Goal: Task Accomplishment & Management: Complete application form

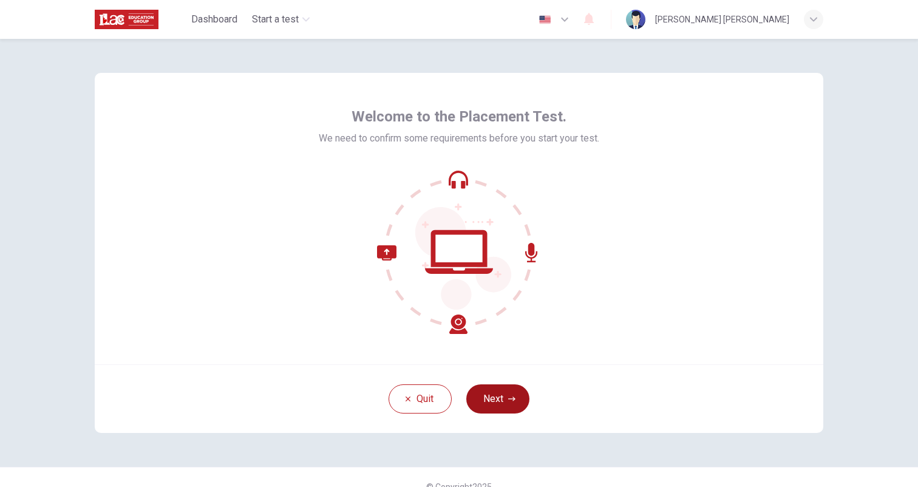
click at [492, 391] on button "Next" at bounding box center [497, 398] width 63 height 29
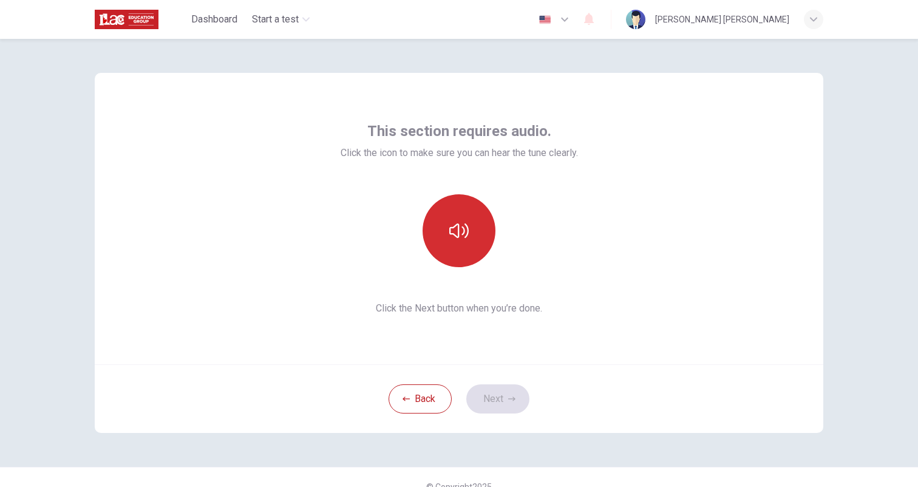
click at [458, 225] on icon "button" at bounding box center [458, 230] width 19 height 15
click at [491, 392] on button "Next" at bounding box center [497, 398] width 63 height 29
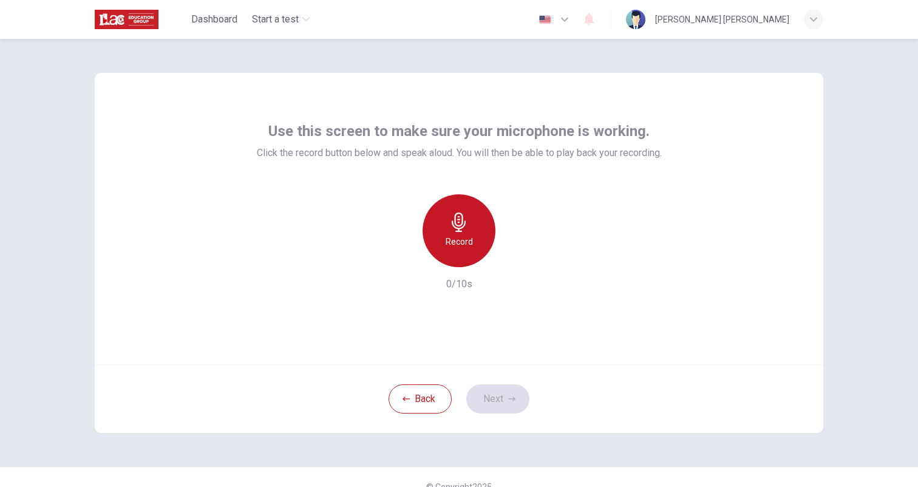
click at [461, 236] on h6 "Record" at bounding box center [459, 241] width 27 height 15
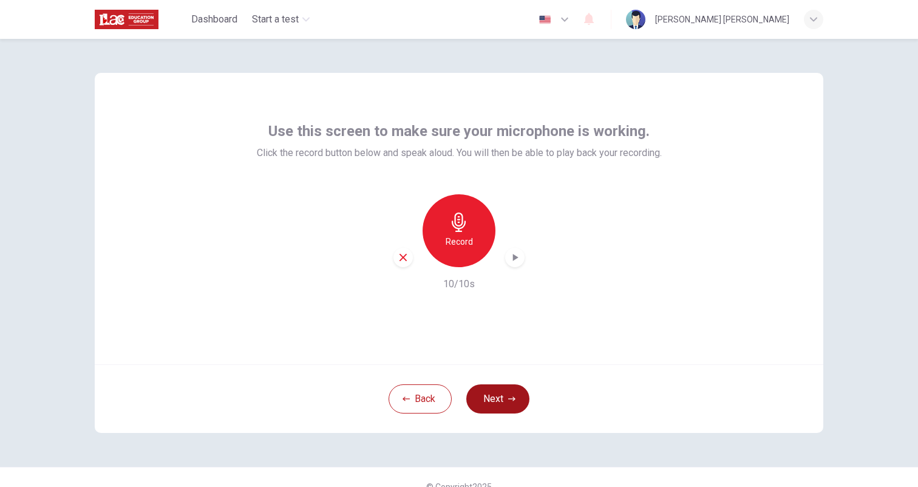
click at [486, 394] on button "Next" at bounding box center [497, 398] width 63 height 29
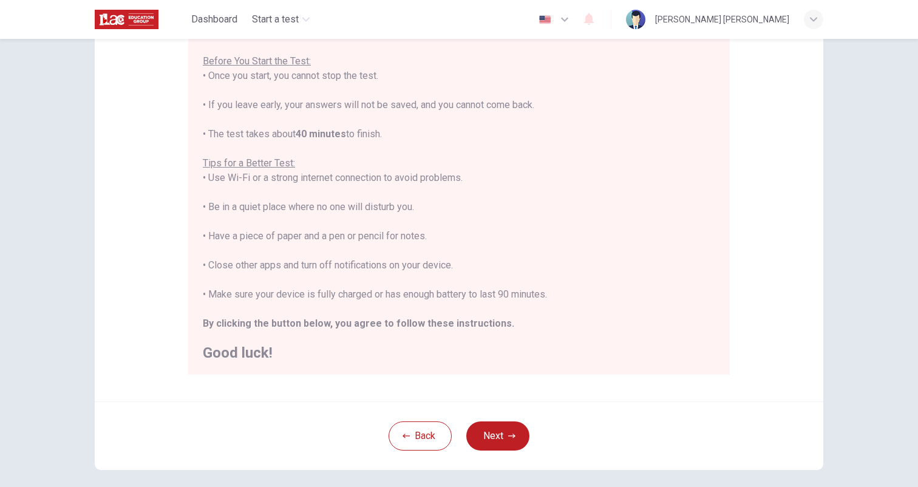
scroll to position [135, 0]
click at [505, 427] on button "Next" at bounding box center [497, 433] width 63 height 29
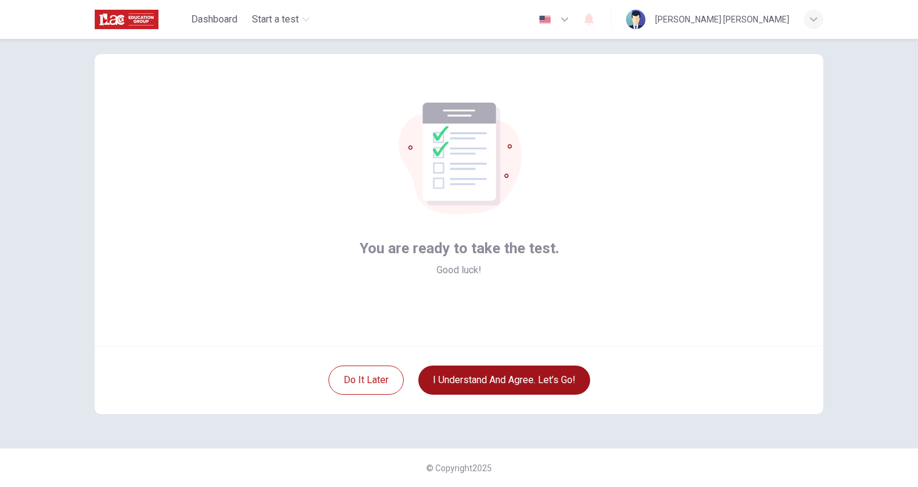
scroll to position [19, 0]
click at [536, 382] on button "I understand and agree. Let’s go!" at bounding box center [504, 380] width 172 height 29
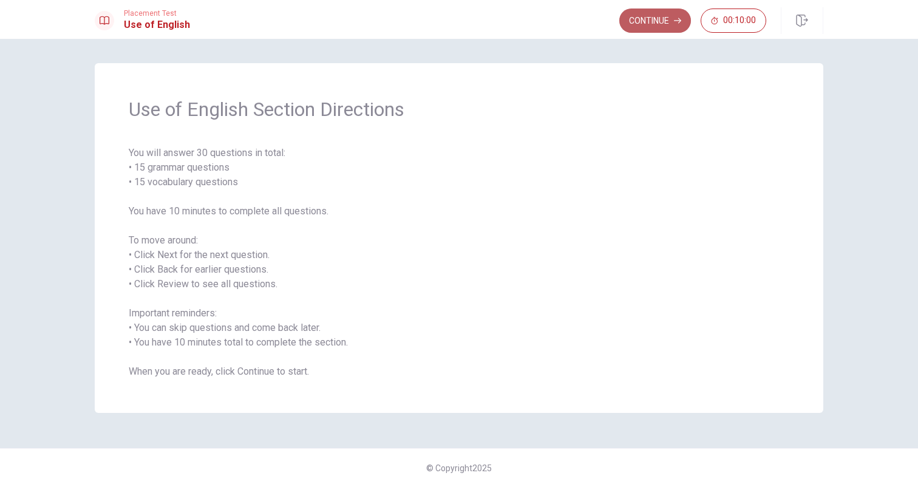
click at [661, 24] on button "Continue" at bounding box center [655, 21] width 72 height 24
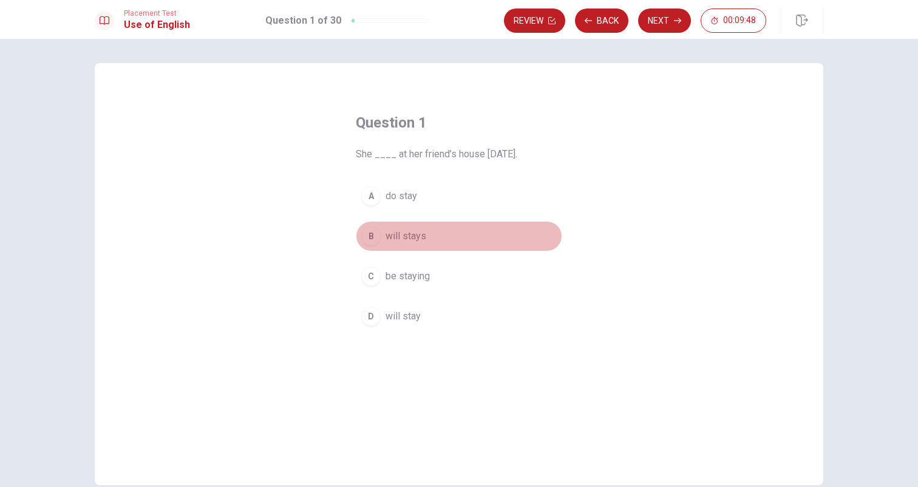
click at [410, 236] on span "will stays" at bounding box center [406, 236] width 41 height 15
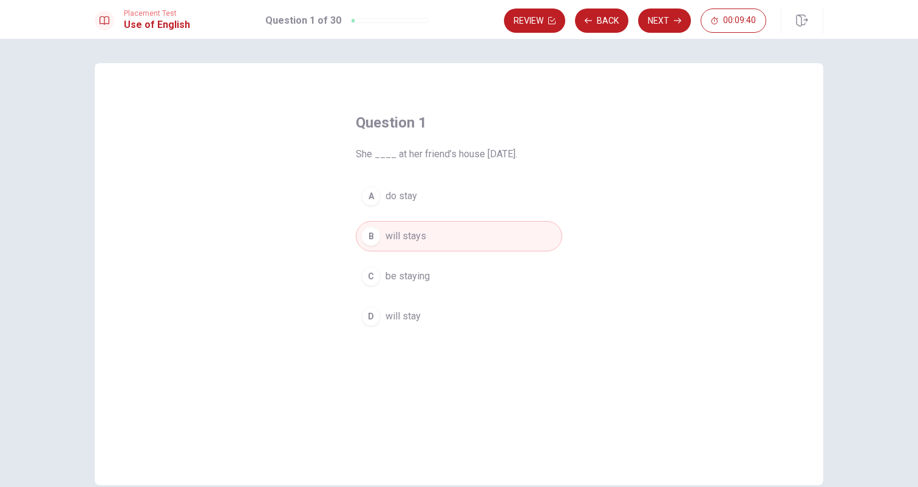
click at [407, 317] on span "will stay" at bounding box center [403, 316] width 35 height 15
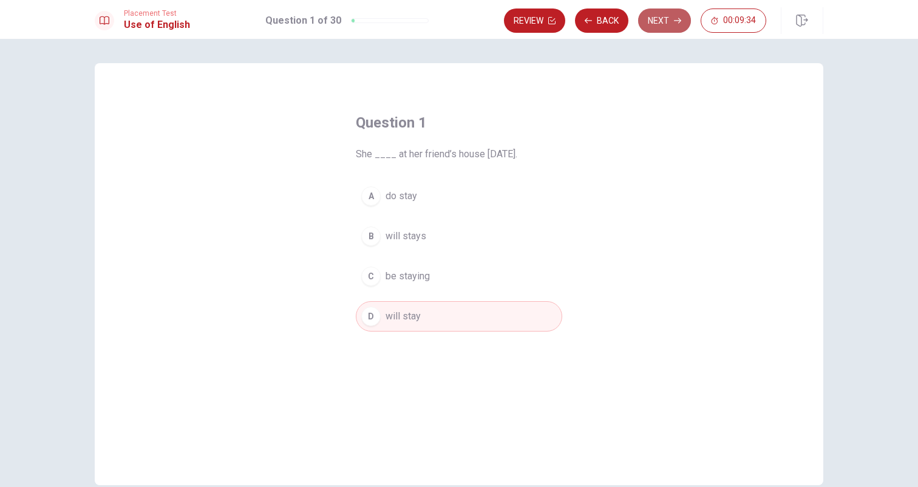
click at [658, 22] on button "Next" at bounding box center [664, 21] width 53 height 24
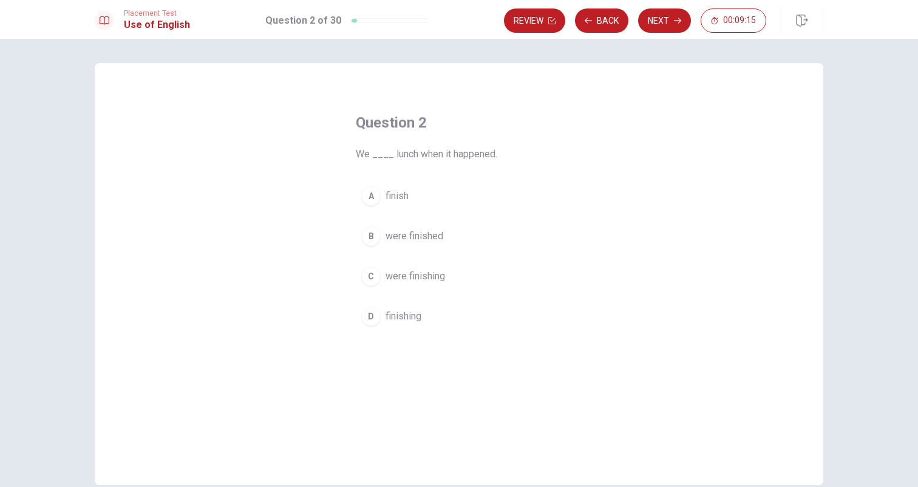
click at [424, 274] on span "were finishing" at bounding box center [416, 276] width 60 height 15
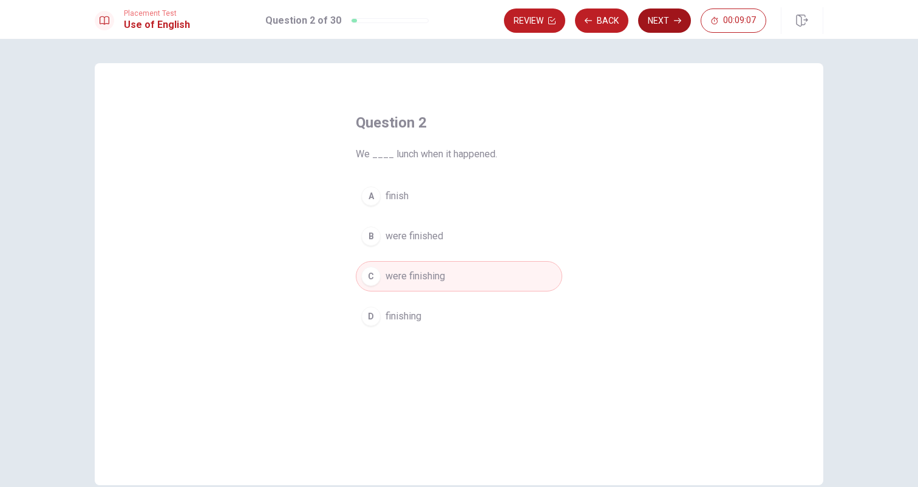
click at [669, 21] on button "Next" at bounding box center [664, 21] width 53 height 24
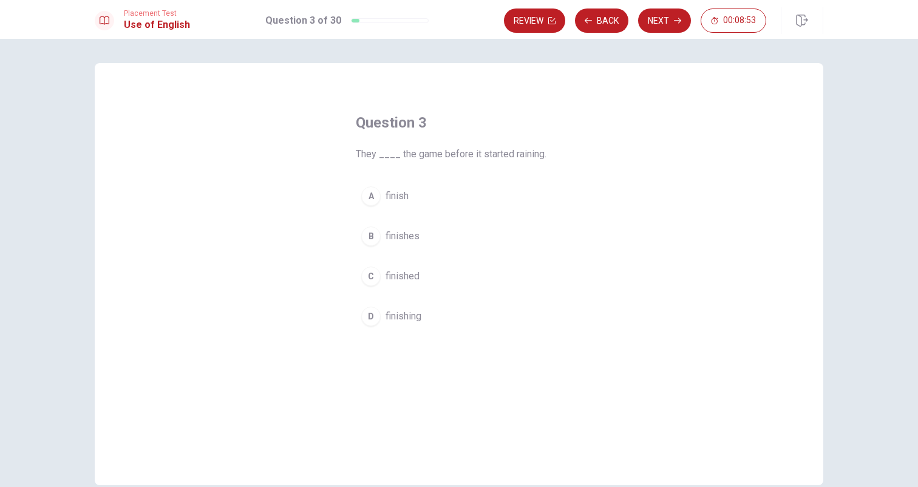
click at [408, 276] on span "finished" at bounding box center [403, 276] width 34 height 15
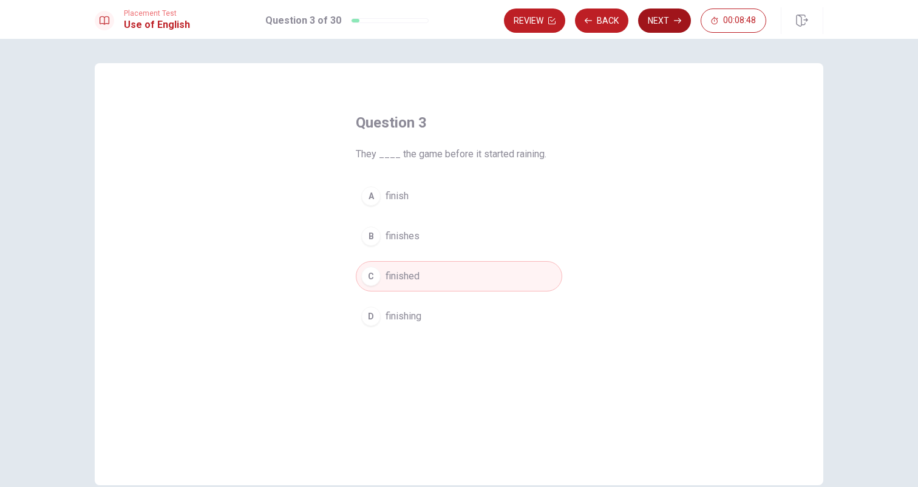
click at [666, 20] on button "Next" at bounding box center [664, 21] width 53 height 24
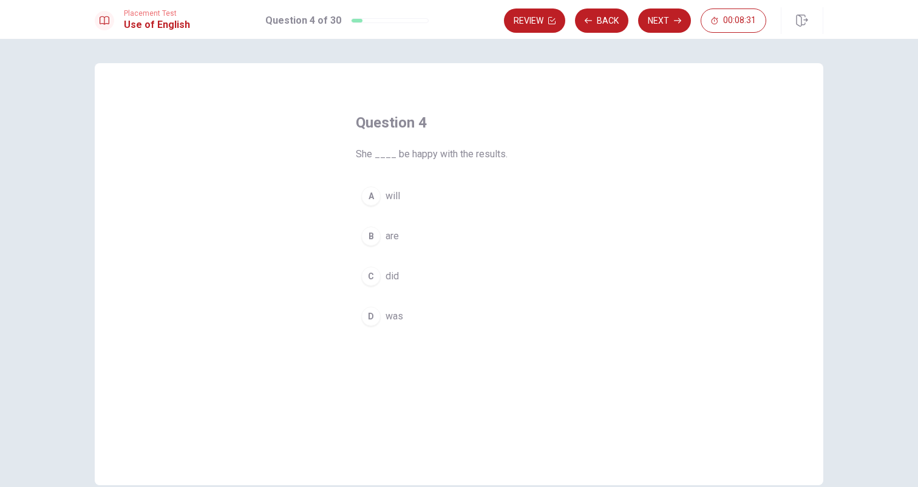
click at [387, 194] on span "will" at bounding box center [393, 196] width 15 height 15
click at [669, 26] on button "Next" at bounding box center [664, 21] width 53 height 24
click at [402, 198] on button "A won" at bounding box center [459, 196] width 206 height 30
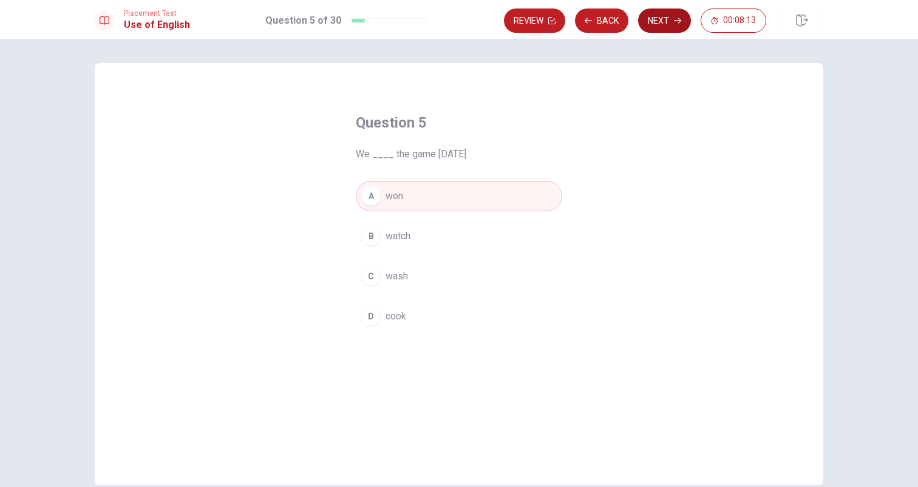
click at [666, 20] on button "Next" at bounding box center [664, 21] width 53 height 24
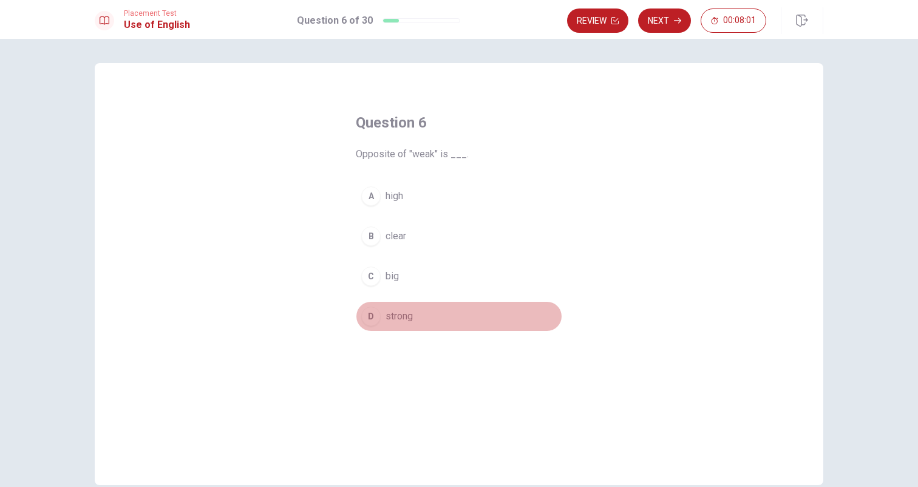
click at [390, 319] on span "strong" at bounding box center [399, 316] width 27 height 15
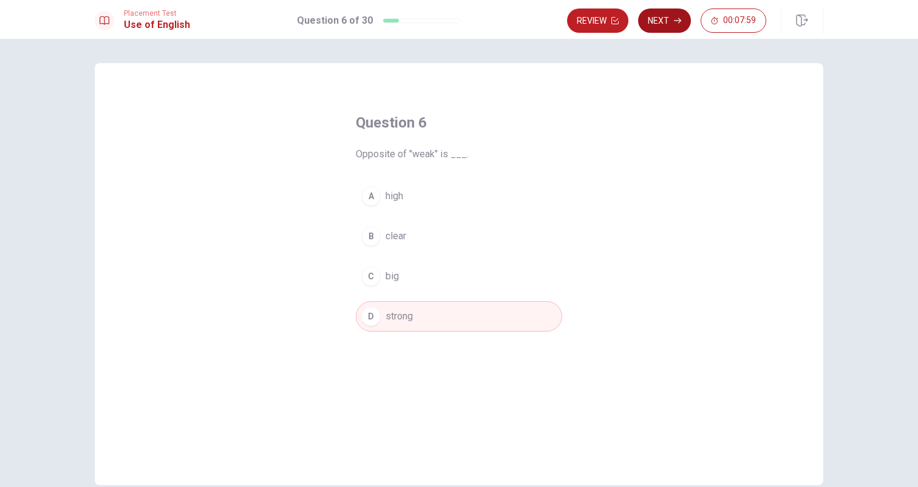
click at [658, 18] on button "Next" at bounding box center [664, 21] width 53 height 24
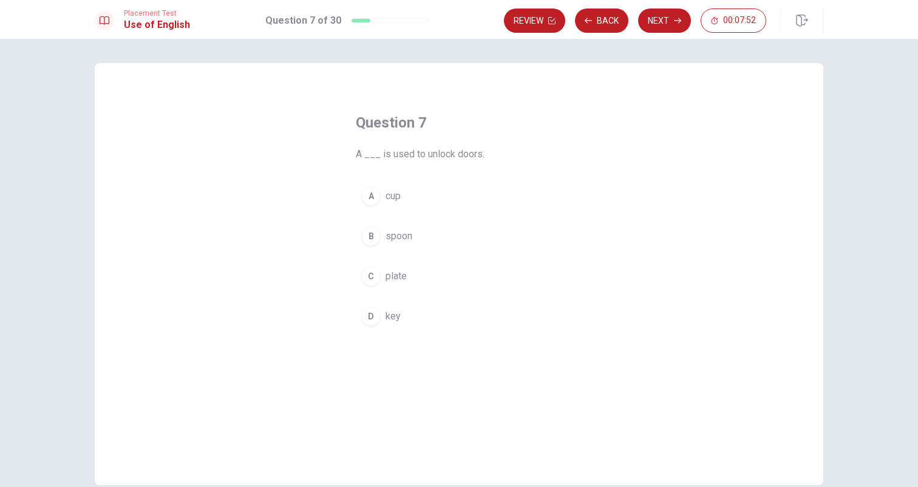
click at [386, 312] on span "key" at bounding box center [393, 316] width 15 height 15
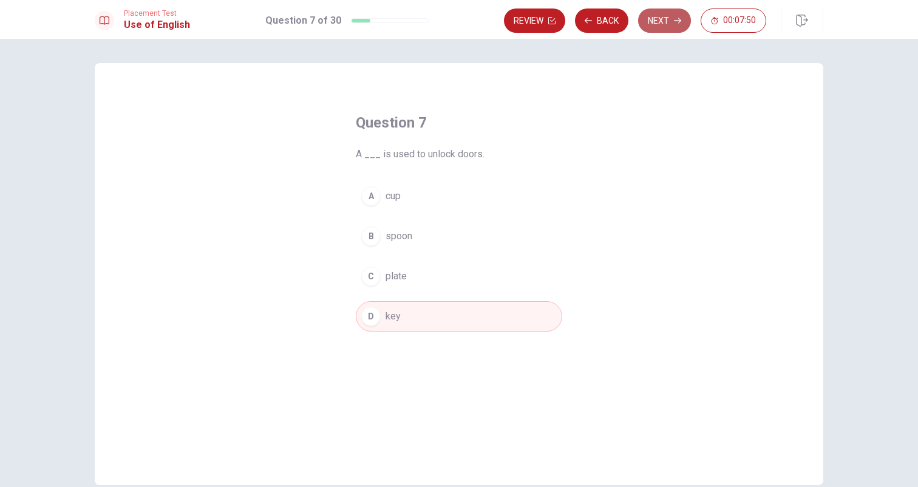
click at [661, 19] on button "Next" at bounding box center [664, 21] width 53 height 24
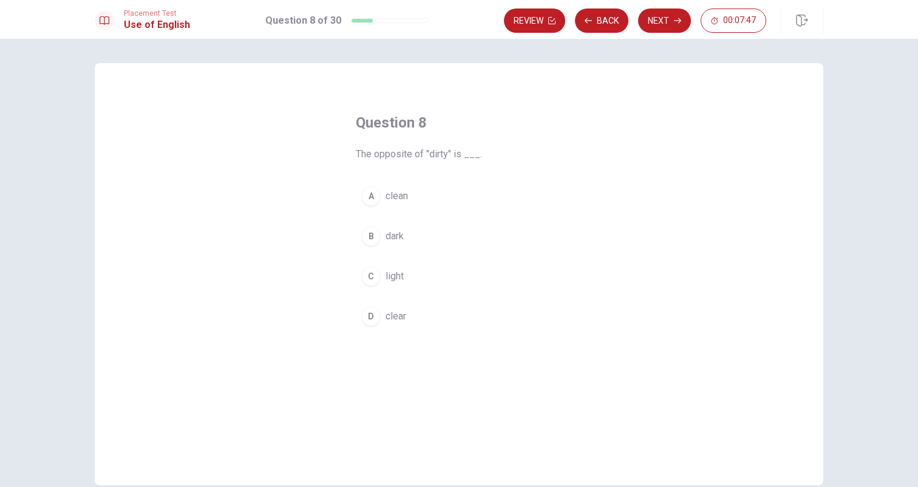
click at [381, 194] on button "A clean" at bounding box center [459, 196] width 206 height 30
click at [665, 20] on button "Next" at bounding box center [664, 21] width 53 height 24
click at [393, 233] on span "A brush" at bounding box center [402, 236] width 32 height 15
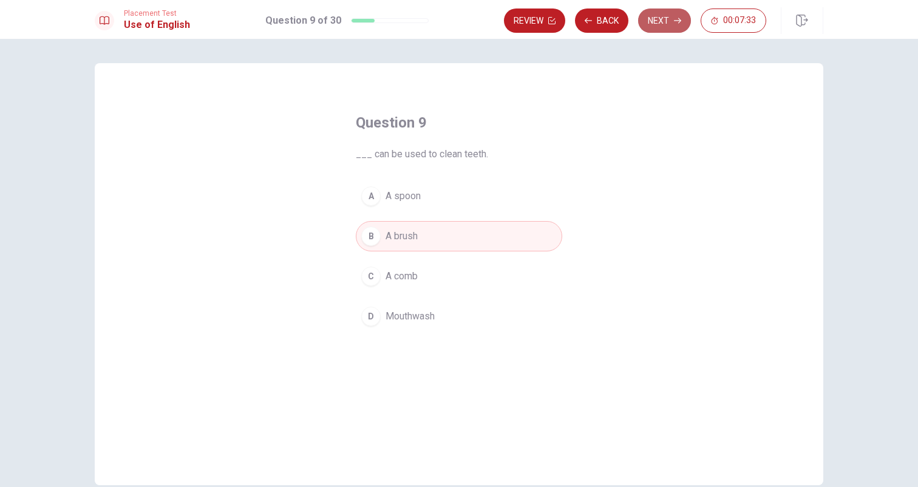
click at [662, 25] on button "Next" at bounding box center [664, 21] width 53 height 24
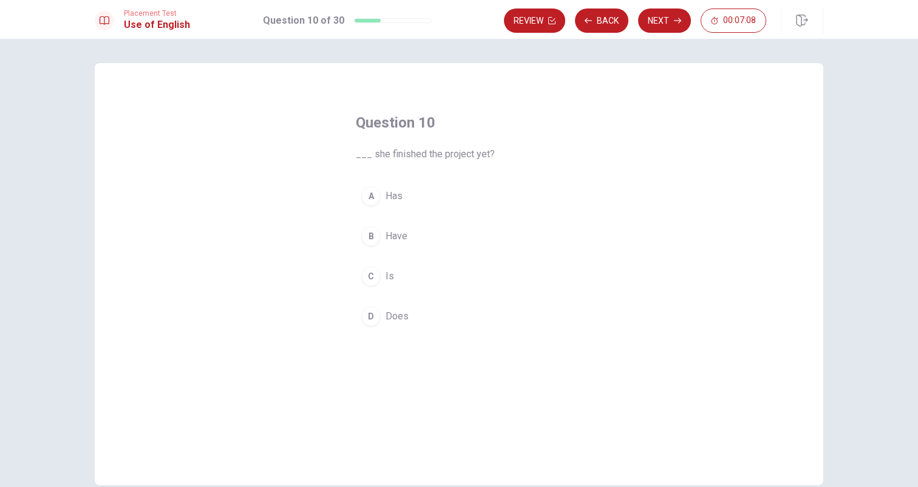
click at [393, 316] on span "Does" at bounding box center [397, 316] width 23 height 15
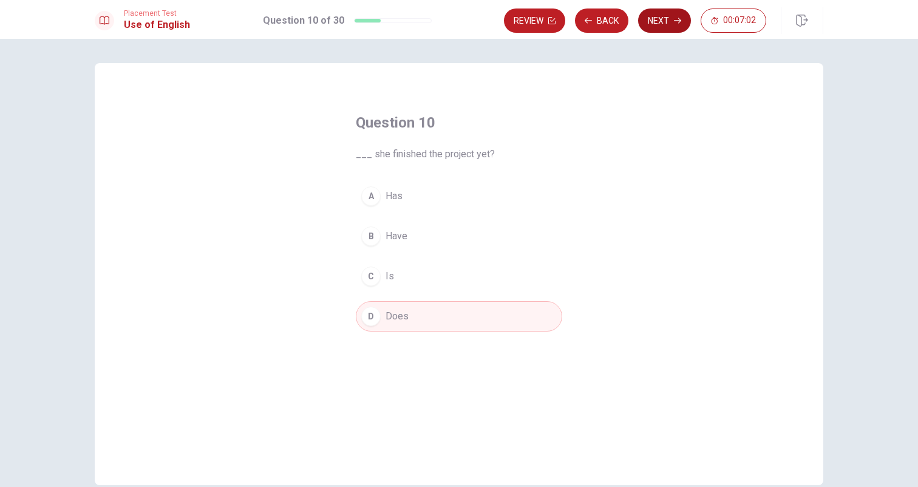
click at [661, 22] on button "Next" at bounding box center [664, 21] width 53 height 24
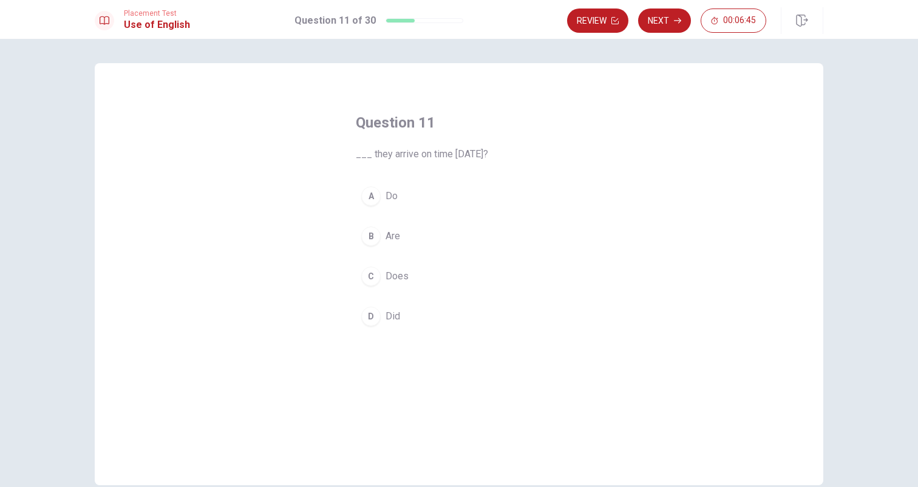
click at [387, 242] on span "Are" at bounding box center [393, 236] width 15 height 15
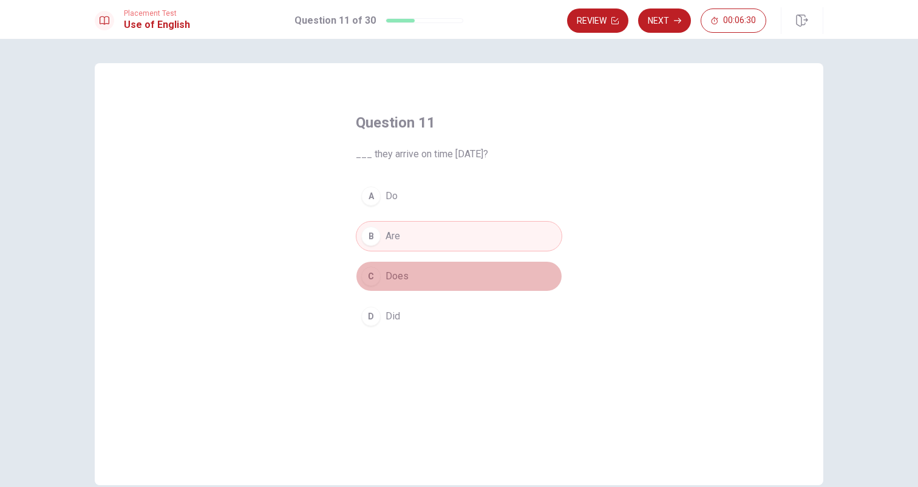
click at [414, 280] on button "C Does" at bounding box center [459, 276] width 206 height 30
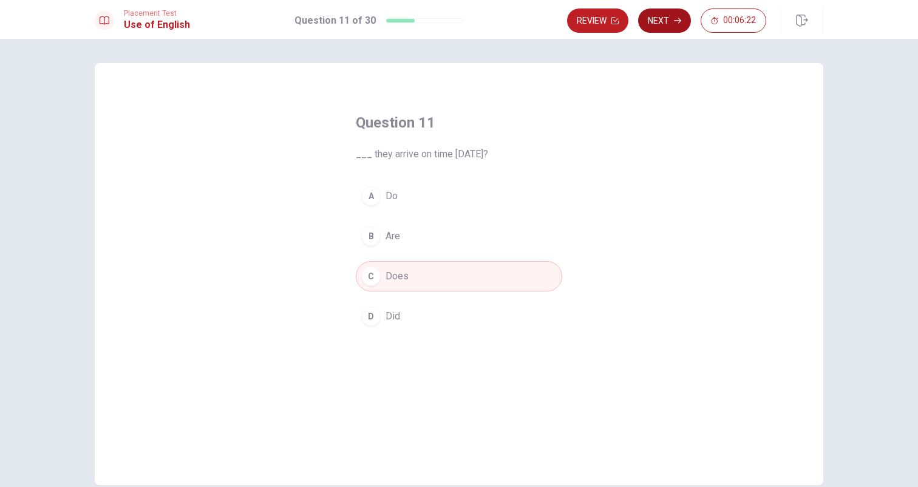
click at [663, 19] on button "Next" at bounding box center [664, 21] width 53 height 24
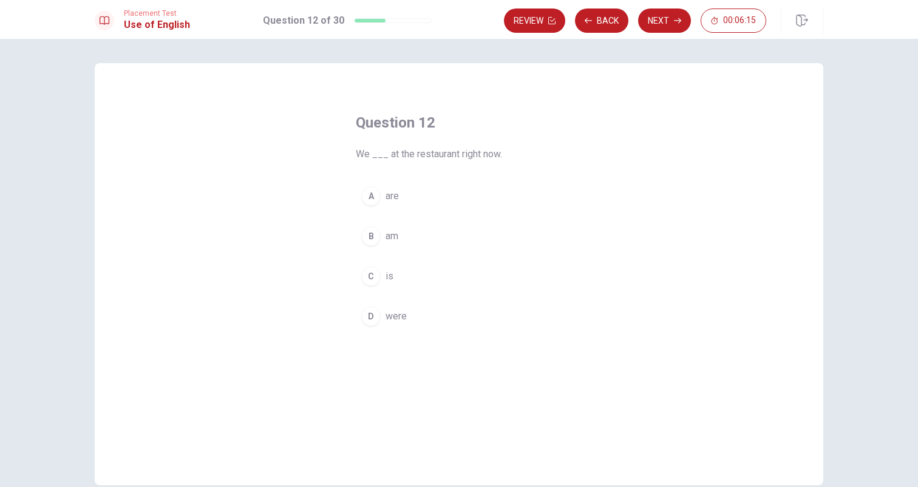
click at [400, 197] on button "A are" at bounding box center [459, 196] width 206 height 30
click at [667, 22] on button "Next" at bounding box center [664, 21] width 53 height 24
click at [421, 238] on button "B will start" at bounding box center [459, 236] width 206 height 30
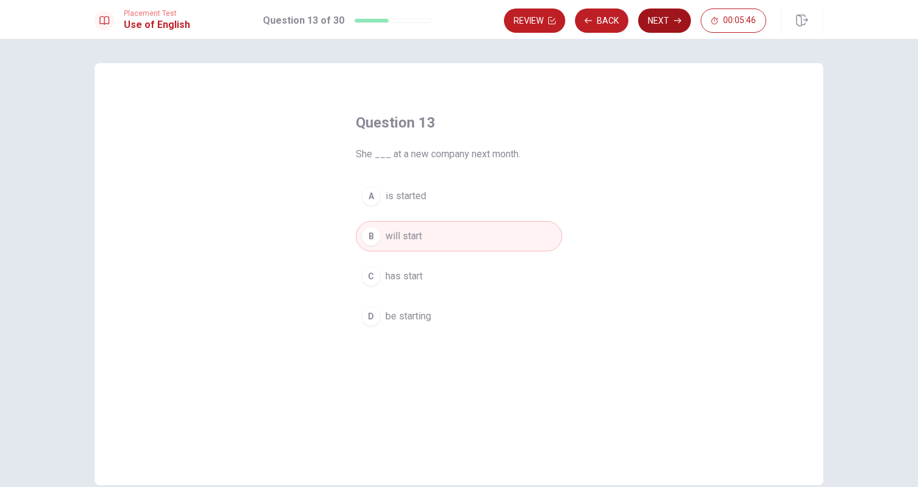
click at [667, 24] on button "Next" at bounding box center [664, 21] width 53 height 24
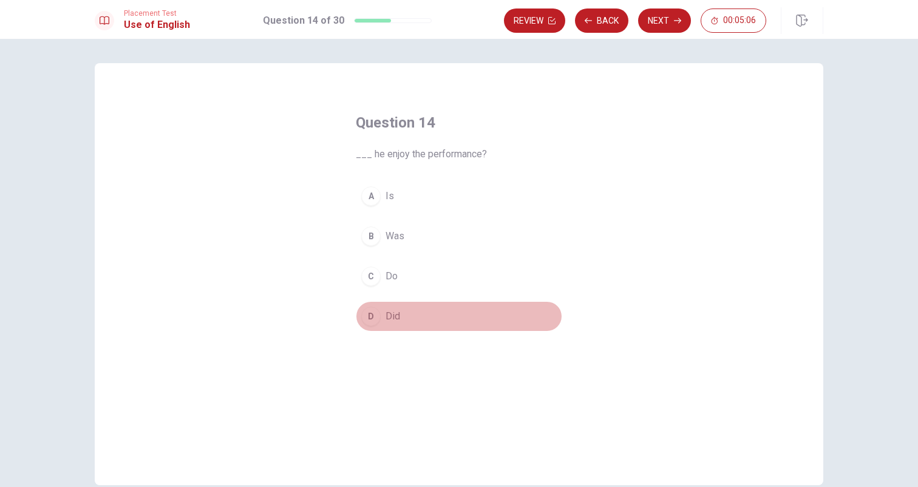
click at [380, 316] on button "D Did" at bounding box center [459, 316] width 206 height 30
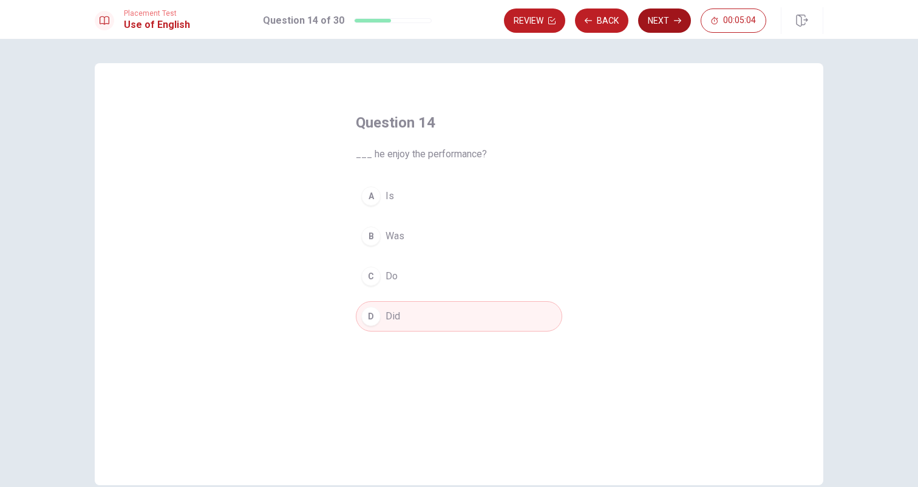
click at [676, 19] on icon "button" at bounding box center [677, 20] width 7 height 7
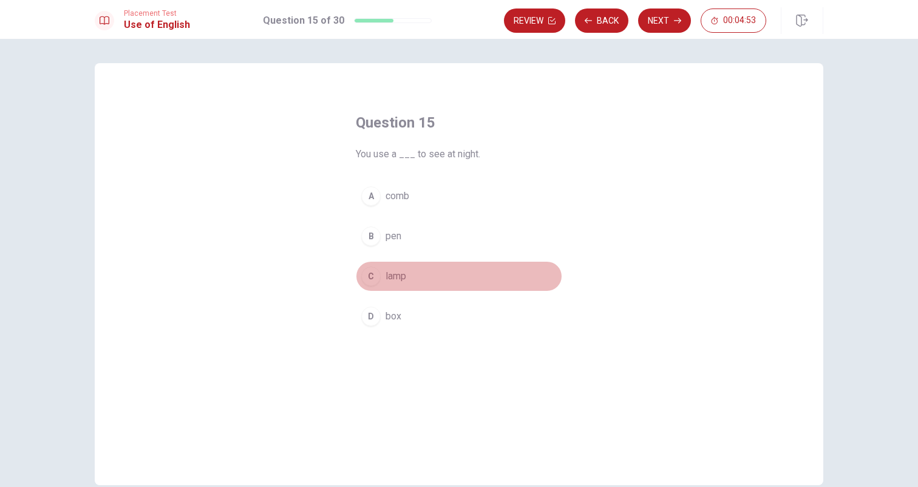
click at [397, 268] on button "C lamp" at bounding box center [459, 276] width 206 height 30
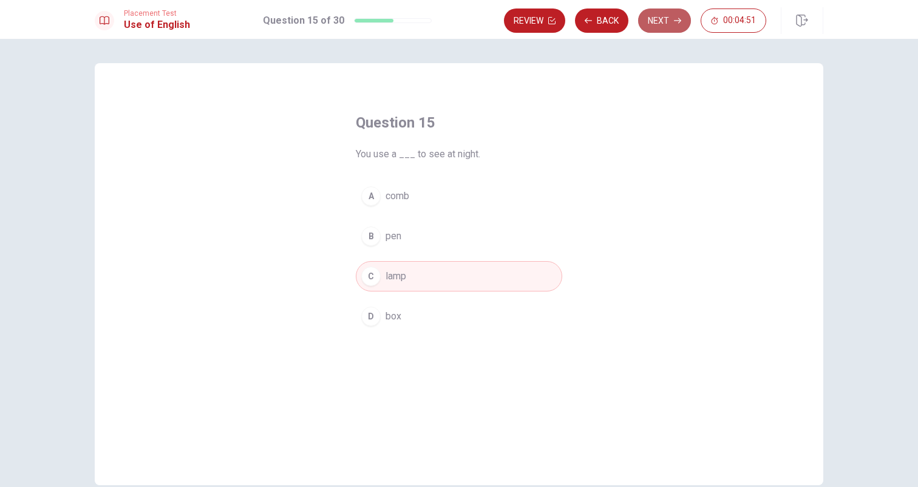
click at [667, 19] on button "Next" at bounding box center [664, 21] width 53 height 24
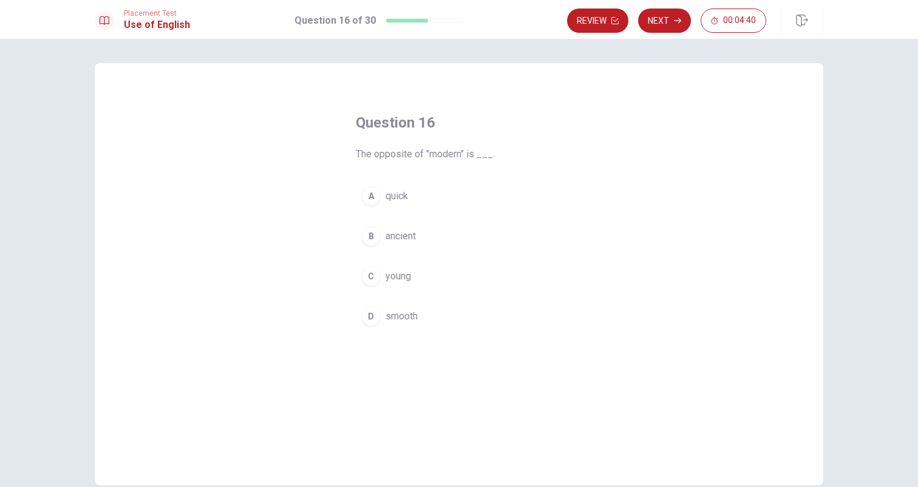
click at [429, 232] on button "B ancient" at bounding box center [459, 236] width 206 height 30
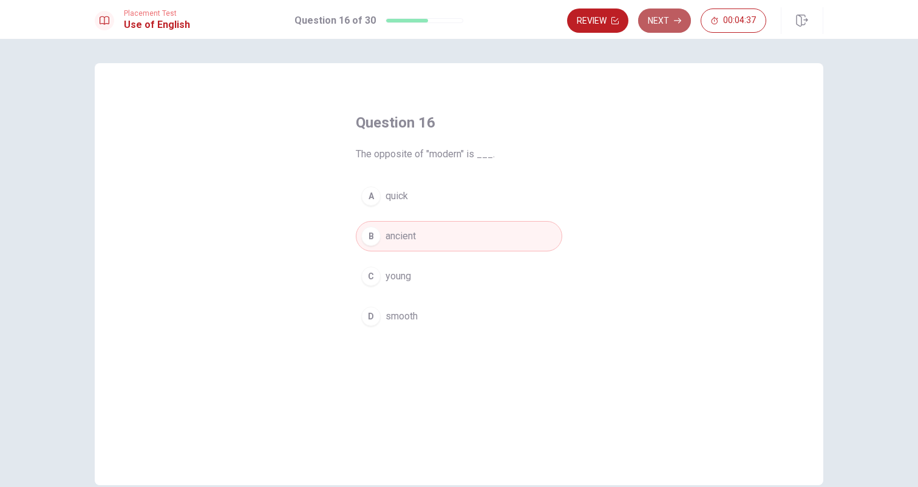
click at [661, 16] on button "Next" at bounding box center [664, 21] width 53 height 24
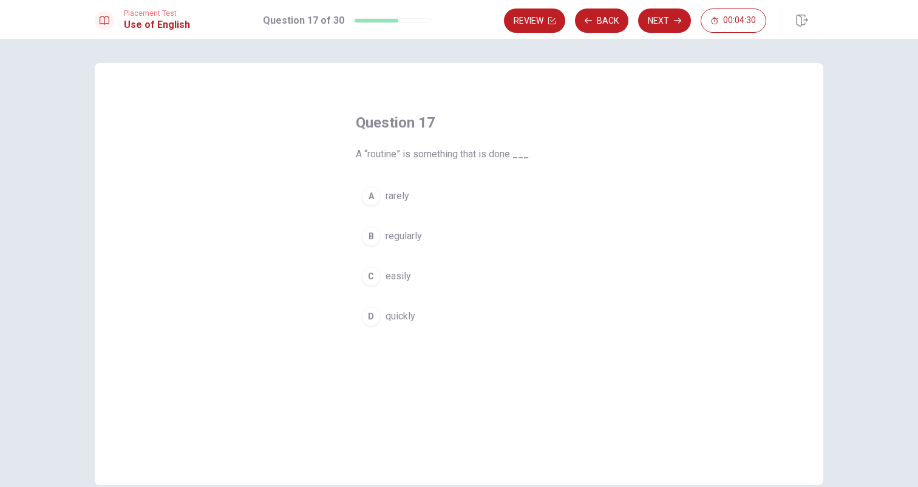
click at [438, 241] on button "B regularly" at bounding box center [459, 236] width 206 height 30
click at [672, 17] on button "Next" at bounding box center [664, 21] width 53 height 24
click at [439, 269] on button "C necessary" at bounding box center [459, 276] width 206 height 30
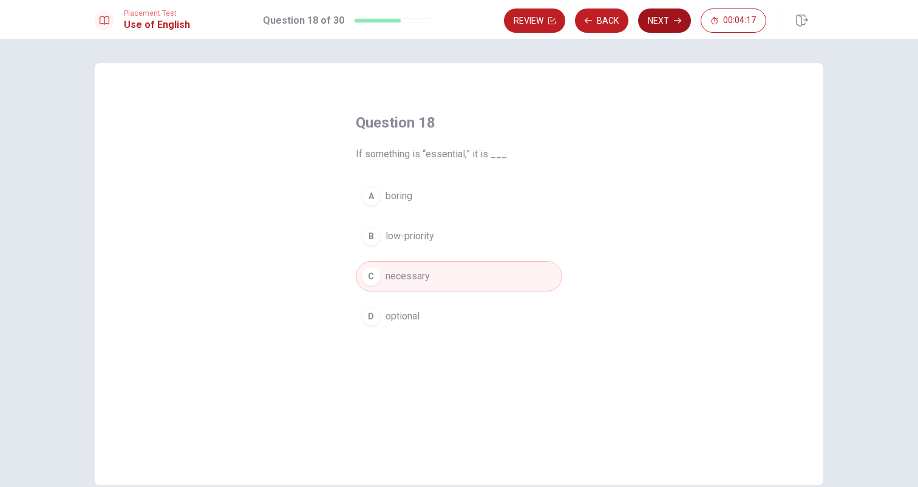
click at [662, 20] on button "Next" at bounding box center [664, 21] width 53 height 24
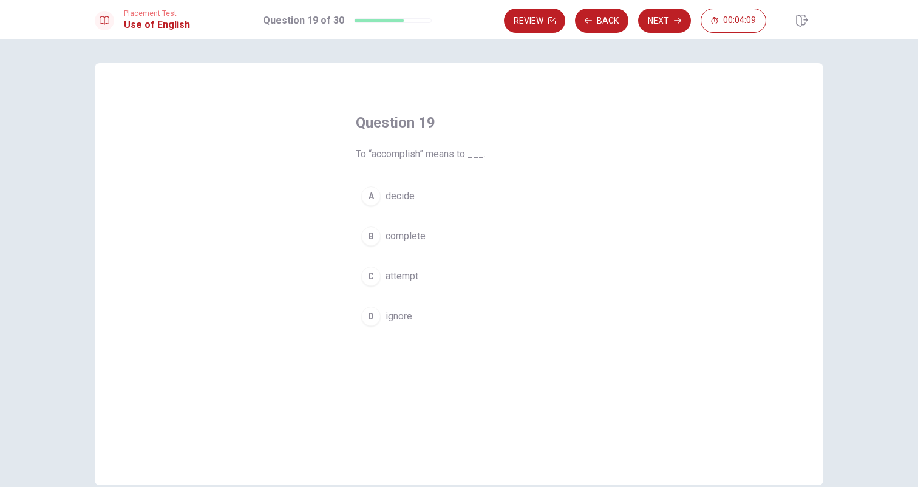
click at [457, 233] on button "B complete" at bounding box center [459, 236] width 206 height 30
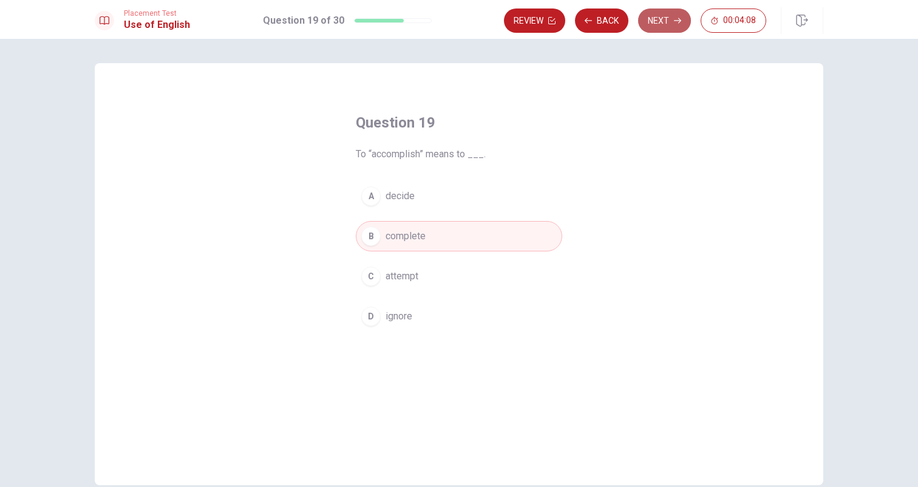
click at [661, 21] on button "Next" at bounding box center [664, 21] width 53 height 24
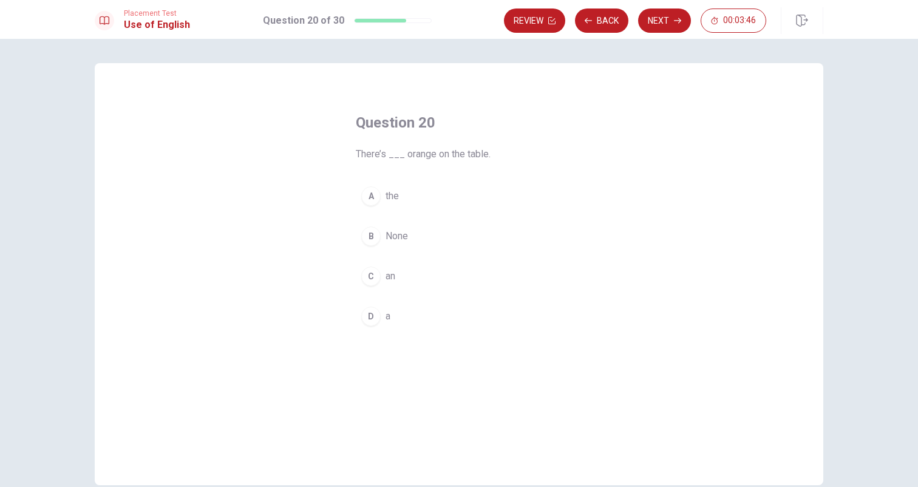
click at [396, 271] on button "C an" at bounding box center [459, 276] width 206 height 30
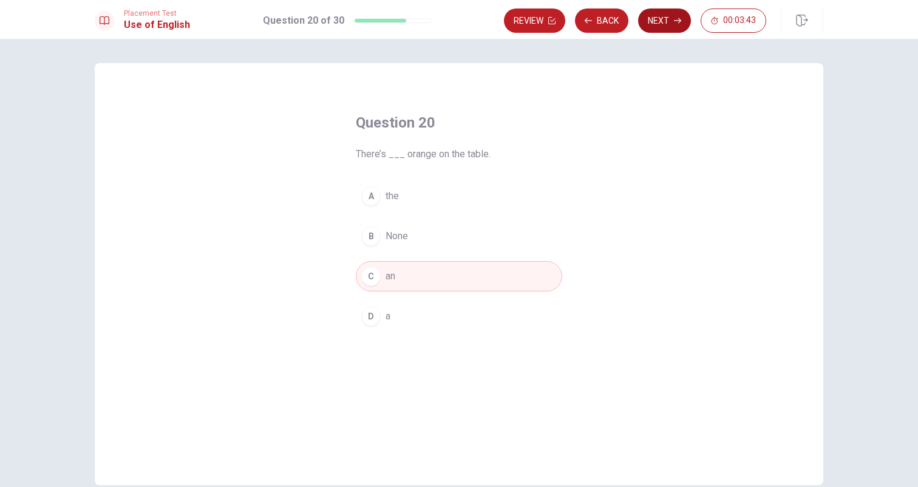
click at [671, 19] on button "Next" at bounding box center [664, 21] width 53 height 24
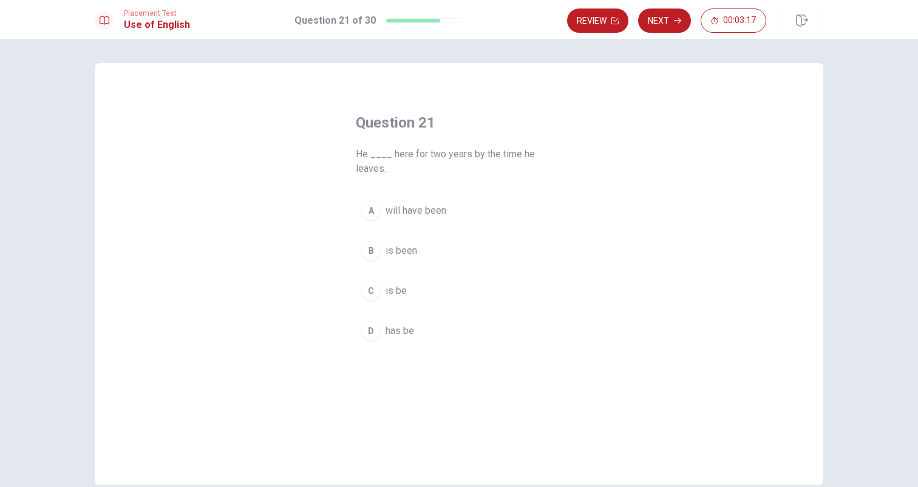
click at [421, 247] on button "B is been" at bounding box center [459, 251] width 206 height 30
click at [662, 13] on button "Next" at bounding box center [664, 21] width 53 height 24
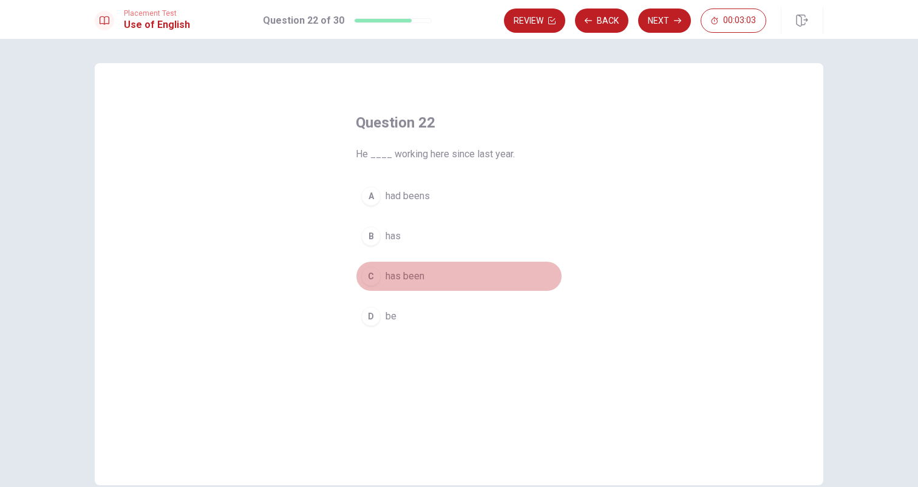
click at [415, 276] on span "has been" at bounding box center [405, 276] width 39 height 15
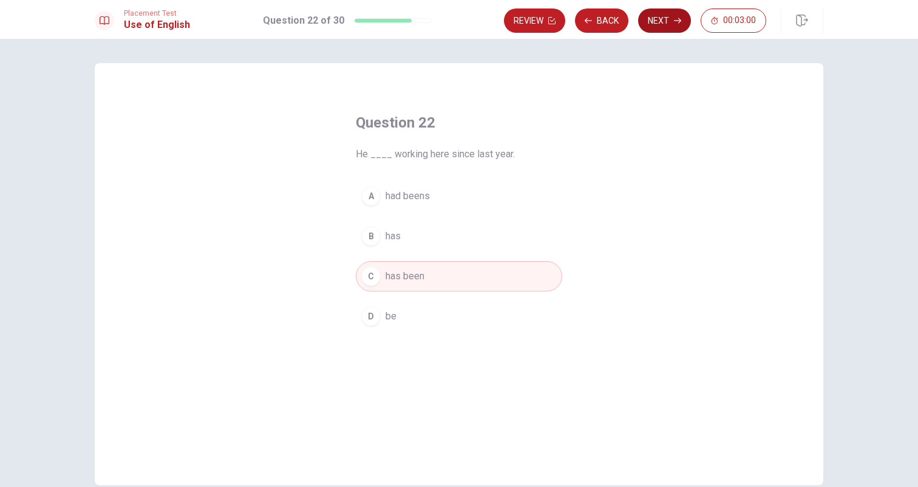
click at [668, 16] on button "Next" at bounding box center [664, 21] width 53 height 24
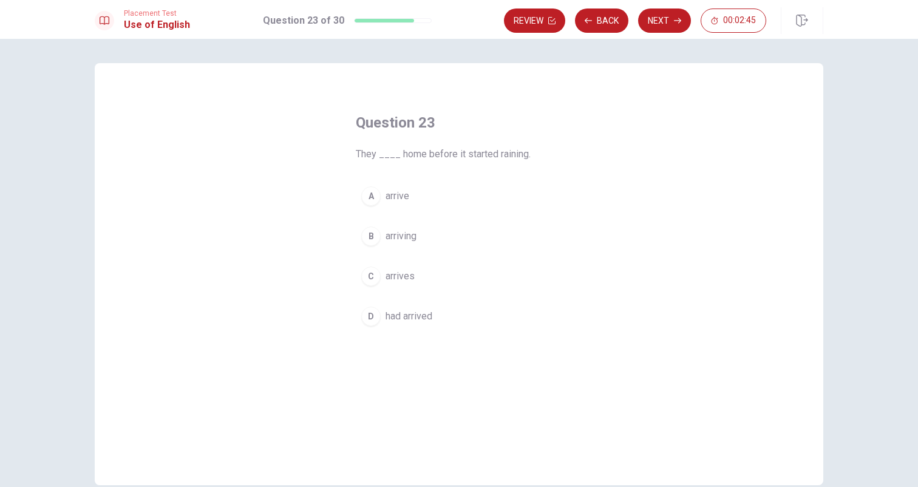
click at [375, 192] on div "A" at bounding box center [370, 195] width 19 height 19
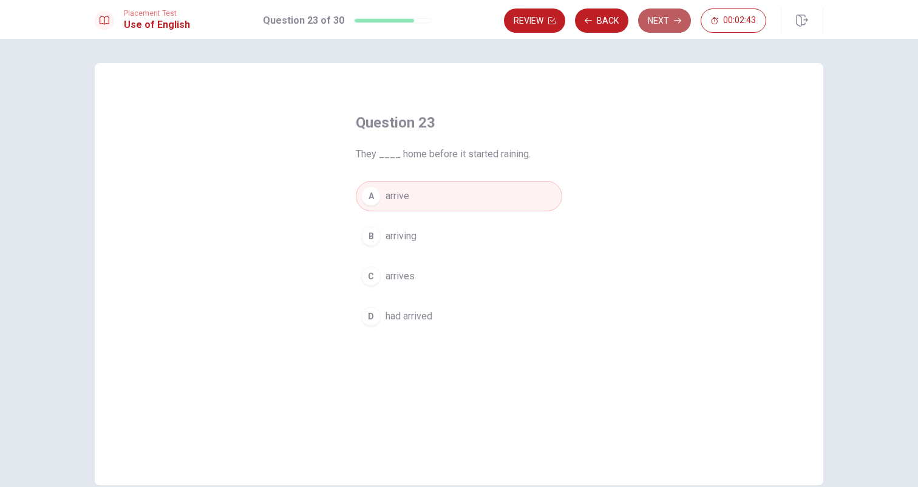
click at [659, 18] on button "Next" at bounding box center [664, 21] width 53 height 24
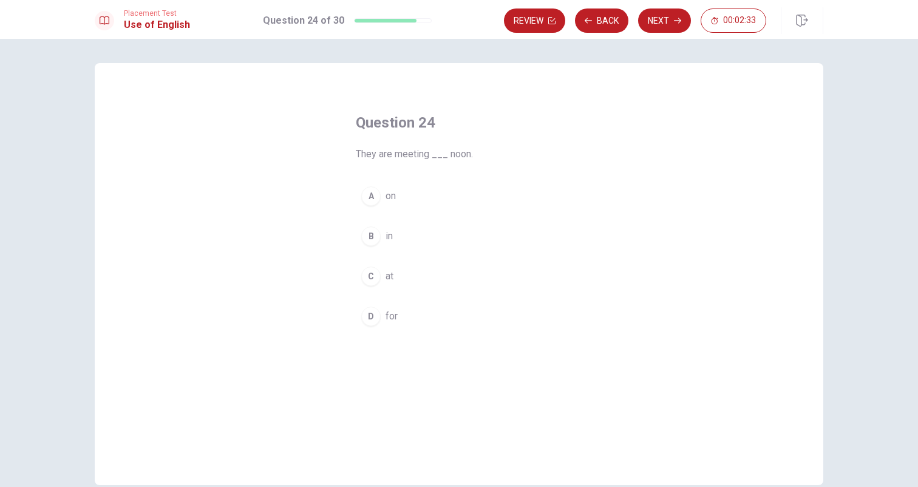
click at [376, 273] on div "C" at bounding box center [370, 276] width 19 height 19
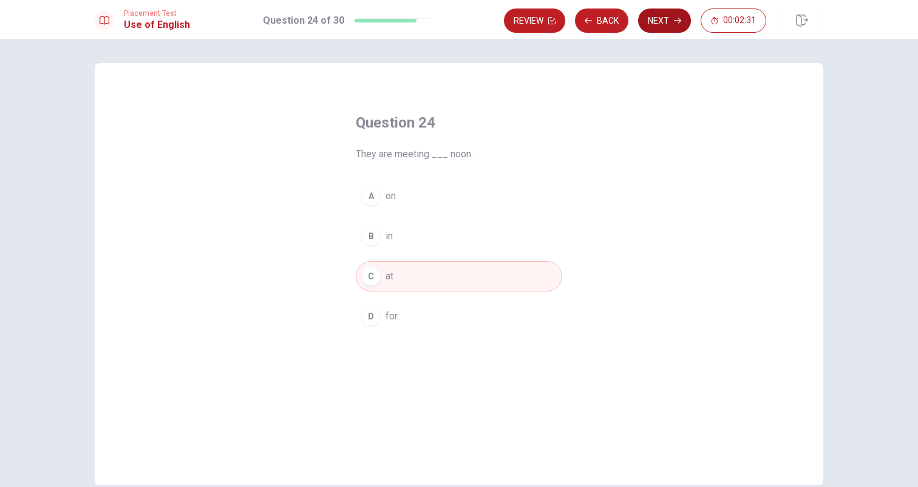
click at [667, 23] on button "Next" at bounding box center [664, 21] width 53 height 24
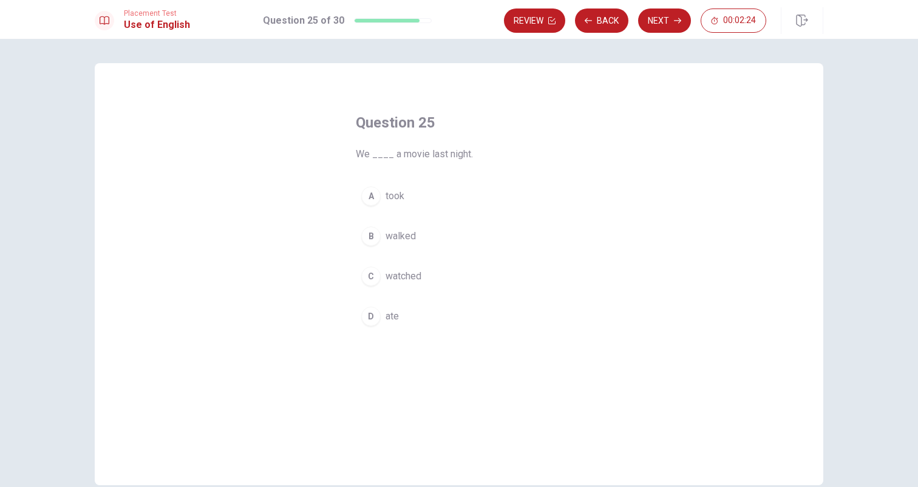
click at [407, 274] on span "watched" at bounding box center [404, 276] width 36 height 15
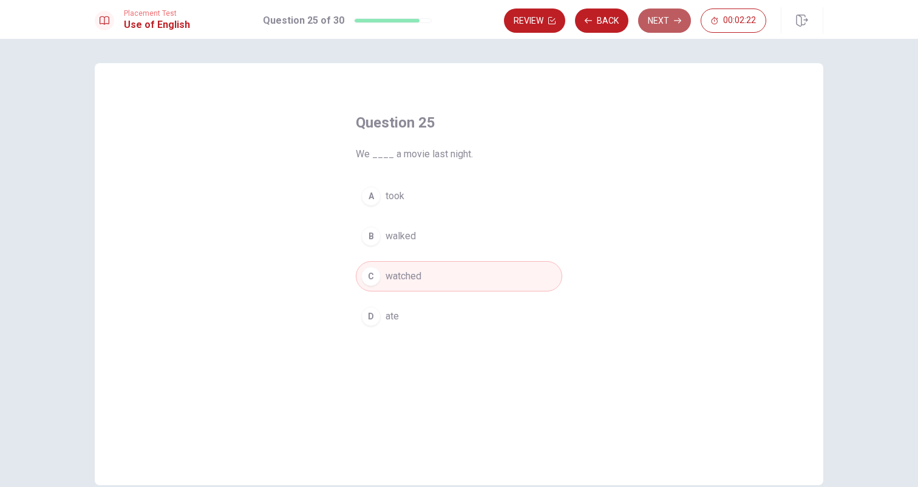
click at [665, 21] on button "Next" at bounding box center [664, 21] width 53 height 24
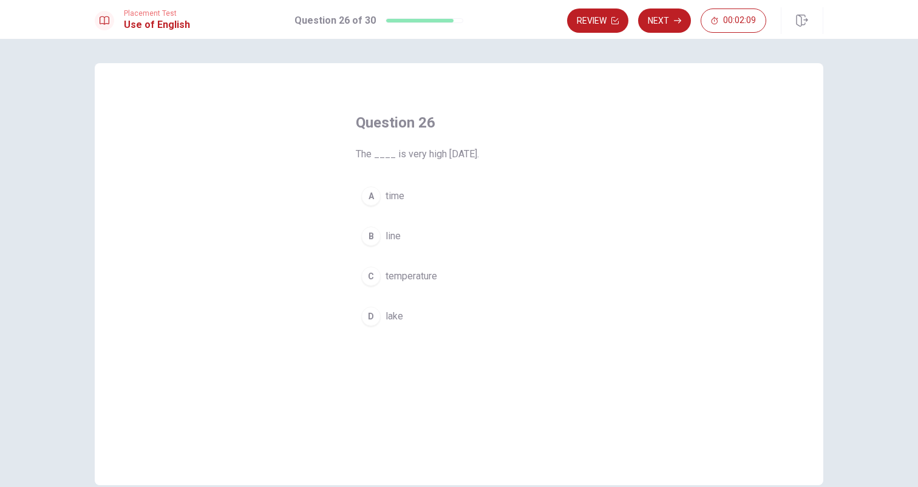
click at [421, 265] on button "C temperature" at bounding box center [459, 276] width 206 height 30
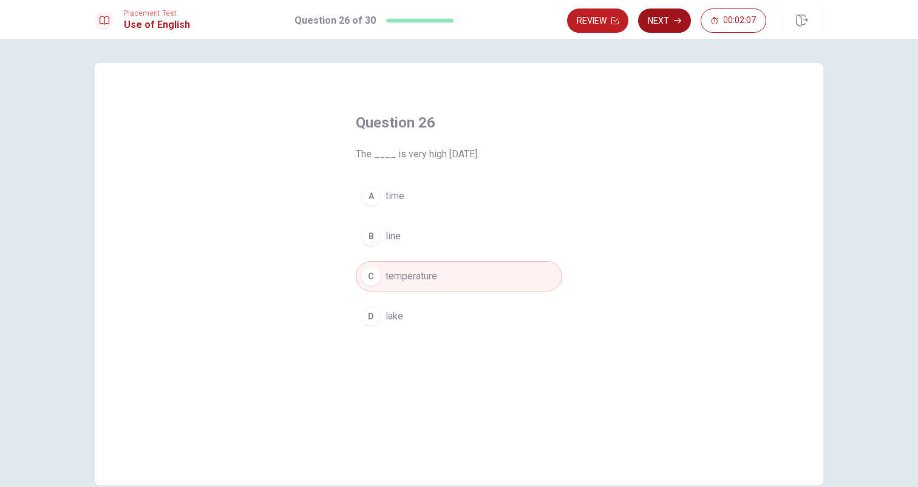
click at [670, 22] on button "Next" at bounding box center [664, 21] width 53 height 24
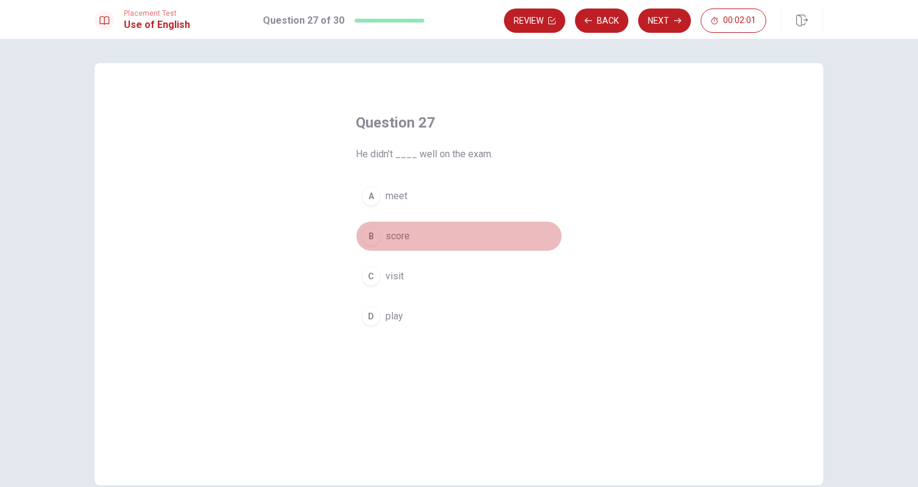
click at [407, 231] on button "B score" at bounding box center [459, 236] width 206 height 30
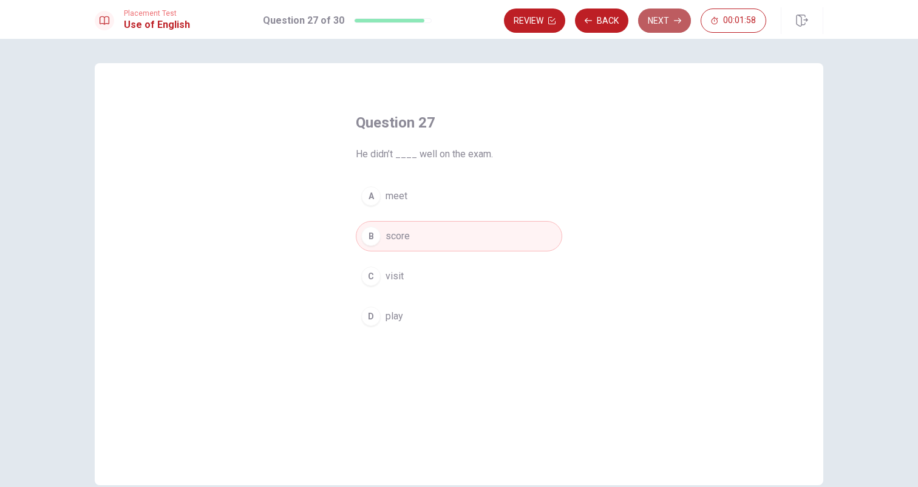
click at [669, 13] on button "Next" at bounding box center [664, 21] width 53 height 24
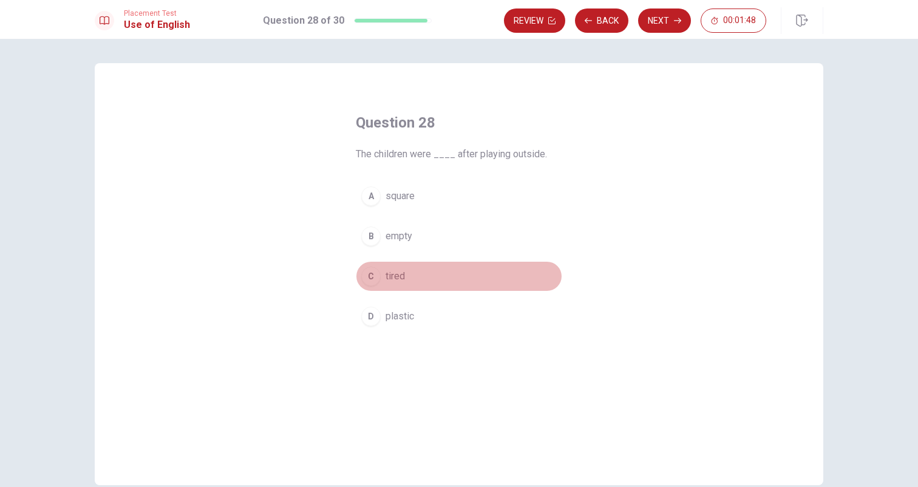
click at [410, 275] on button "C tired" at bounding box center [459, 276] width 206 height 30
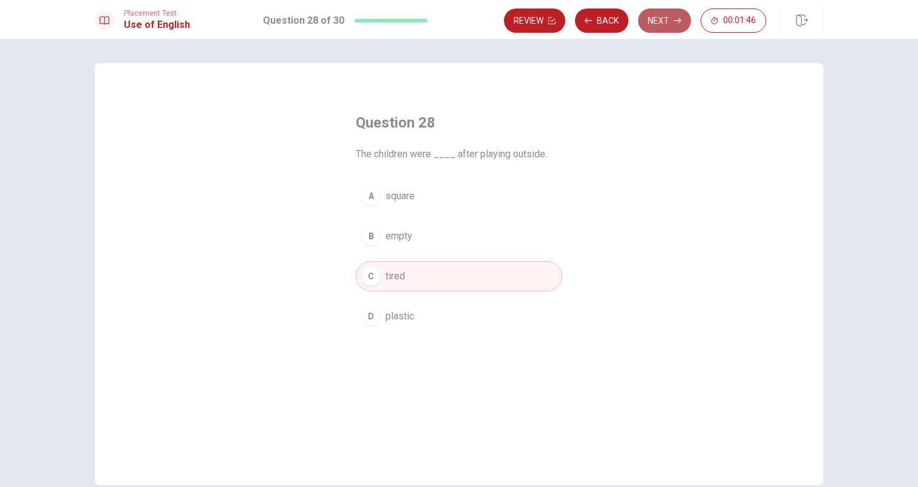
click at [666, 17] on button "Next" at bounding box center [664, 21] width 53 height 24
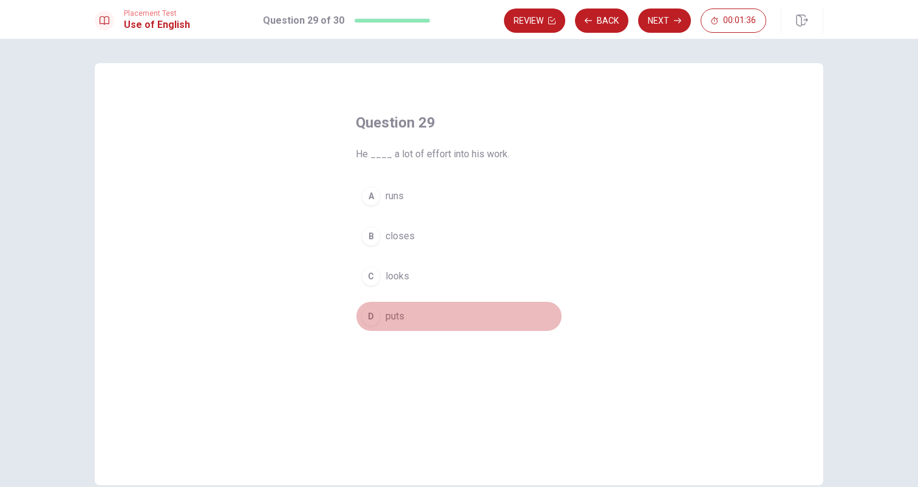
click at [380, 321] on button "D puts" at bounding box center [459, 316] width 206 height 30
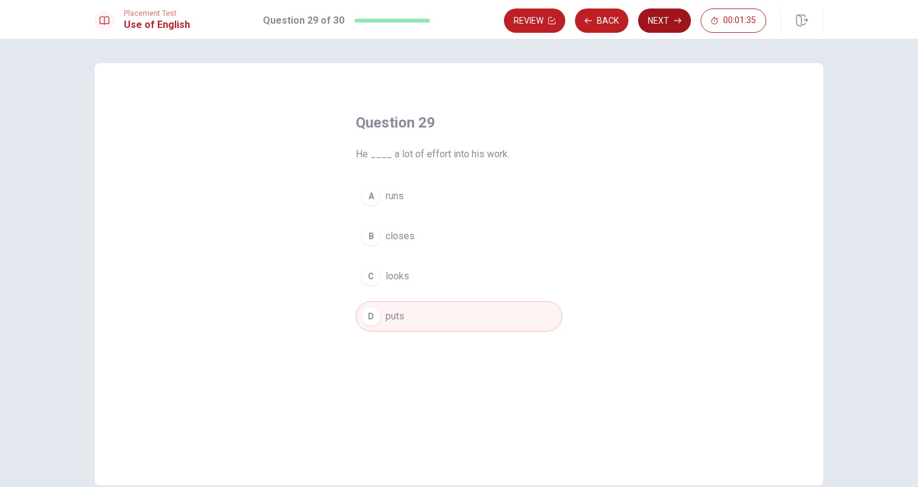
click at [675, 21] on icon "button" at bounding box center [677, 20] width 7 height 5
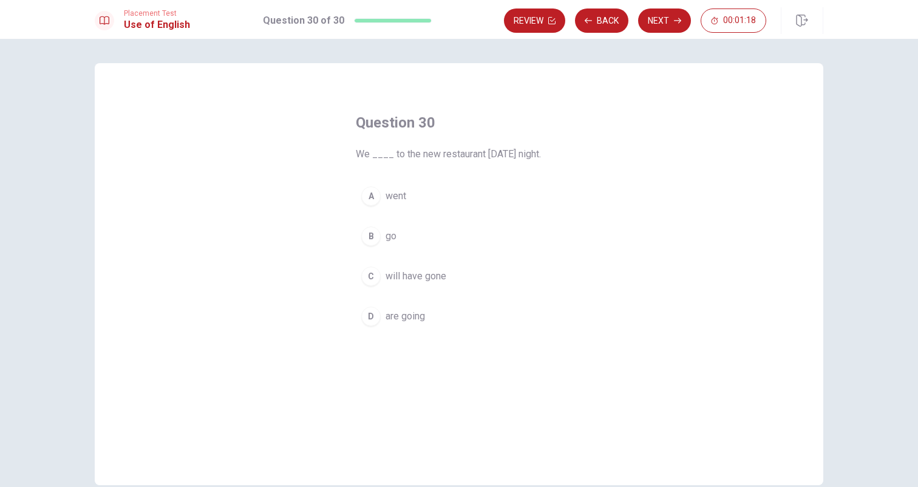
click at [420, 324] on button "D are going" at bounding box center [459, 316] width 206 height 30
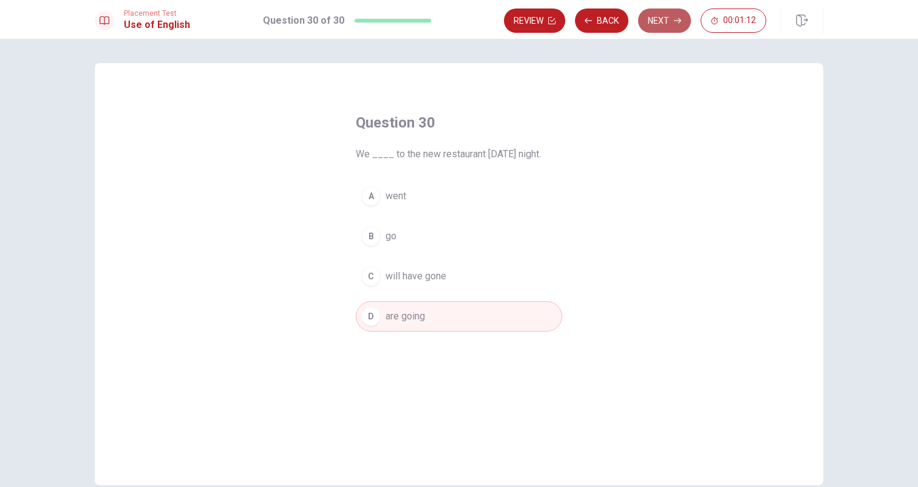
click at [669, 21] on button "Next" at bounding box center [664, 21] width 53 height 24
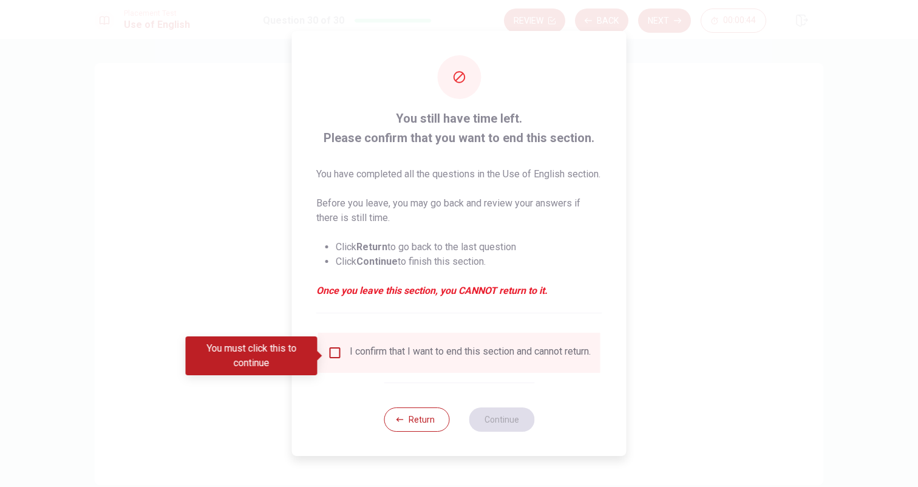
click at [333, 356] on input "You must click this to continue" at bounding box center [335, 353] width 15 height 15
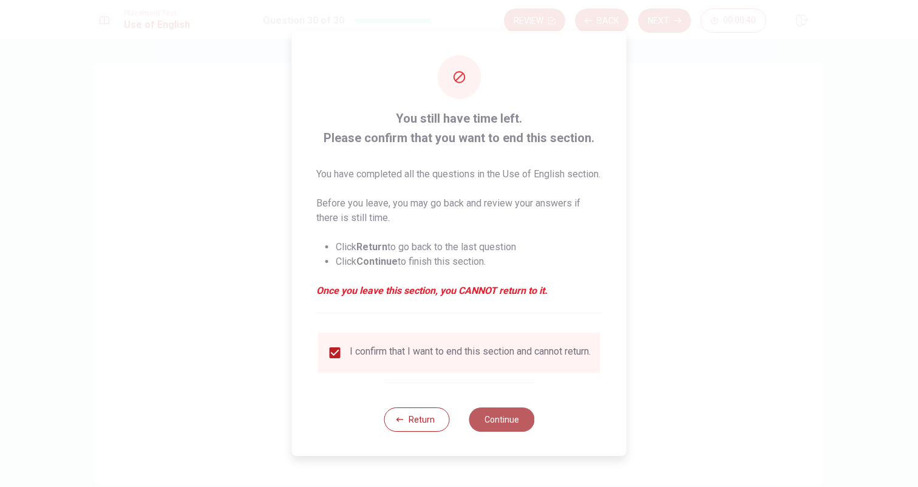
click at [484, 430] on button "Continue" at bounding box center [502, 419] width 66 height 24
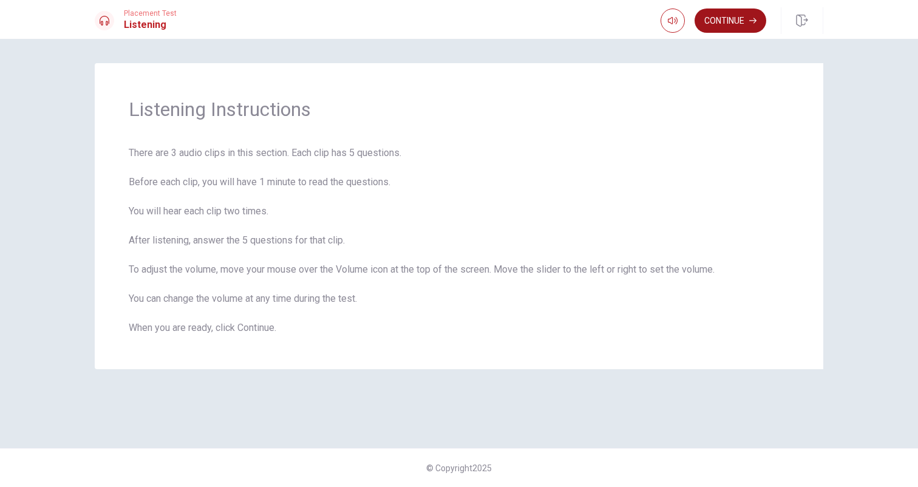
click at [720, 24] on button "Continue" at bounding box center [731, 21] width 72 height 24
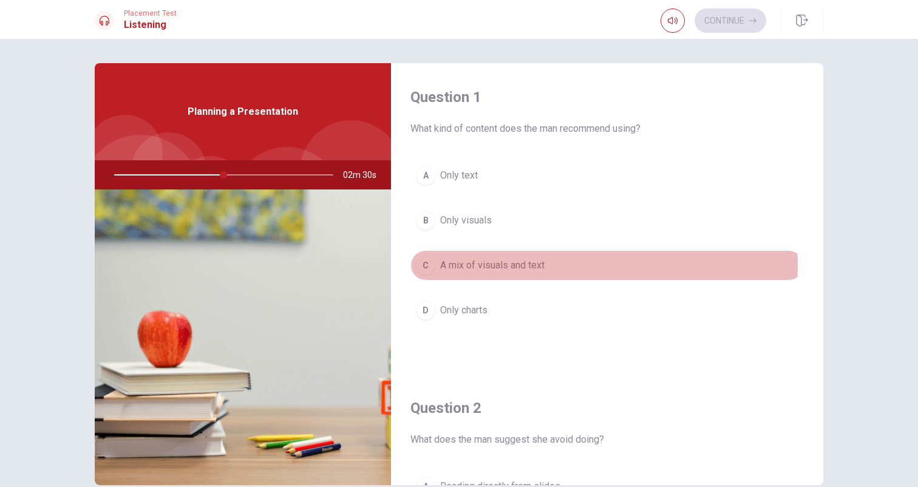
click at [506, 267] on span "A mix of visuals and text" at bounding box center [492, 265] width 104 height 15
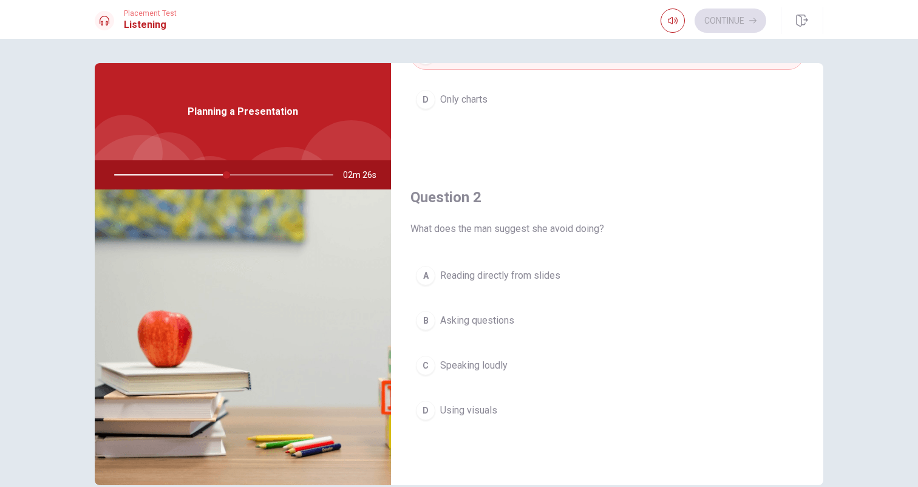
scroll to position [217, 0]
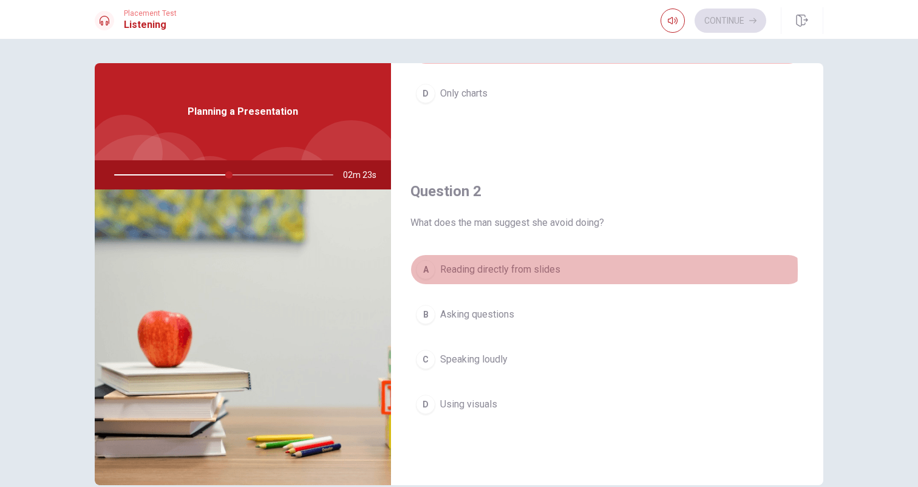
click at [526, 270] on span "Reading directly from slides" at bounding box center [500, 269] width 120 height 15
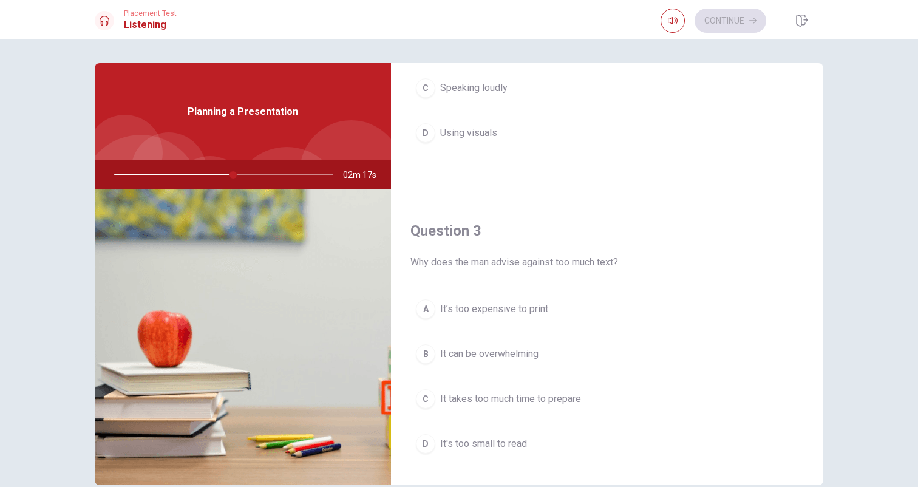
scroll to position [515, 0]
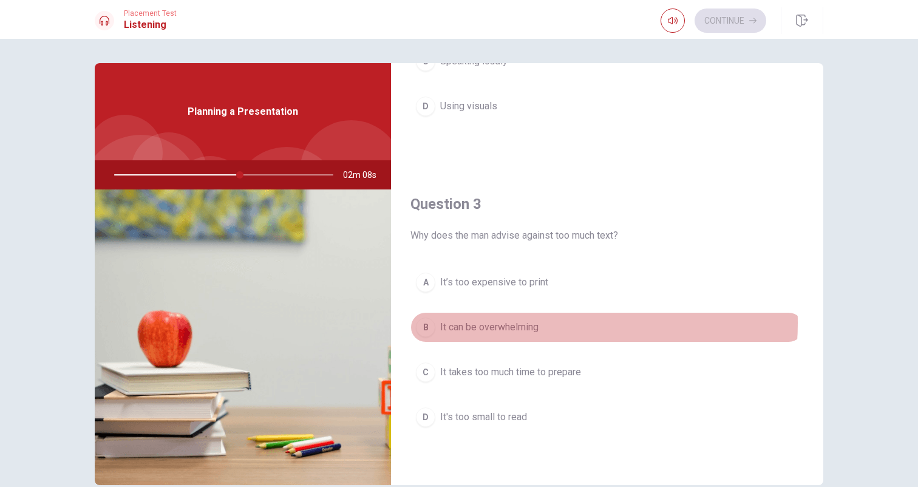
click at [524, 323] on span "It can be overwhelming" at bounding box center [489, 327] width 98 height 15
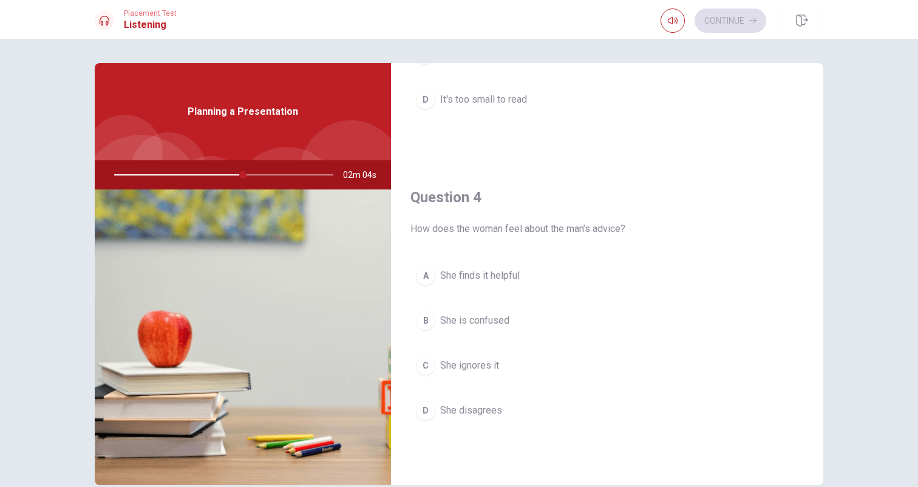
scroll to position [868, 0]
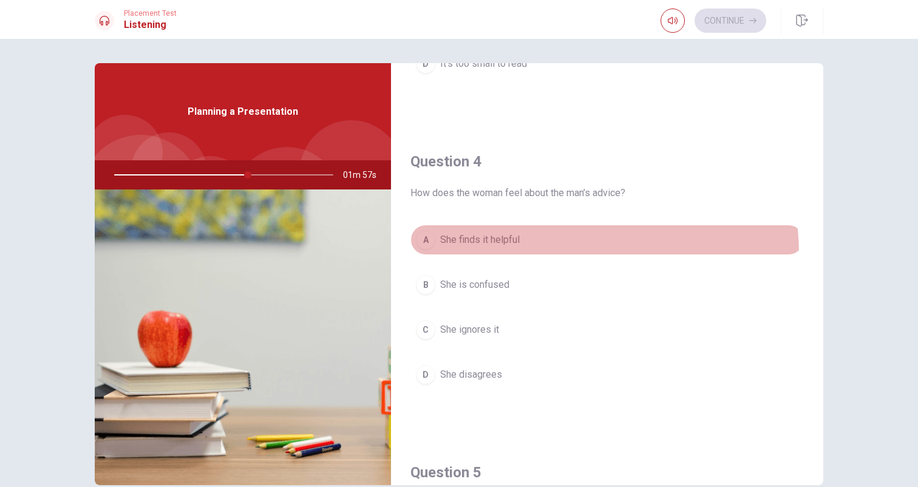
click at [556, 254] on button "A She finds it helpful" at bounding box center [606, 240] width 393 height 30
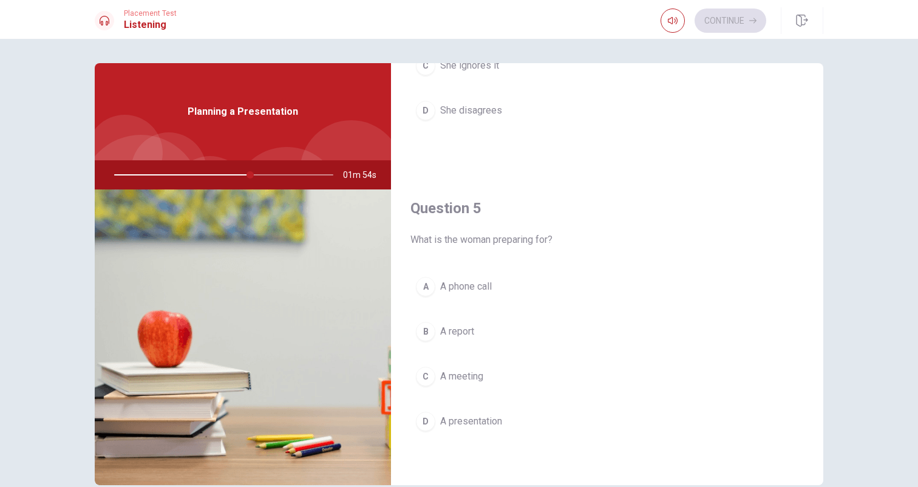
scroll to position [1132, 0]
click at [489, 415] on span "A presentation" at bounding box center [471, 421] width 62 height 15
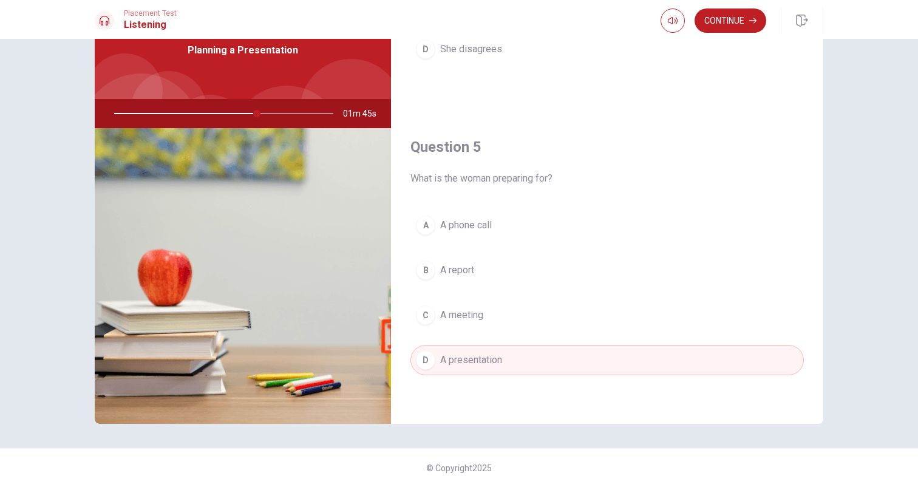
scroll to position [61, 0]
click at [727, 21] on button "Continue" at bounding box center [731, 21] width 72 height 24
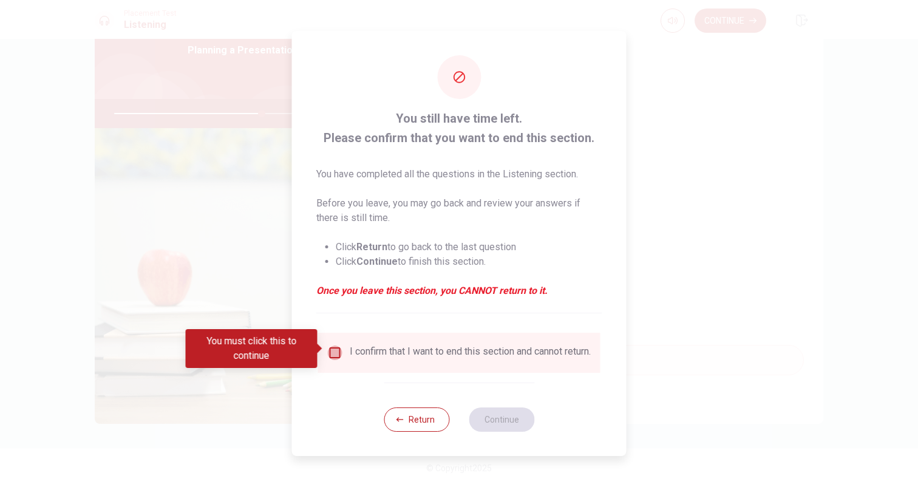
click at [332, 347] on input "You must click this to continue" at bounding box center [335, 353] width 15 height 15
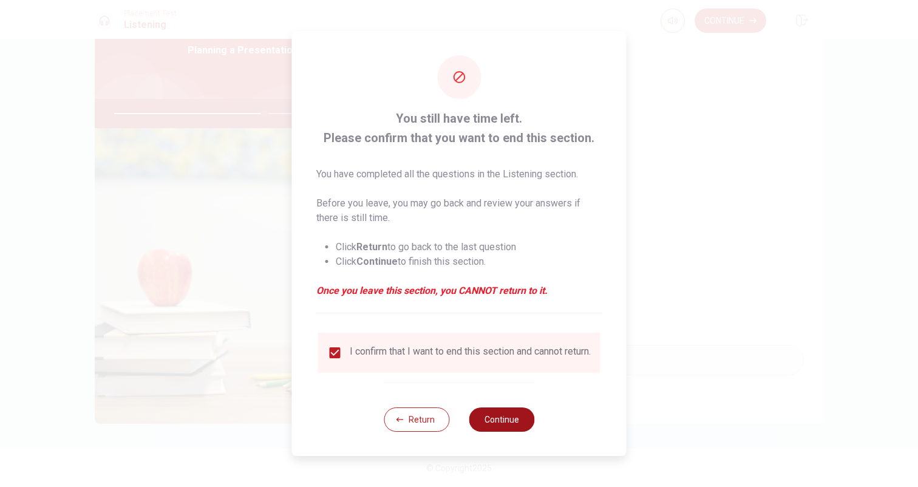
click at [503, 421] on button "Continue" at bounding box center [502, 419] width 66 height 24
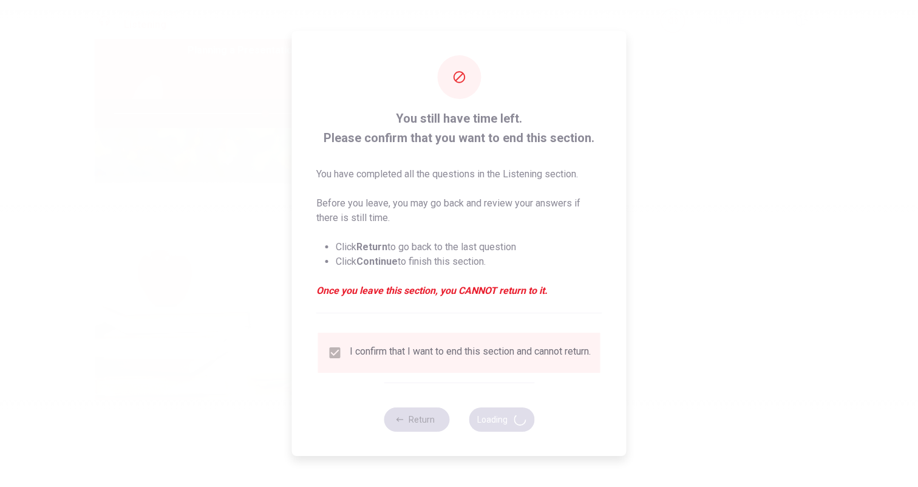
type input "69"
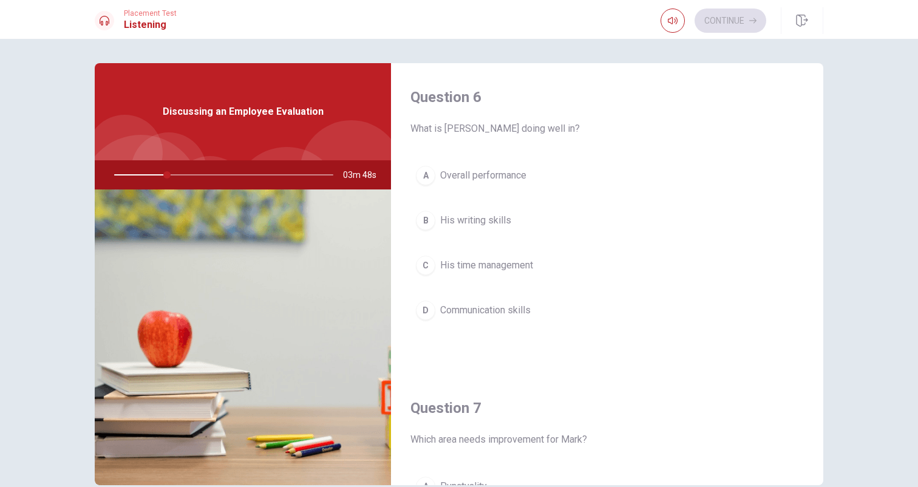
scroll to position [0, 0]
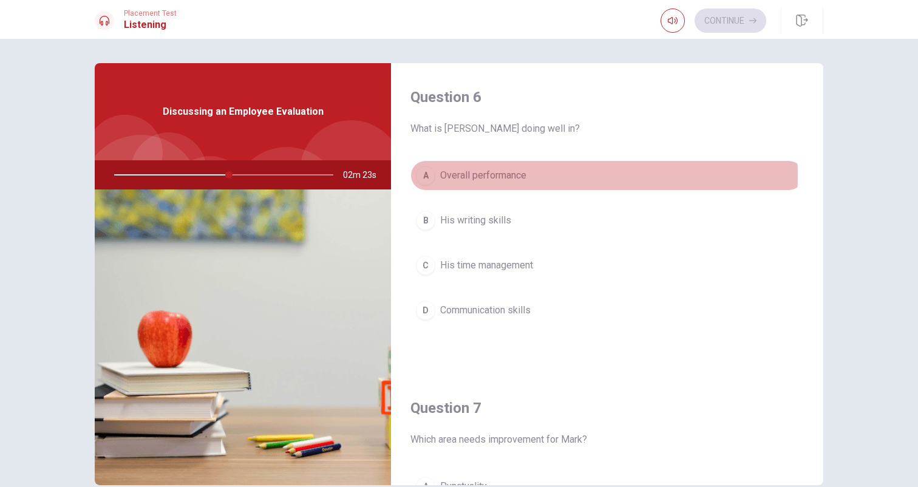
click at [526, 176] on button "A Overall performance" at bounding box center [606, 175] width 393 height 30
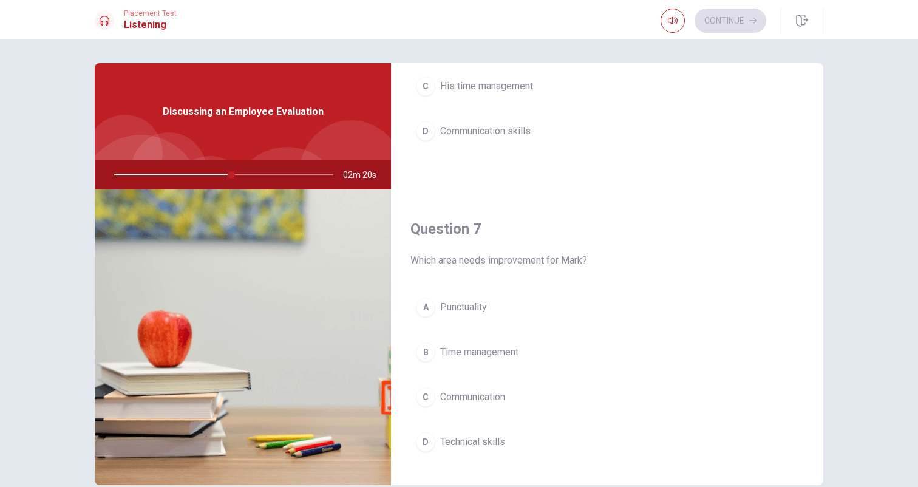
scroll to position [191, 0]
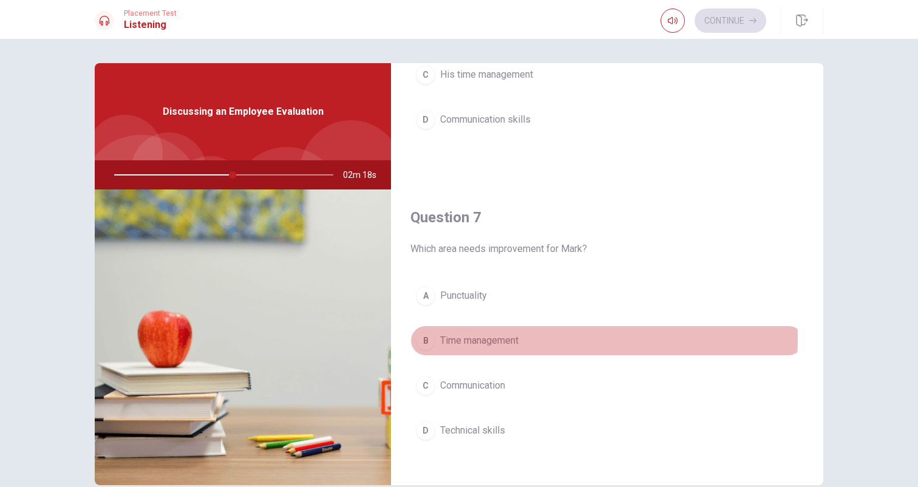
click at [511, 339] on span "Time management" at bounding box center [479, 340] width 78 height 15
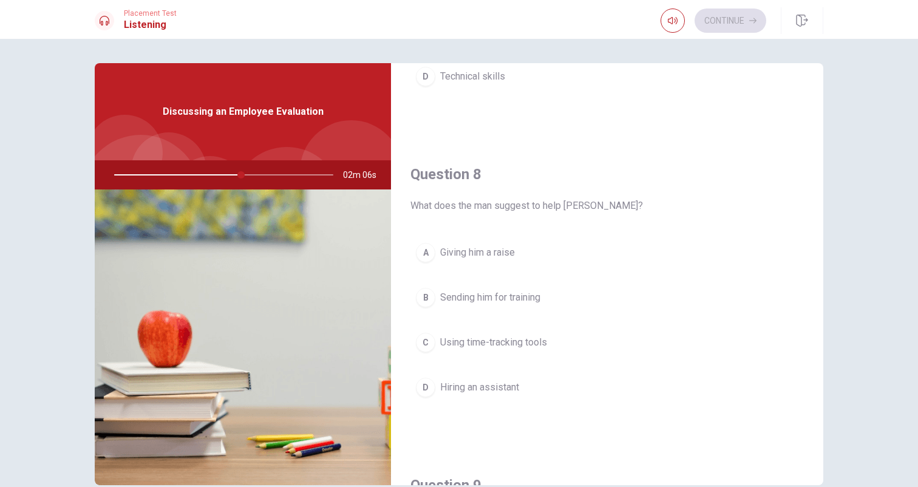
scroll to position [551, 0]
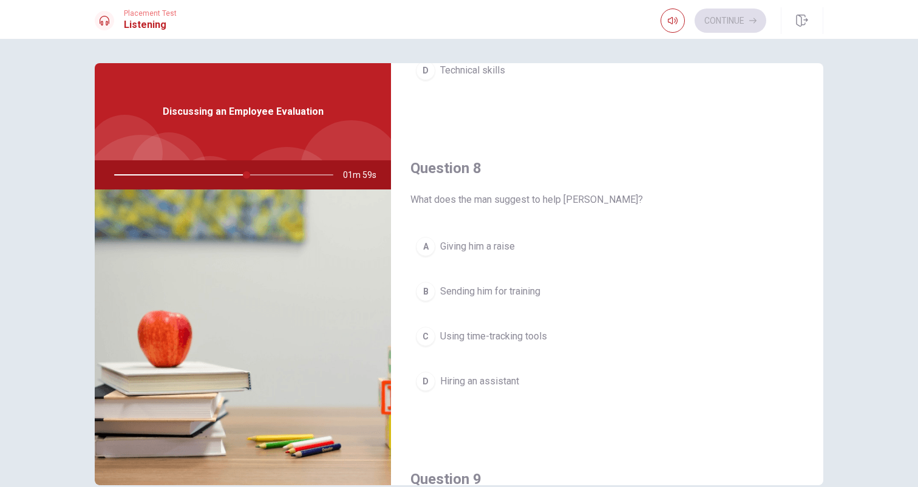
click at [557, 335] on button "C Using time-tracking tools" at bounding box center [606, 336] width 393 height 30
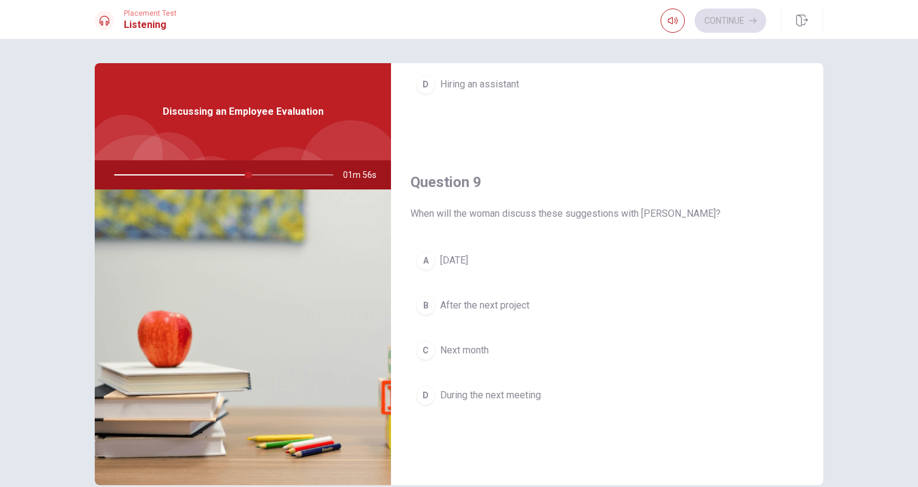
scroll to position [851, 0]
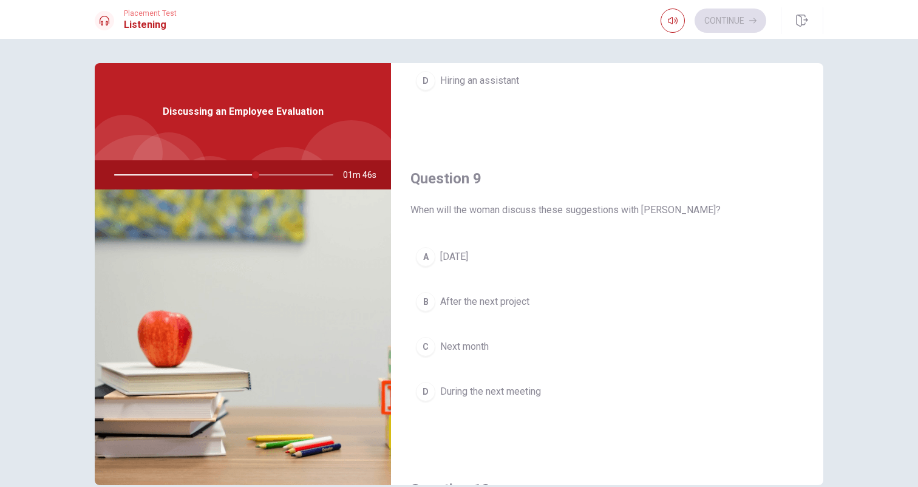
click at [520, 393] on span "During the next meeting" at bounding box center [490, 391] width 101 height 15
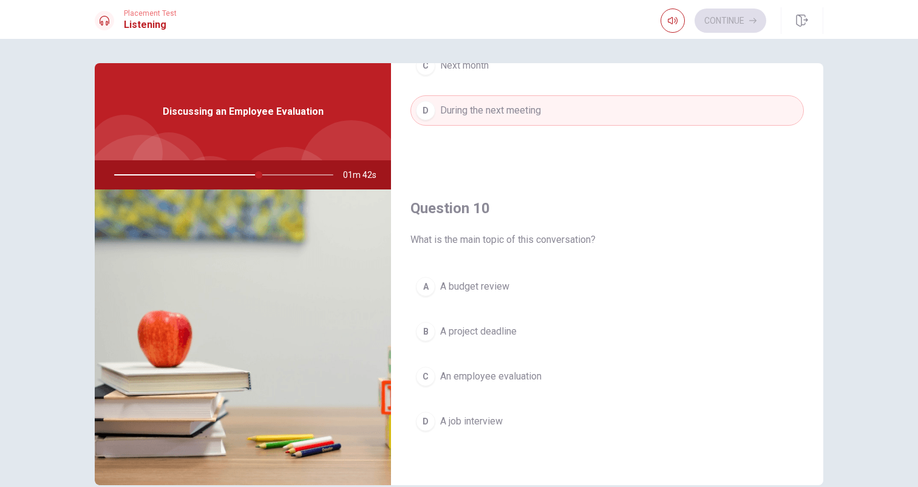
scroll to position [1132, 0]
click at [546, 375] on button "C An employee evaluation" at bounding box center [606, 376] width 393 height 30
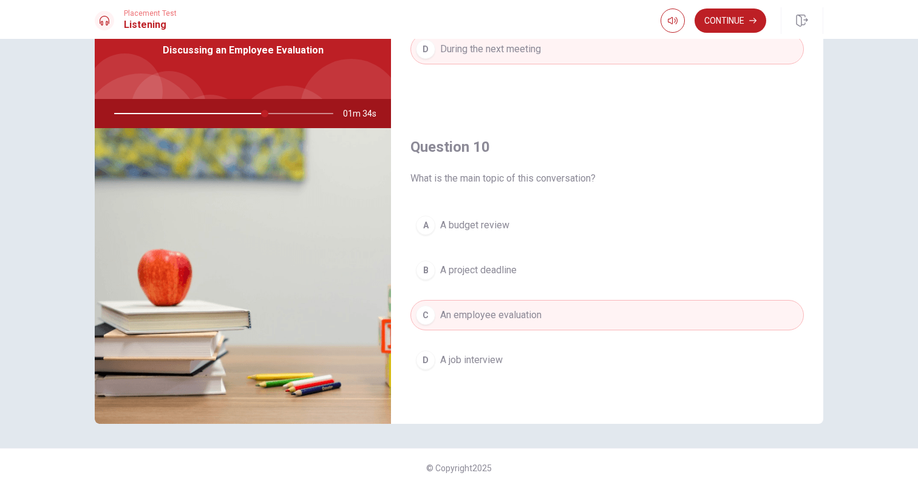
scroll to position [61, 0]
click at [722, 22] on button "Continue" at bounding box center [731, 21] width 72 height 24
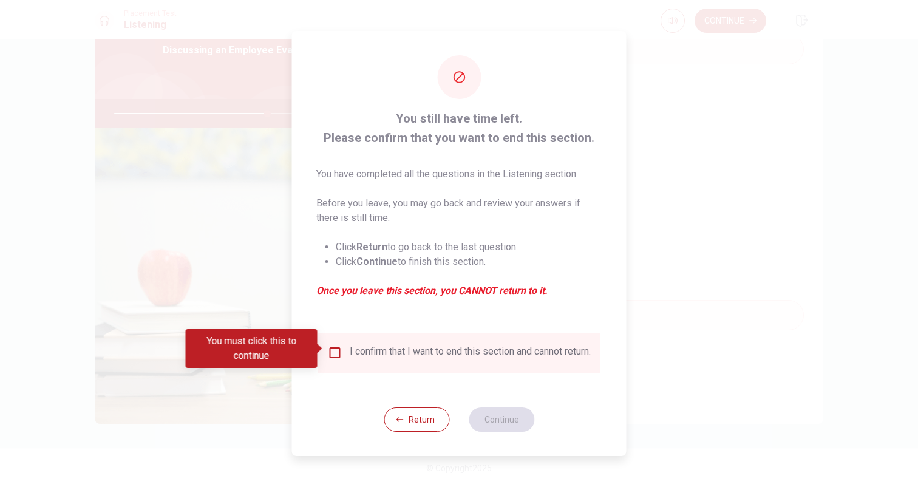
click at [334, 349] on input "You must click this to continue" at bounding box center [335, 353] width 15 height 15
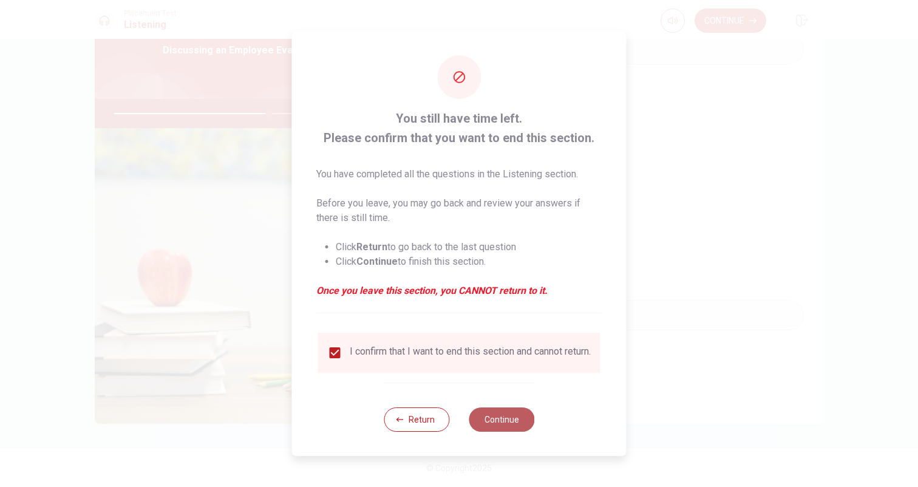
click at [501, 423] on button "Continue" at bounding box center [502, 419] width 66 height 24
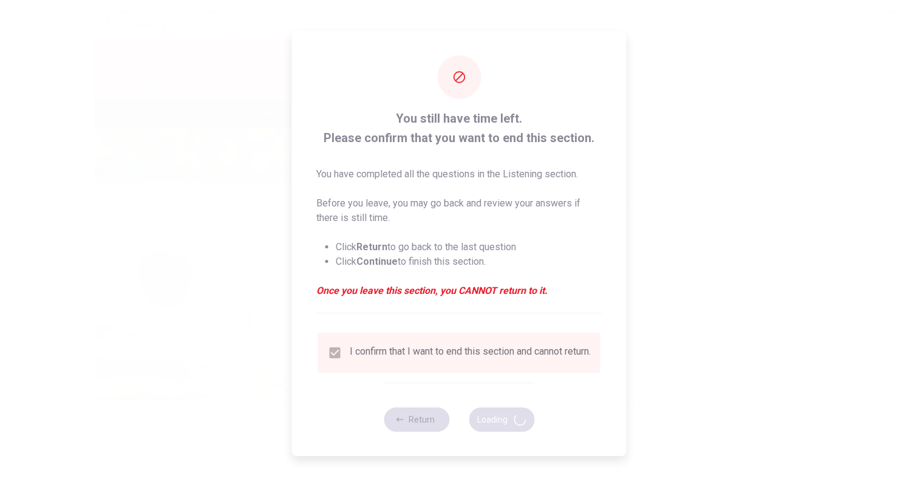
type input "71"
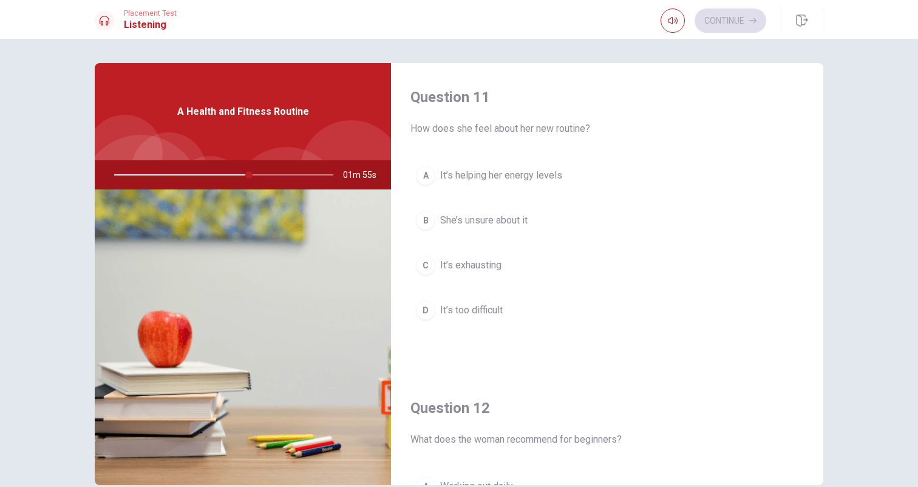
scroll to position [0, 0]
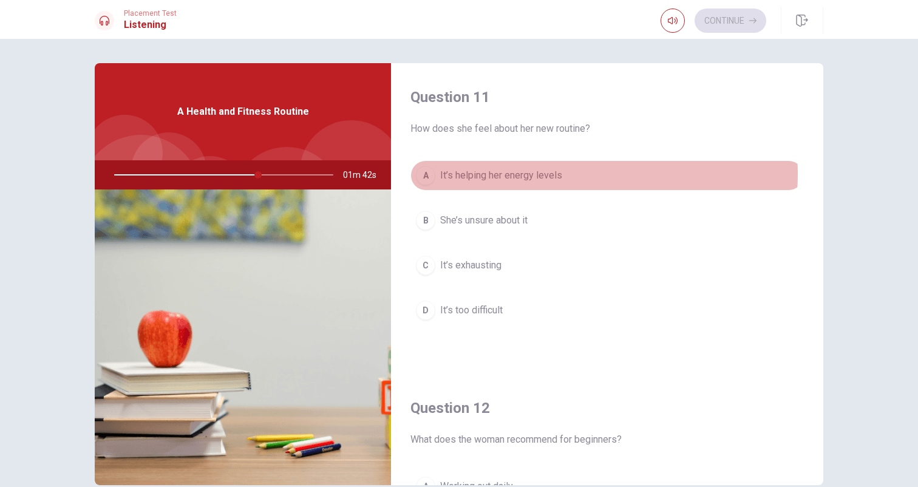
click at [564, 174] on button "A It’s helping her energy levels" at bounding box center [606, 175] width 393 height 30
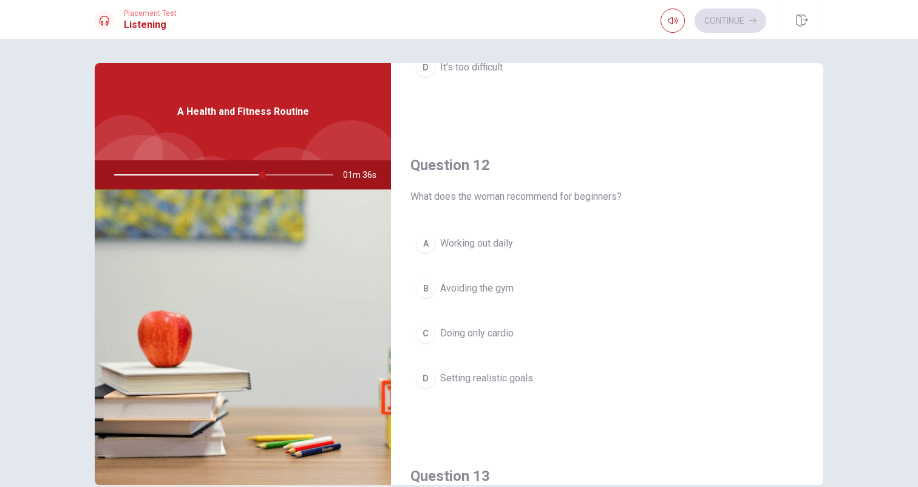
scroll to position [242, 0]
click at [552, 374] on button "D Setting realistic goals" at bounding box center [606, 379] width 393 height 30
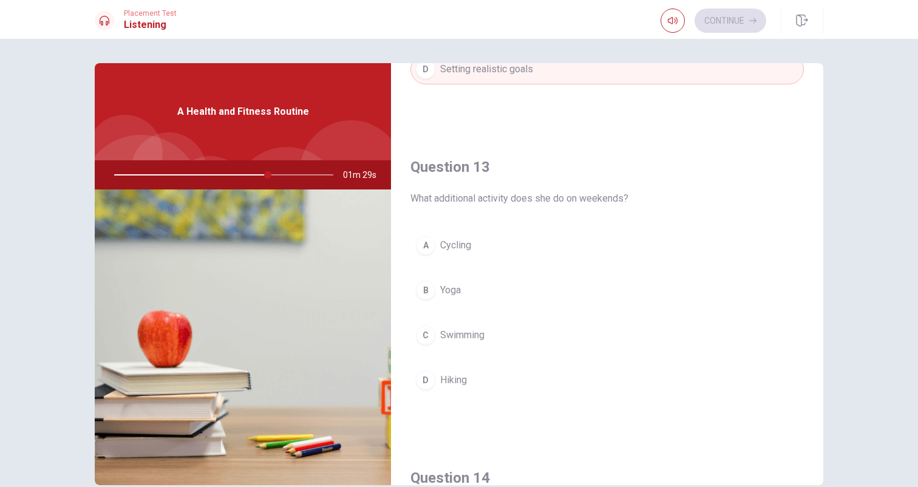
scroll to position [559, 0]
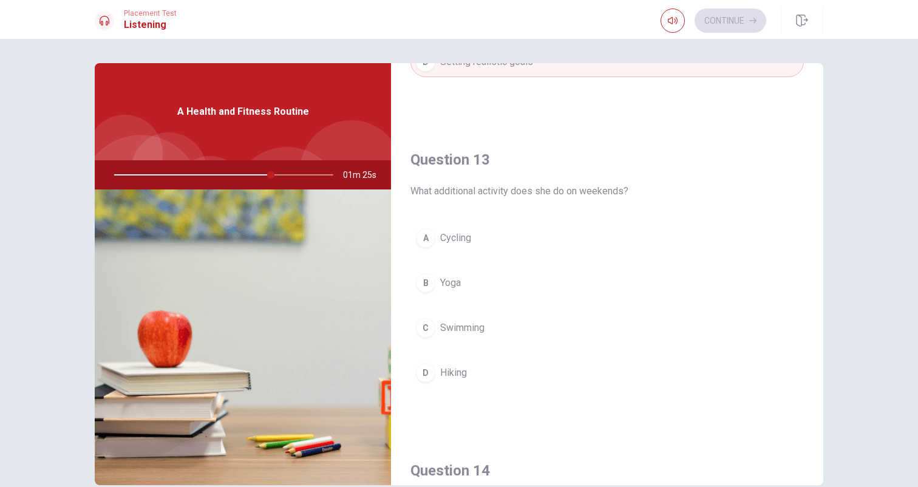
click at [475, 289] on button "B Yoga" at bounding box center [606, 283] width 393 height 30
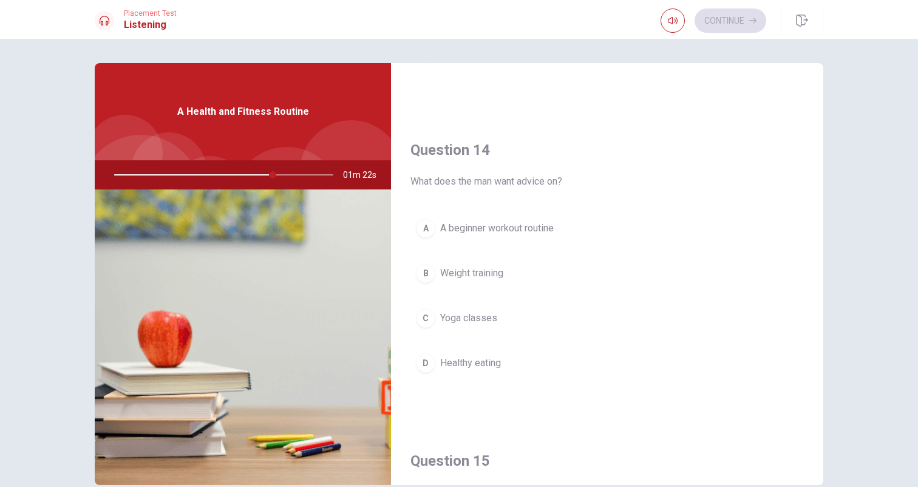
scroll to position [888, 0]
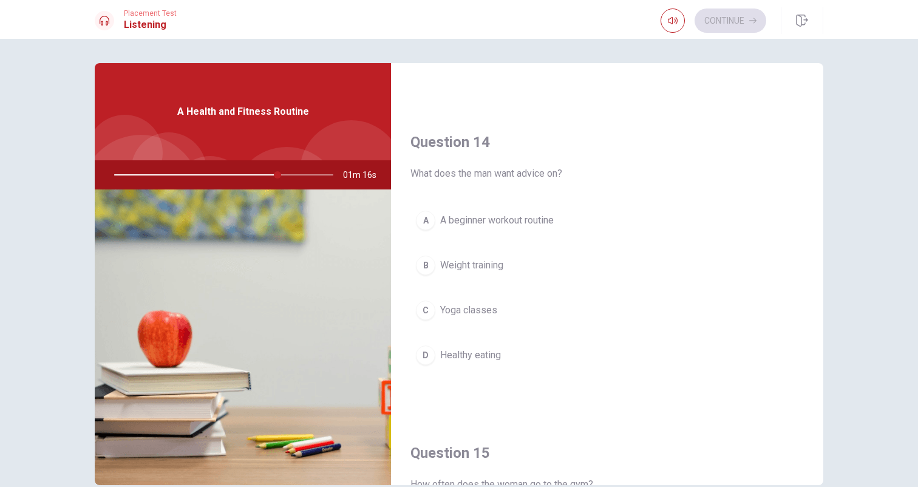
click at [553, 222] on span "A beginner workout routine" at bounding box center [497, 220] width 114 height 15
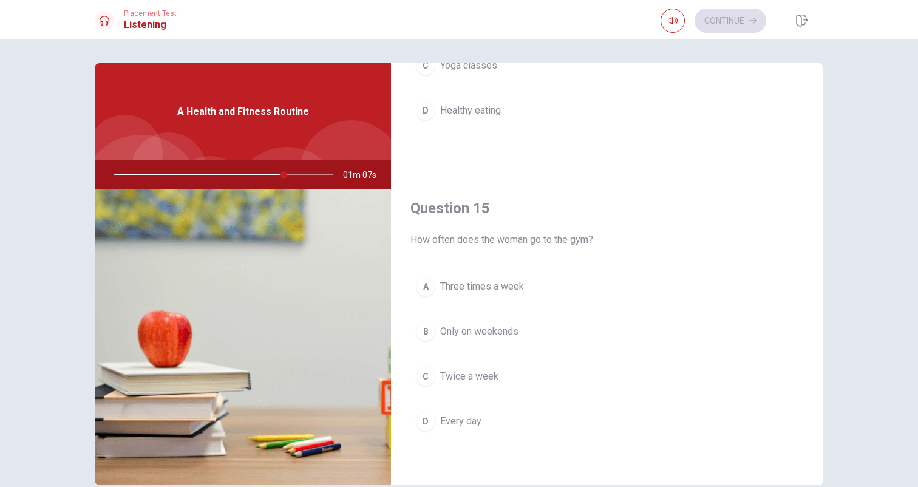
scroll to position [1132, 0]
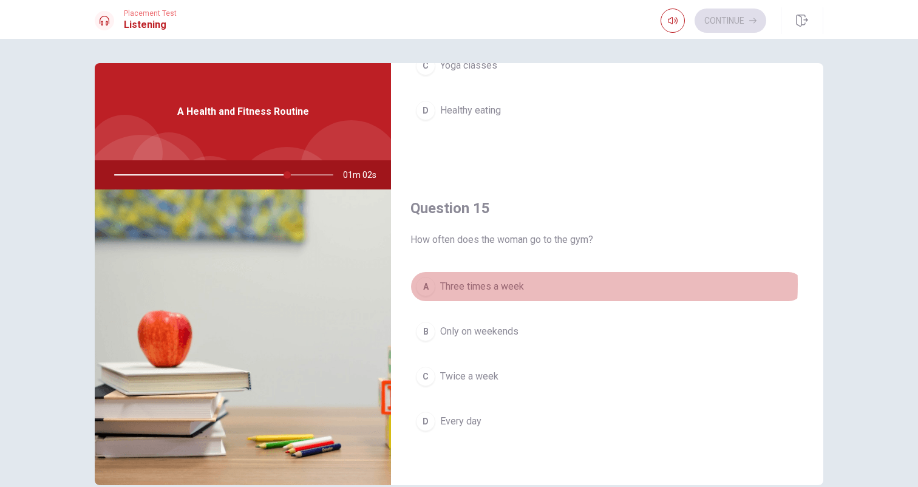
click at [538, 284] on button "A Three times a week" at bounding box center [606, 286] width 393 height 30
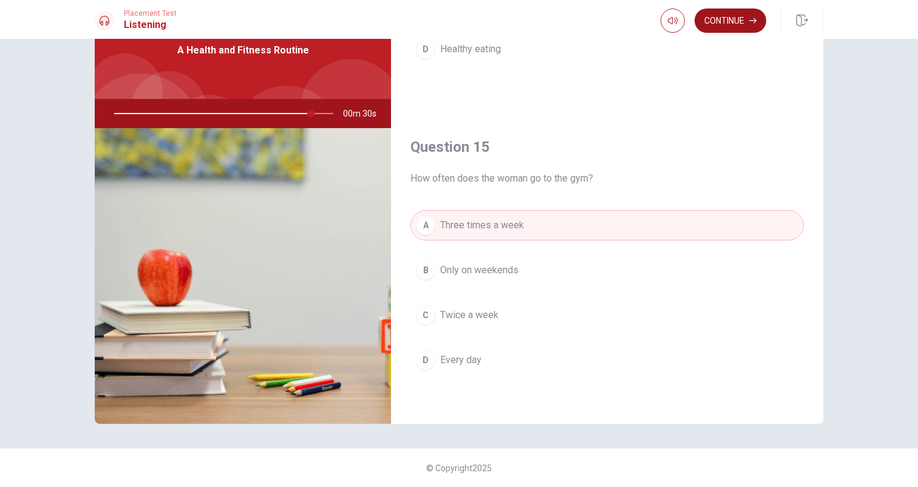
click at [723, 17] on button "Continue" at bounding box center [731, 21] width 72 height 24
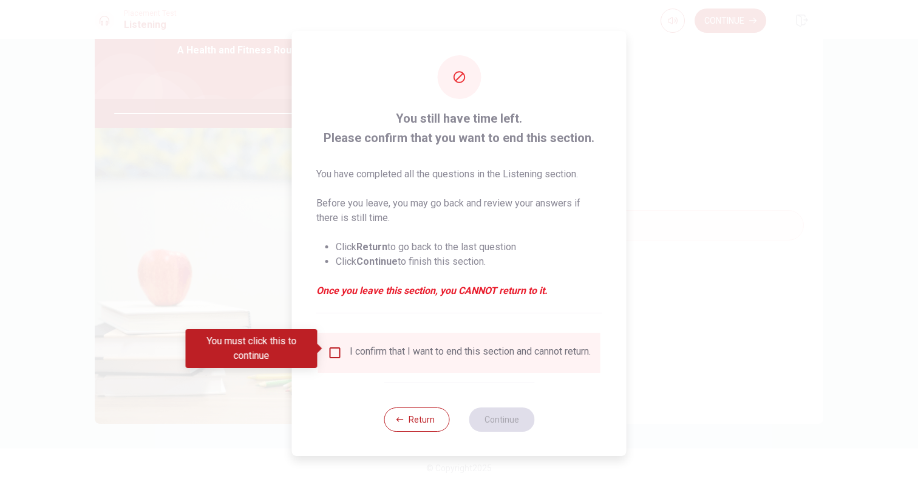
click at [333, 350] on input "You must click this to continue" at bounding box center [335, 353] width 15 height 15
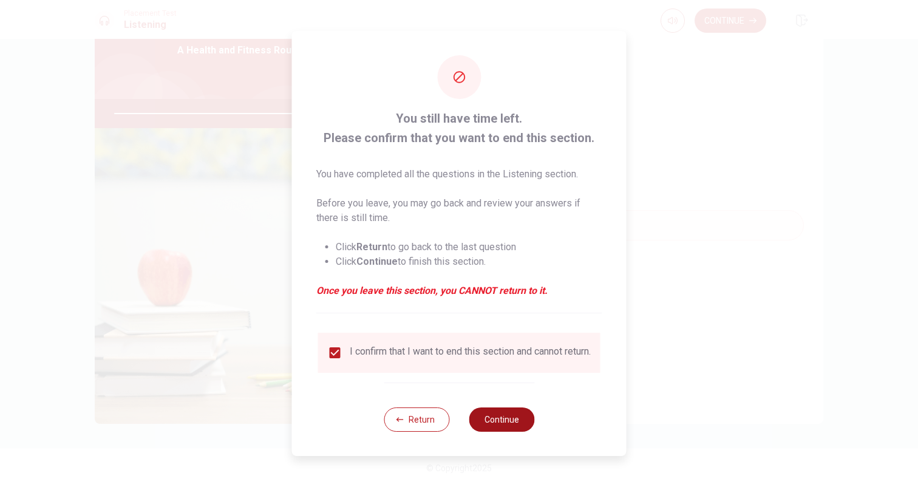
click at [503, 426] on button "Continue" at bounding box center [502, 419] width 66 height 24
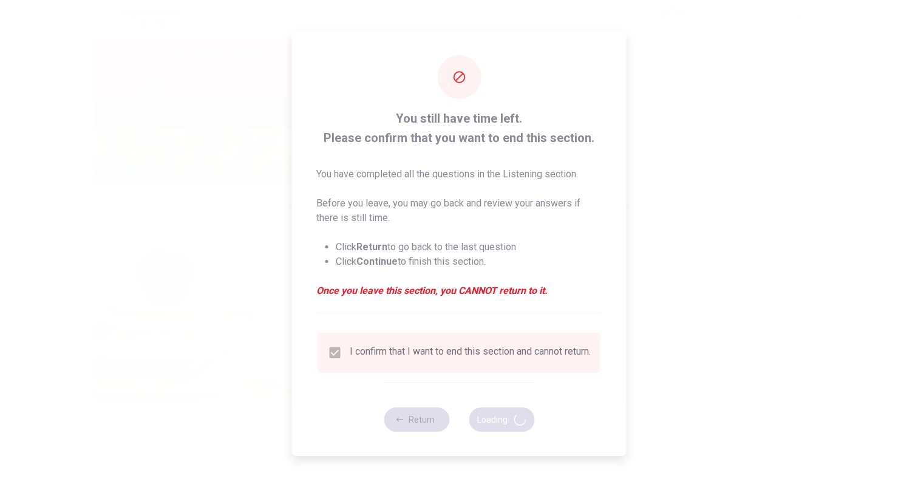
type input "92"
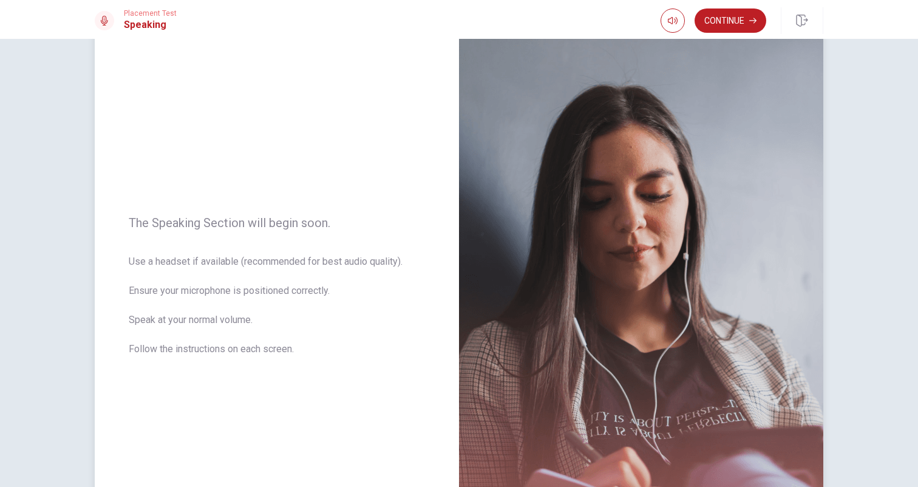
scroll to position [42, 0]
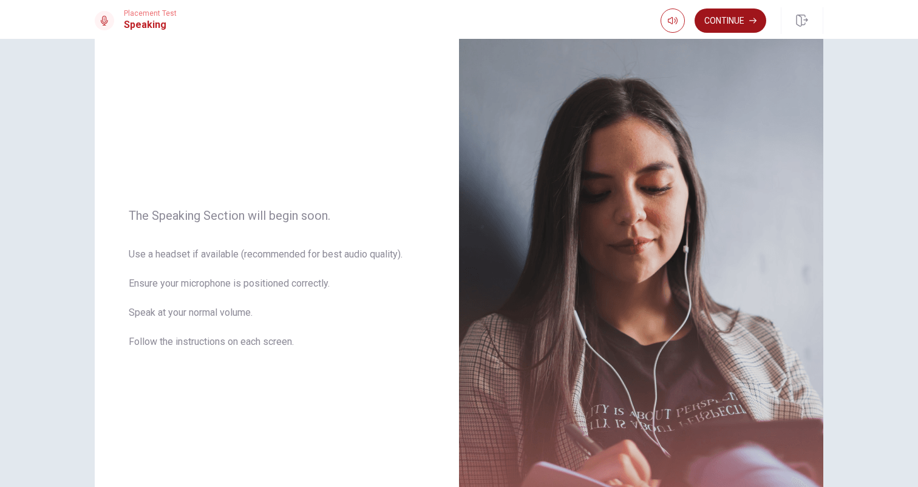
click at [720, 15] on button "Continue" at bounding box center [731, 21] width 72 height 24
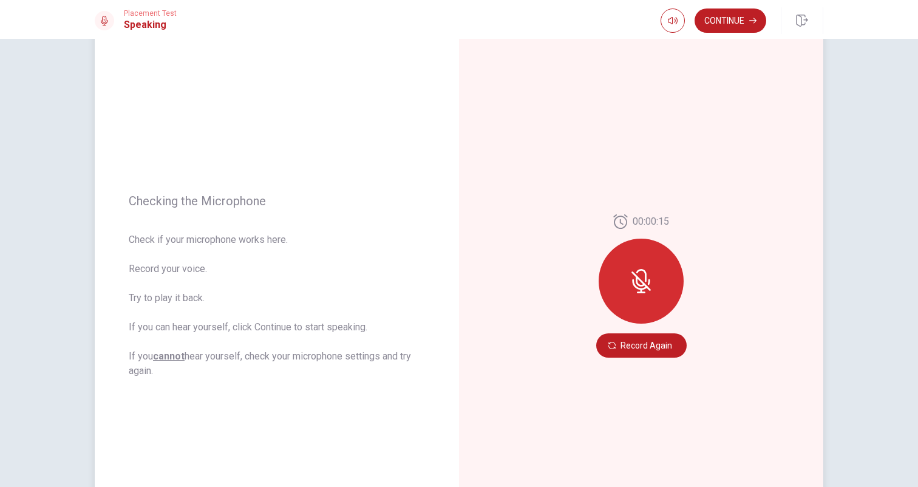
click at [632, 278] on icon at bounding box center [641, 281] width 24 height 24
click at [639, 282] on icon at bounding box center [641, 280] width 19 height 19
click at [622, 283] on div at bounding box center [641, 281] width 85 height 85
click at [636, 279] on icon at bounding box center [641, 281] width 10 height 11
click at [632, 346] on button "Record Again" at bounding box center [641, 345] width 90 height 24
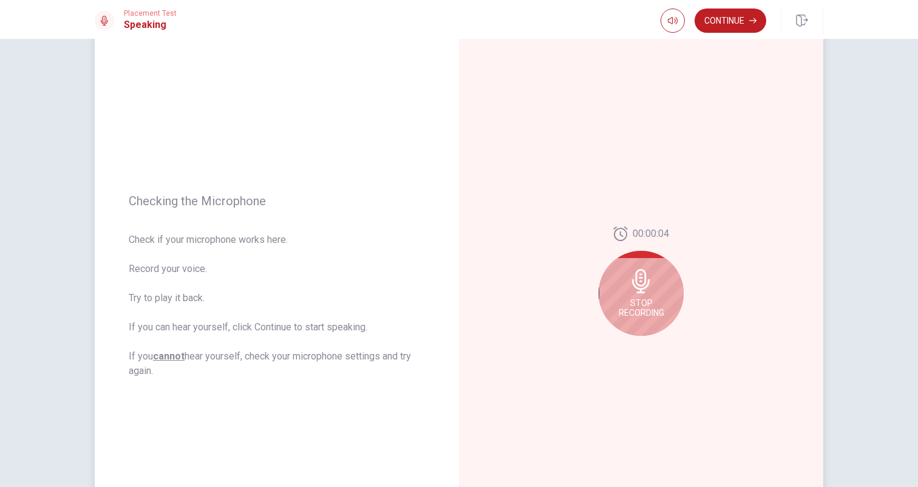
click at [639, 308] on span "Stop Recording" at bounding box center [642, 307] width 46 height 19
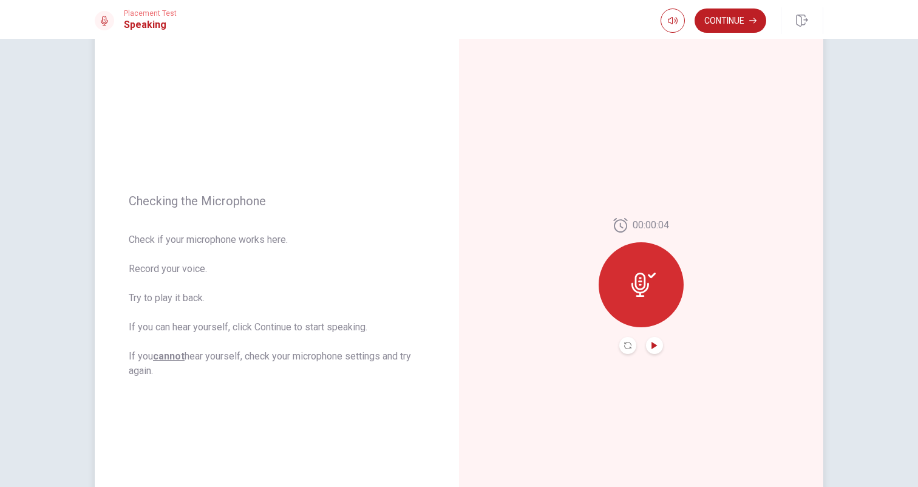
click at [652, 347] on icon "Play Audio" at bounding box center [654, 345] width 5 height 7
click at [718, 18] on button "Continue" at bounding box center [731, 21] width 72 height 24
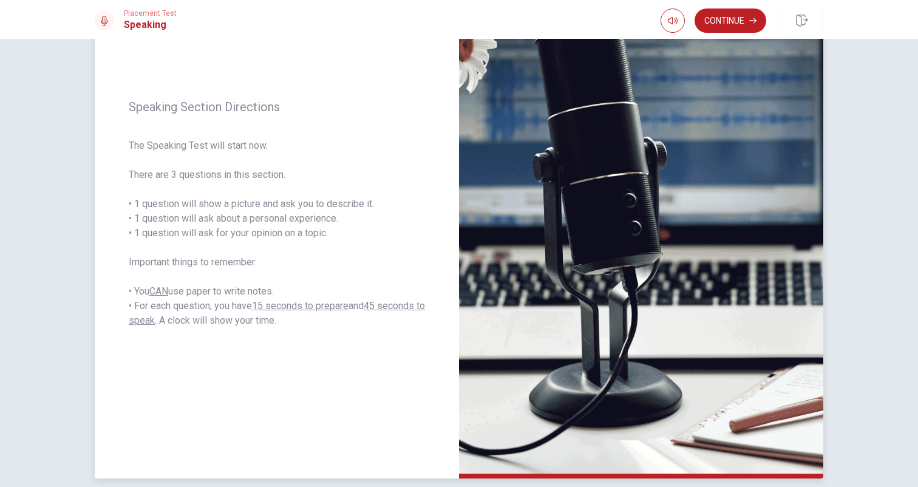
scroll to position [104, 0]
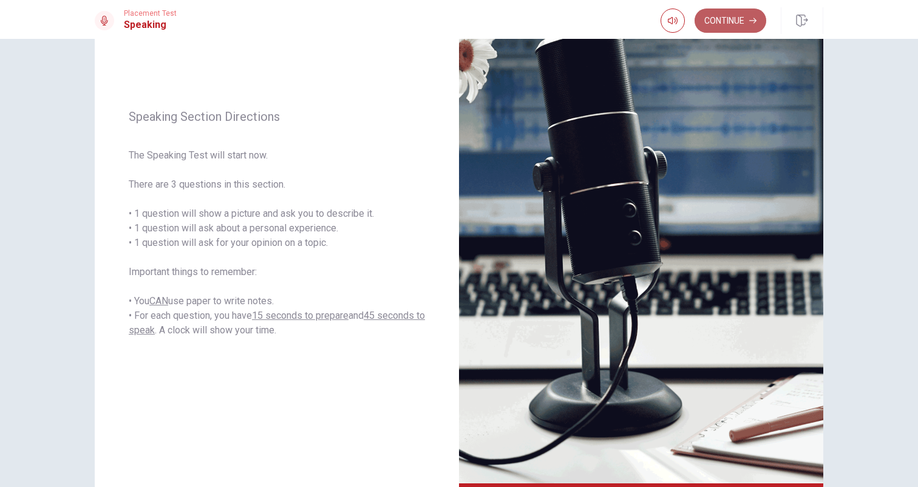
click at [726, 16] on button "Continue" at bounding box center [731, 21] width 72 height 24
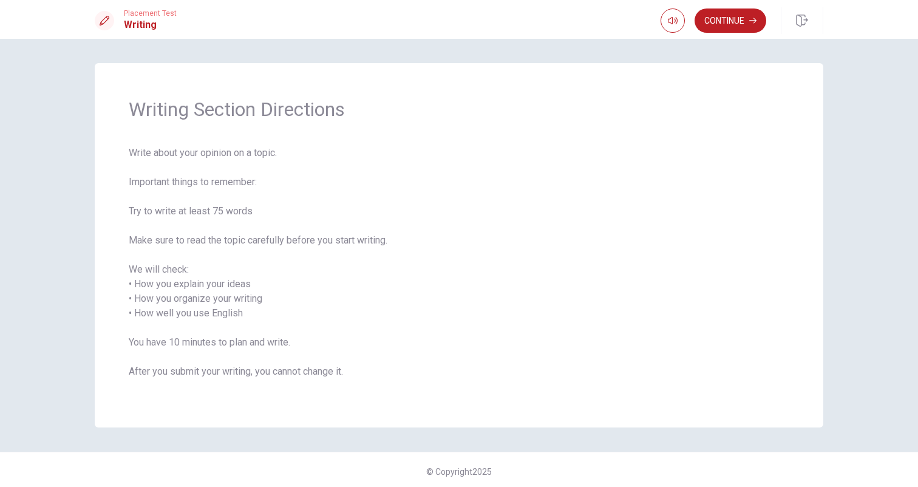
scroll to position [0, 0]
click at [732, 21] on button "Continue" at bounding box center [731, 21] width 72 height 24
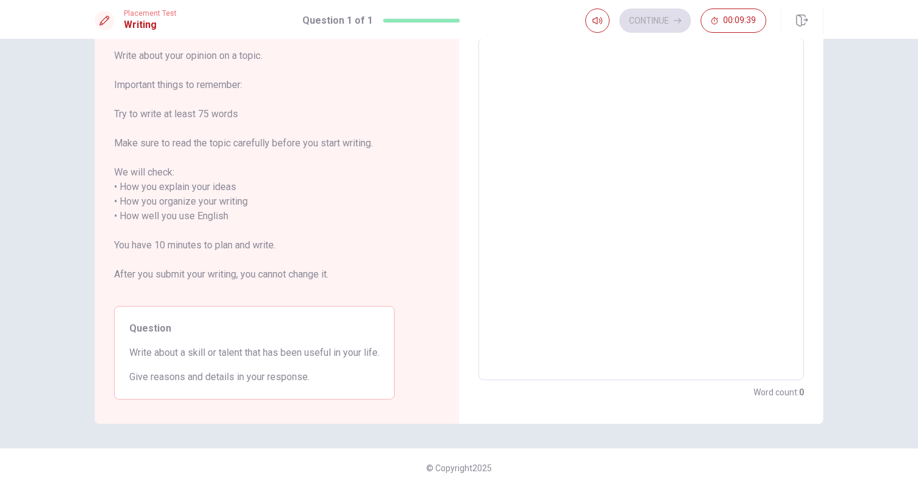
click at [526, 147] on textarea at bounding box center [641, 209] width 308 height 322
type textarea "O"
type textarea "x"
type textarea "On"
type textarea "x"
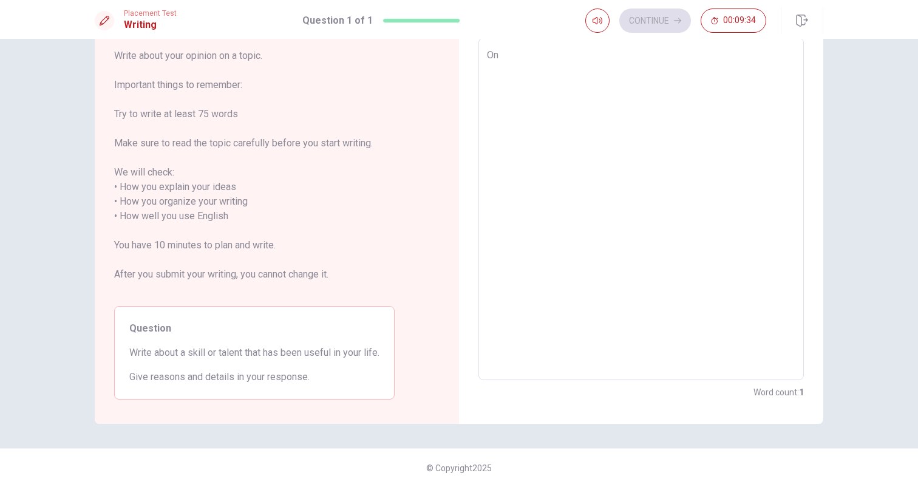
type textarea "One"
type textarea "x"
type textarea "One"
type textarea "x"
type textarea "One o"
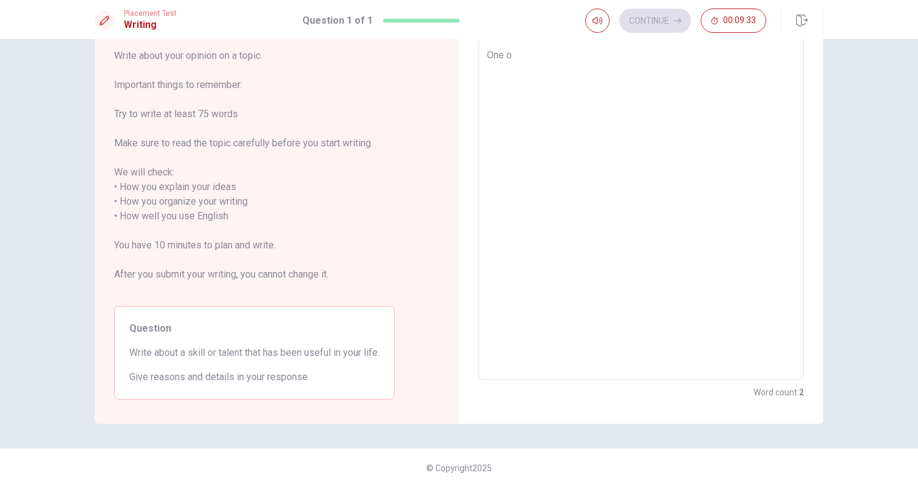
type textarea "x"
type textarea "One of"
type textarea "x"
type textarea "One of"
type textarea "x"
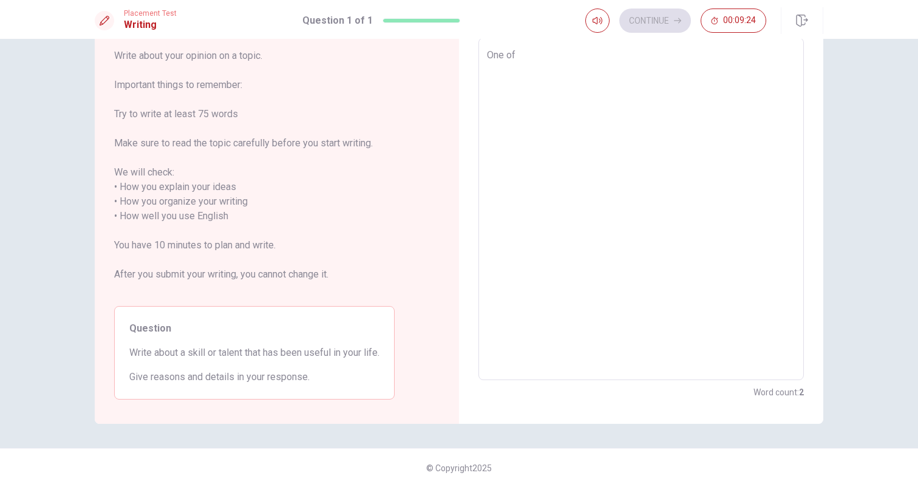
type textarea "One of"
type textarea "x"
type textarea "One o"
type textarea "x"
type textarea "One"
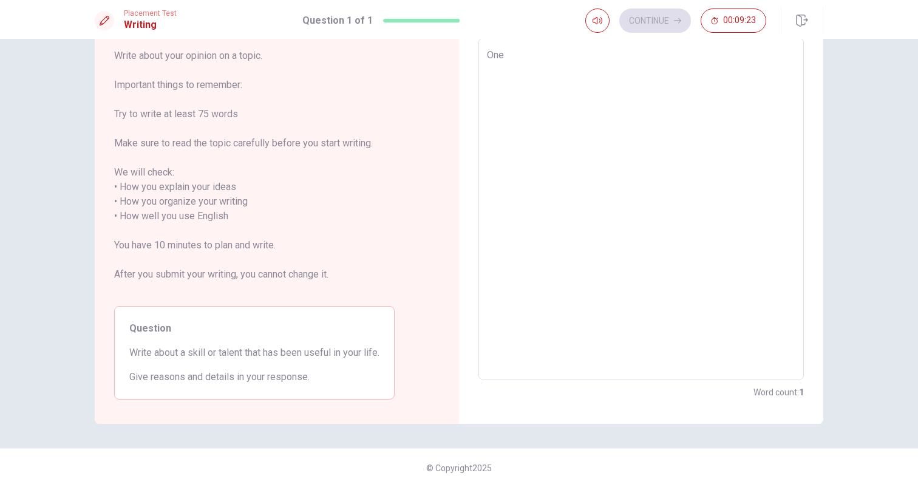
type textarea "x"
type textarea "One s"
type textarea "x"
type textarea "One"
type textarea "x"
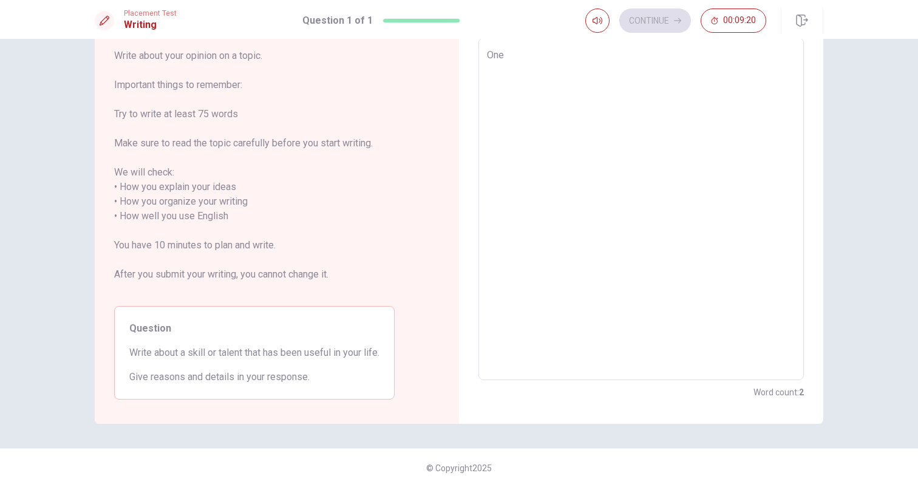
type textarea "One ¿"
type textarea "x"
type textarea "One"
type textarea "x"
type textarea "One o"
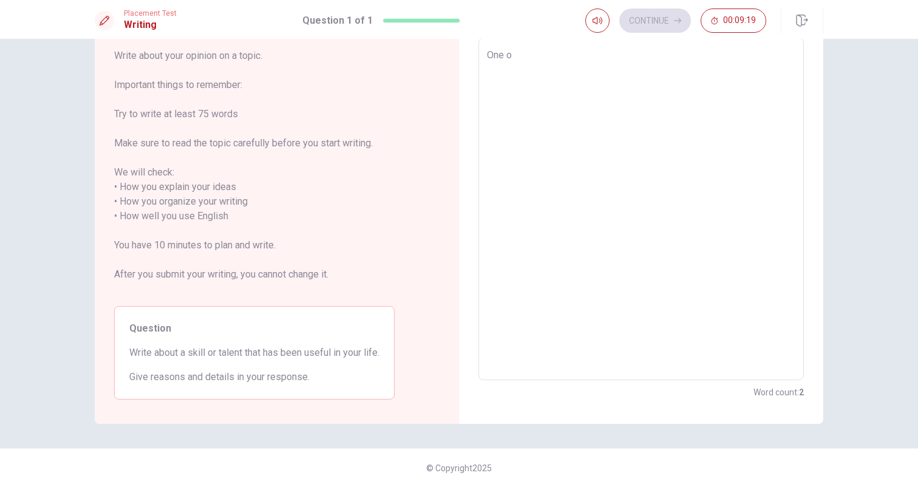
type textarea "x"
type textarea "One of"
type textarea "x"
type textarea "One of"
type textarea "x"
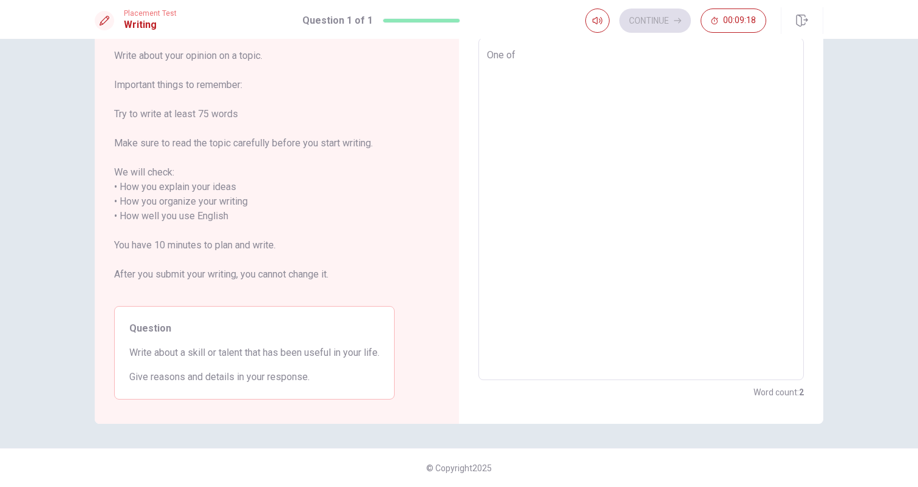
type textarea "One of m"
type textarea "x"
type textarea "One of"
type textarea "x"
type textarea "One of"
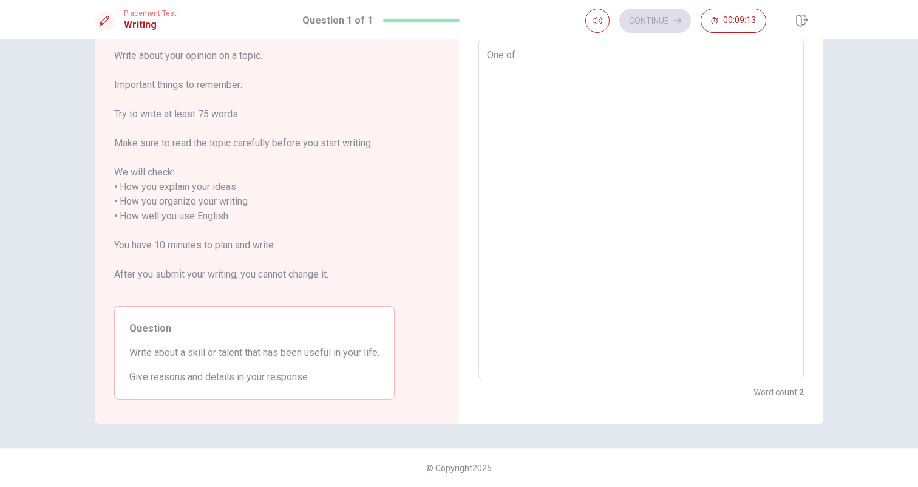
type textarea "x"
type textarea "One o"
type textarea "x"
type textarea "One"
type textarea "x"
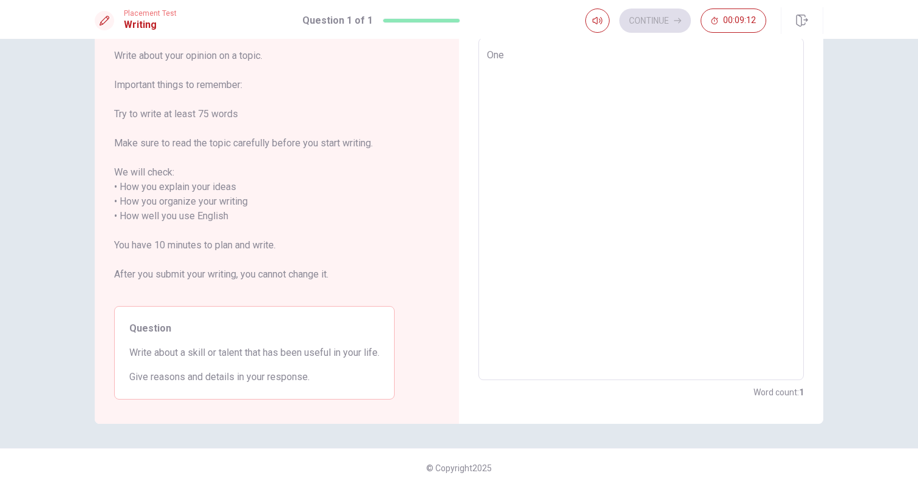
type textarea "One s"
type textarea "x"
type textarea "One sk"
type textarea "x"
type textarea "One ski"
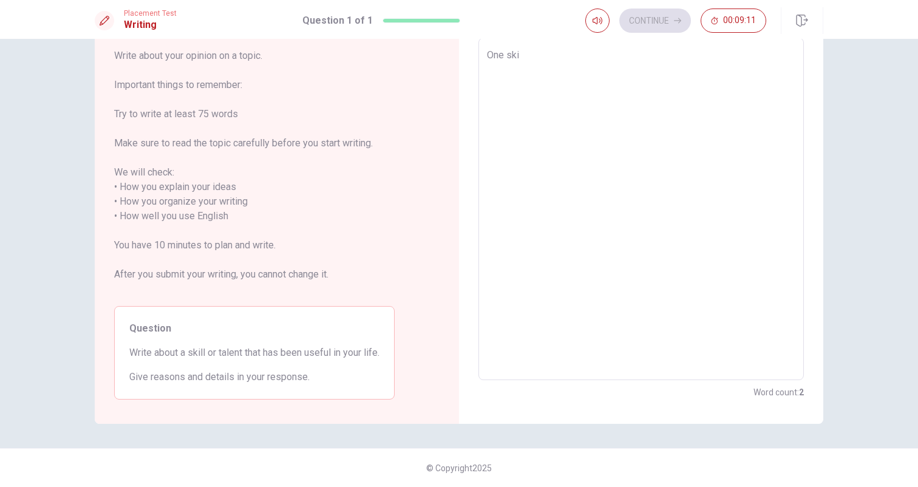
type textarea "x"
type textarea "One skil"
type textarea "x"
type textarea "One skill"
type textarea "x"
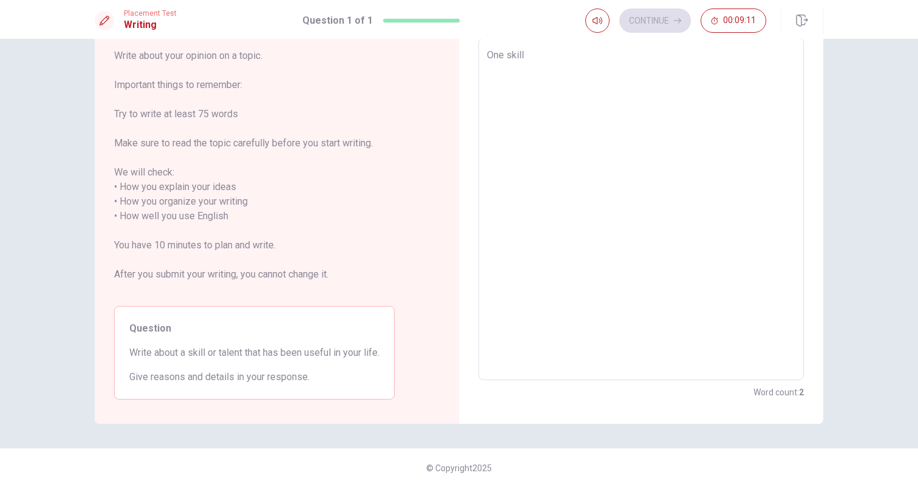
type textarea "One skill"
type textarea "x"
type textarea "One skill t"
type textarea "x"
type textarea "One skill th"
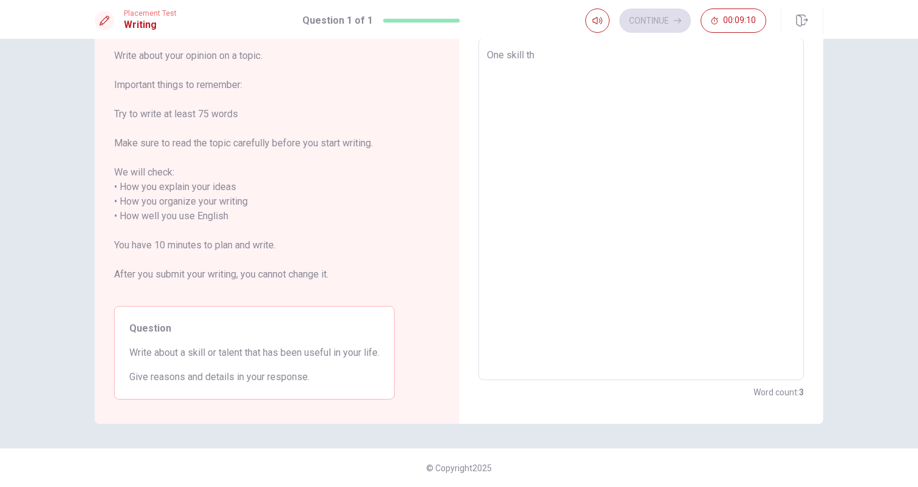
type textarea "x"
type textarea "One skill tha"
type textarea "x"
type textarea "One skill that"
type textarea "x"
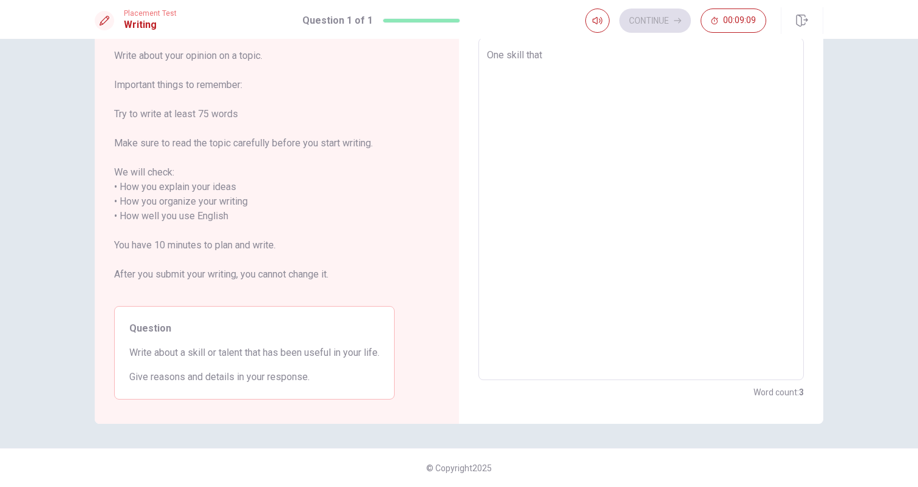
type textarea "One skill that"
type textarea "x"
type textarea "One skill that I"
type textarea "x"
type textarea "One skill that I"
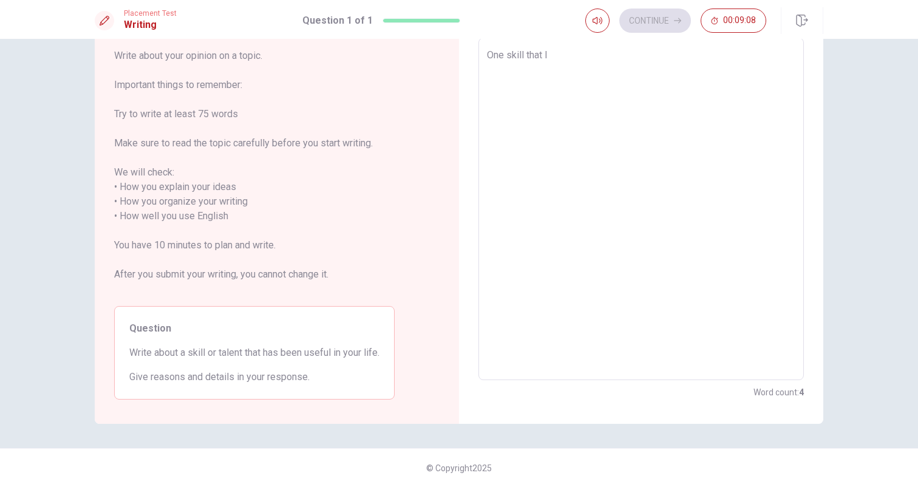
type textarea "x"
type textarea "One skill that I h"
type textarea "x"
type textarea "One skill that I ha"
type textarea "x"
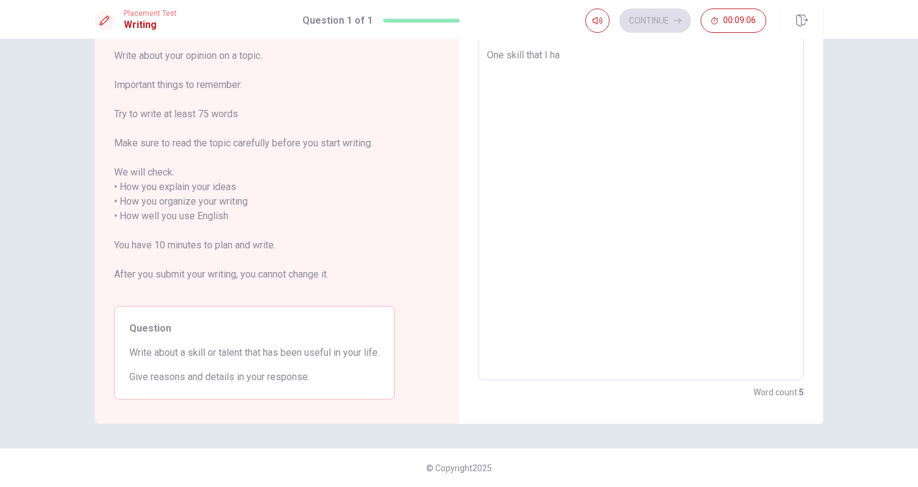
type textarea "One skill that I hab"
type textarea "x"
type textarea "One skill that I habe"
type textarea "x"
type textarea "One skill that I hab"
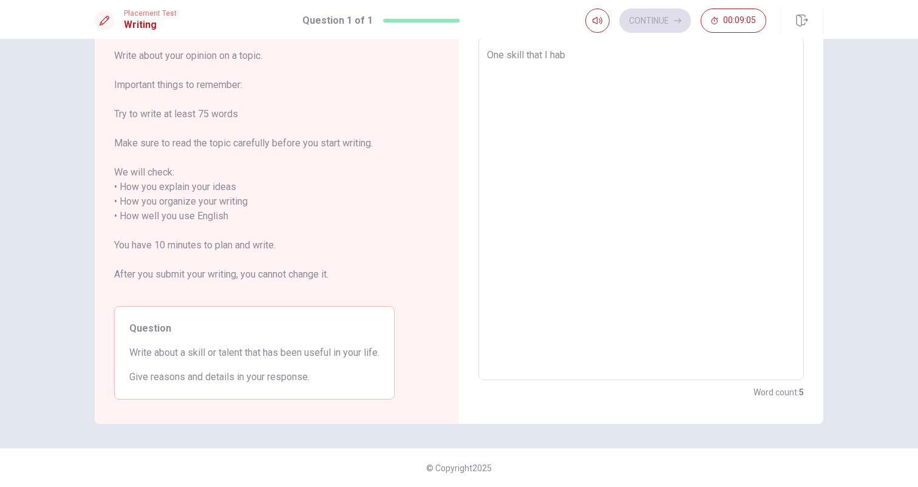
type textarea "x"
type textarea "One skill that I ha"
type textarea "x"
type textarea "One skill that I hav"
type textarea "x"
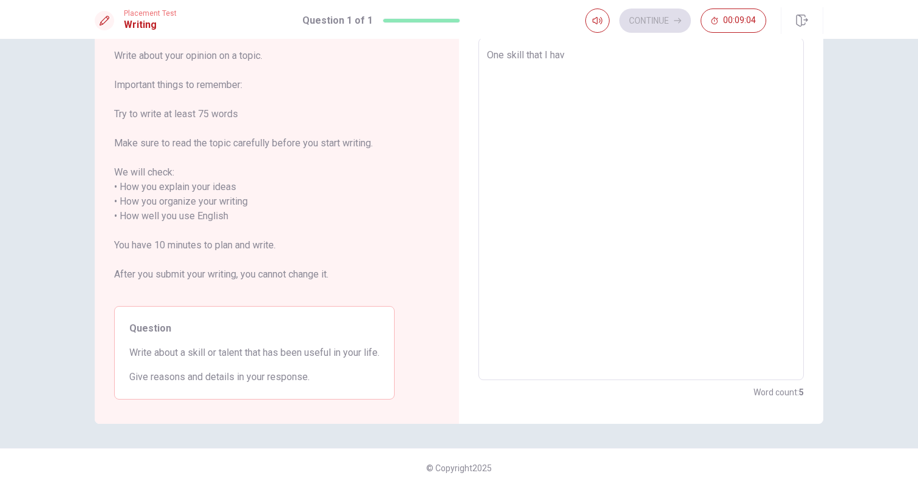
type textarea "One skill that I have"
type textarea "x"
type textarea "One skill that I have"
type textarea "x"
type textarea "One skill that I have b"
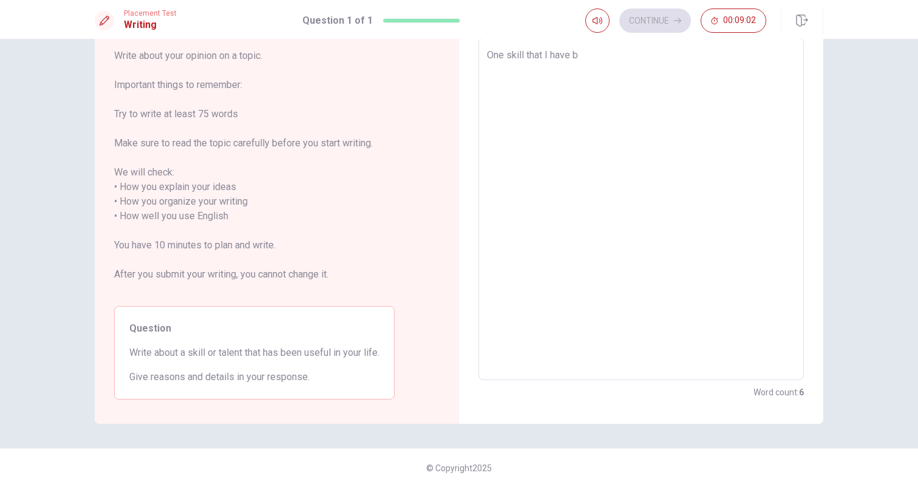
type textarea "x"
type textarea "One skill that I have be"
type textarea "x"
type textarea "One skill that I have bee"
type textarea "x"
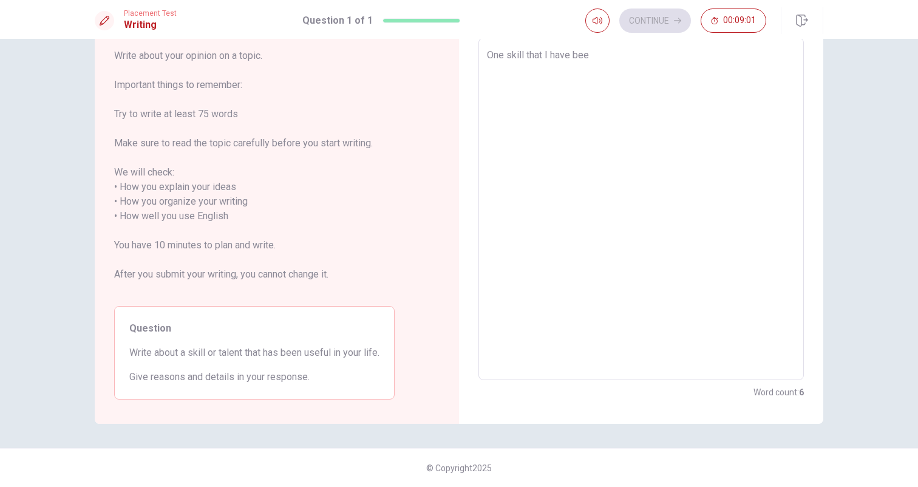
type textarea "One skill that I have been"
type textarea "x"
type textarea "One skill that I have been"
type textarea "x"
type textarea "One skill that I have been d"
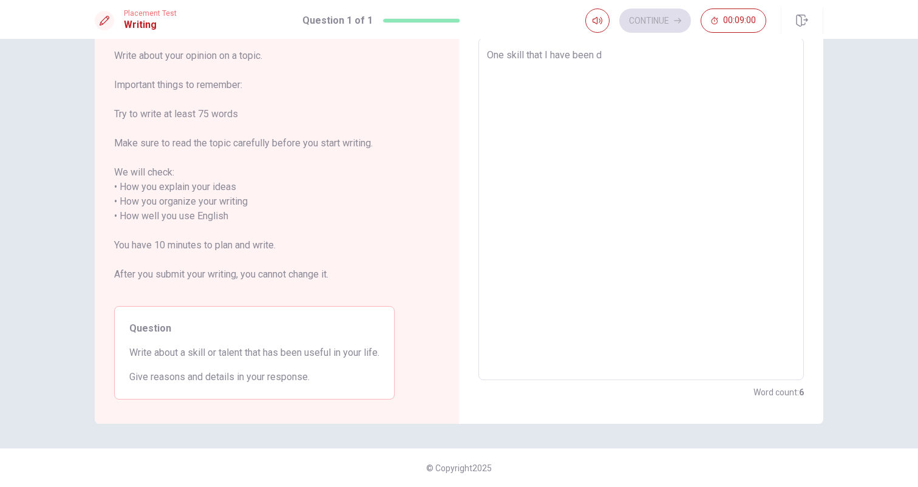
type textarea "x"
type textarea "One skill that I have been de"
type textarea "x"
type textarea "One skill that I have been dev"
type textarea "x"
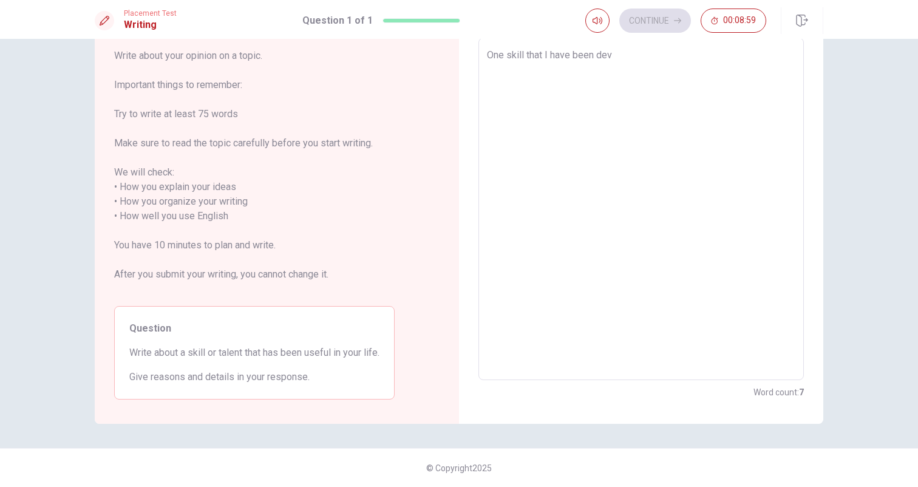
type textarea "One skill that I have been deve"
type textarea "x"
type textarea "One skill that I have been devel"
type textarea "x"
type textarea "One skill that I have been develo"
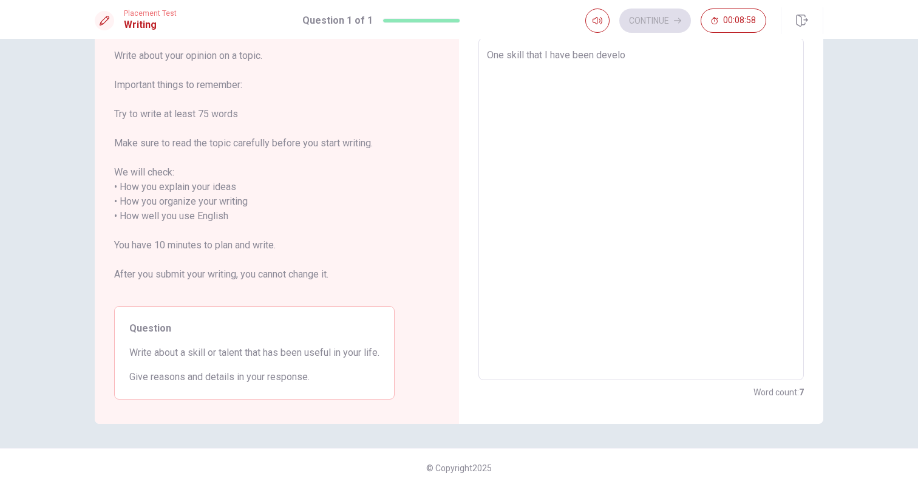
type textarea "x"
type textarea "One skill that I have been develop"
type textarea "x"
type textarea "One skill that I have been develope"
type textarea "x"
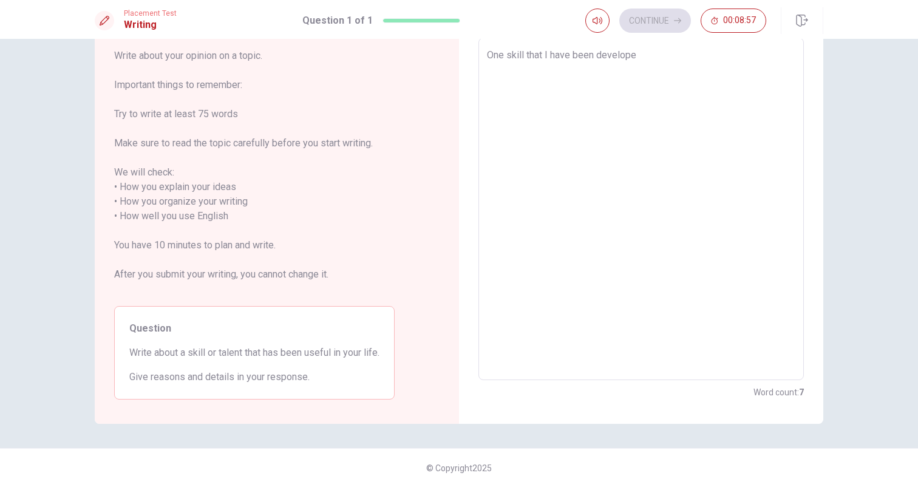
type textarea "One skill that I have been developed"
type textarea "x"
type textarea "One skill that I have been developed"
type textarea "x"
type textarea "One skill that I have been developed a"
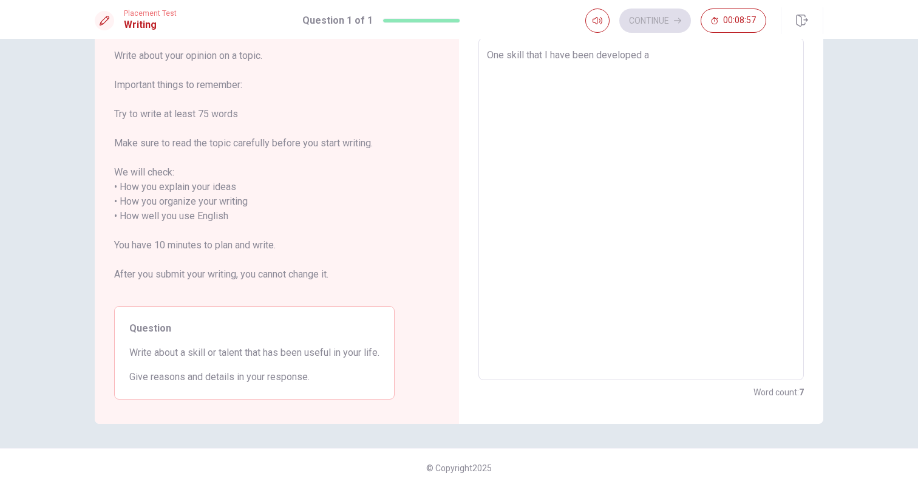
type textarea "x"
type textarea "One skill that I have been developed an"
type textarea "x"
type textarea "One skill that I have been developed ans"
type textarea "x"
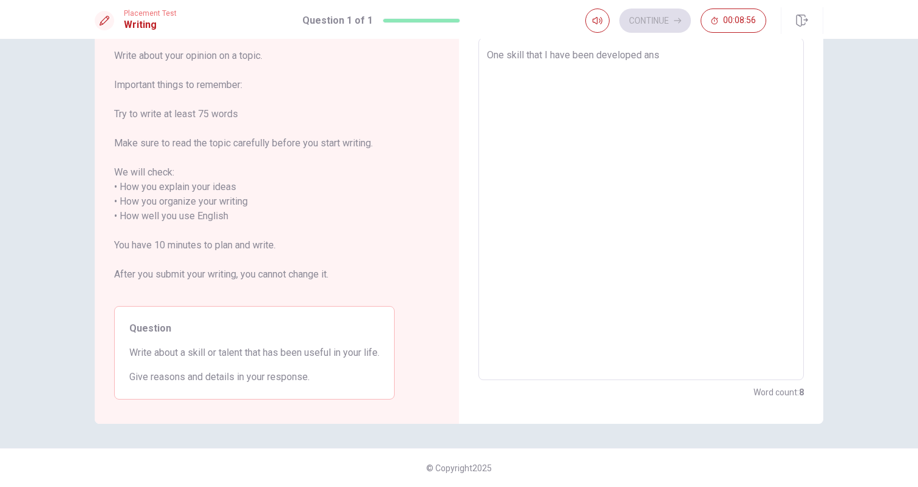
type textarea "One skill that I have been developed ans"
type textarea "x"
type textarea "One skill that I have been developed ans"
type textarea "x"
type textarea "One skill that I have been developed an"
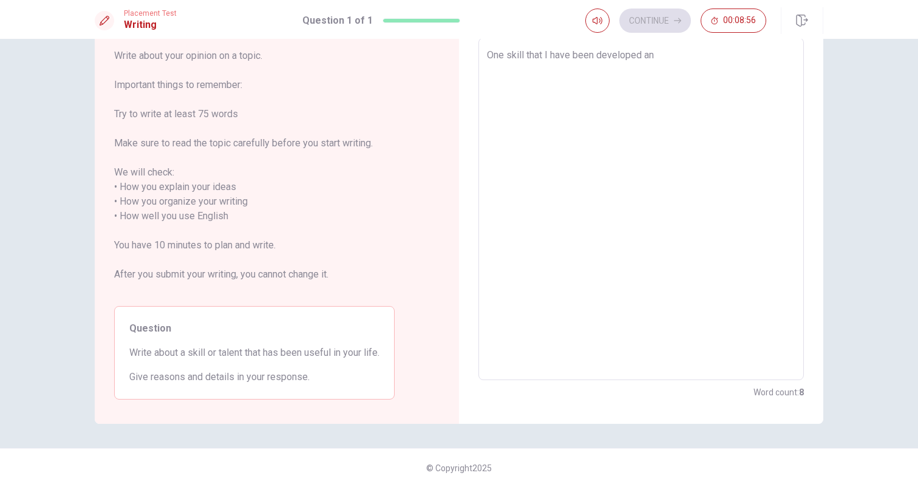
type textarea "x"
type textarea "One skill that I have been developed and"
type textarea "x"
type textarea "One skill that I have been developed and"
type textarea "x"
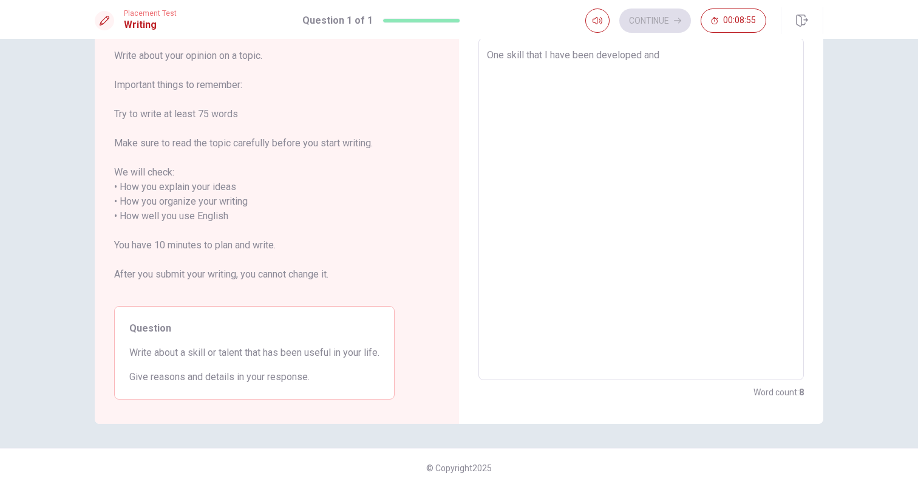
type textarea "One skill that I have been developed and i"
type textarea "x"
type textarea "One skill that I have been developed and im"
type textarea "x"
type textarea "One skill that I have been developed and imp"
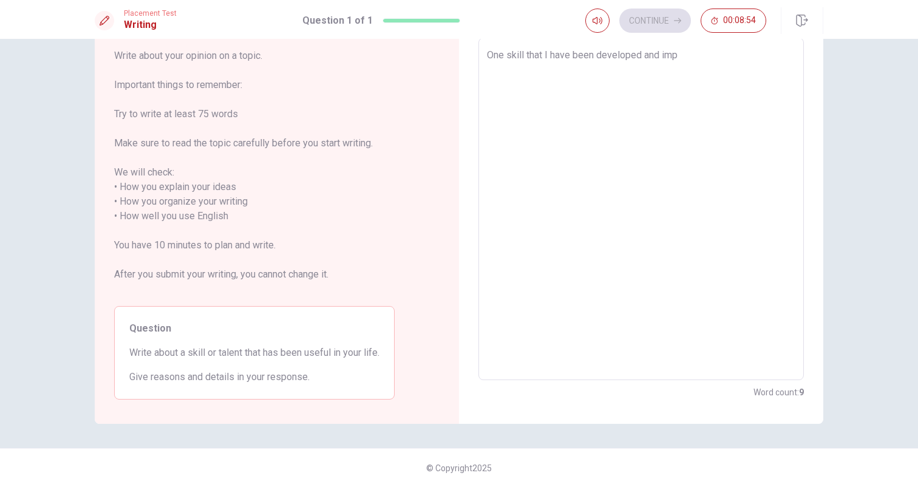
type textarea "x"
type textarea "One skill that I have been developed and impr"
type textarea "x"
type textarea "One skill that I have been developed and impro"
type textarea "x"
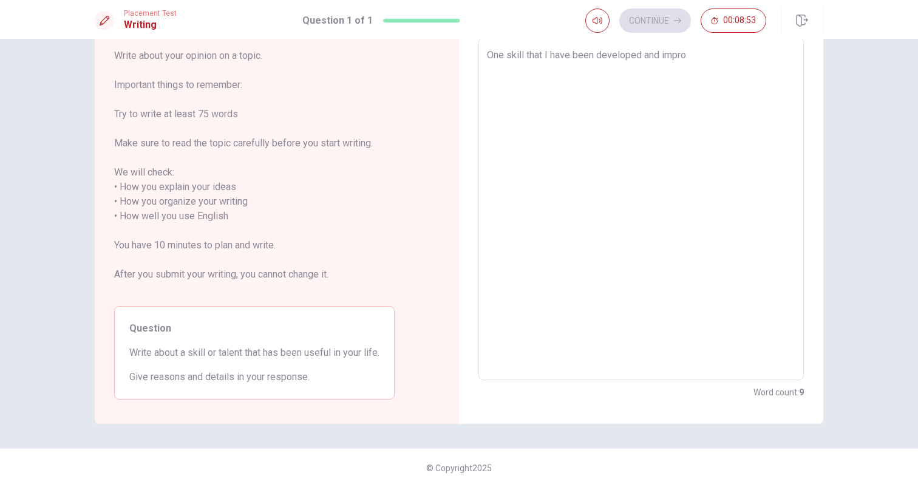
type textarea "One skill that I have been developed and improv"
type textarea "x"
type textarea "One skill that I have been developed and improve"
type textarea "x"
type textarea "One skill that I have been developed and improved"
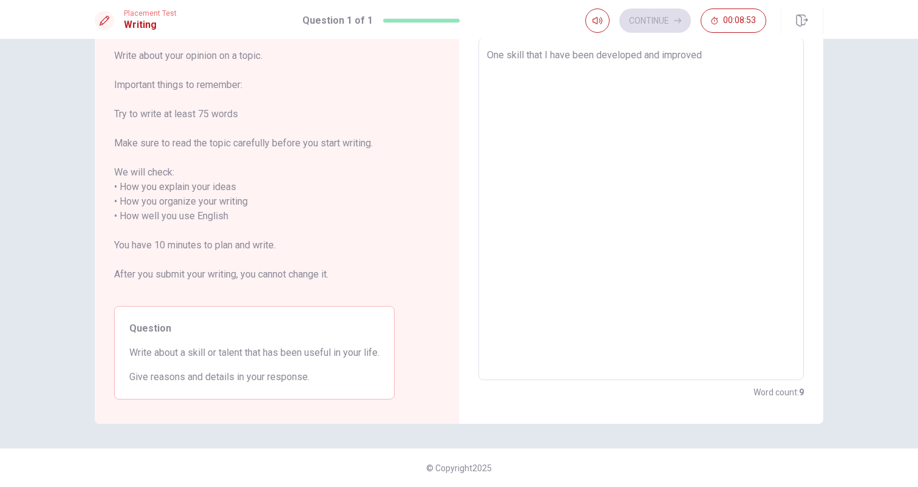
type textarea "x"
type textarea "One skill that I have been developed and improved"
type textarea "x"
type textarea "One skill that I have been developed and improved d"
type textarea "x"
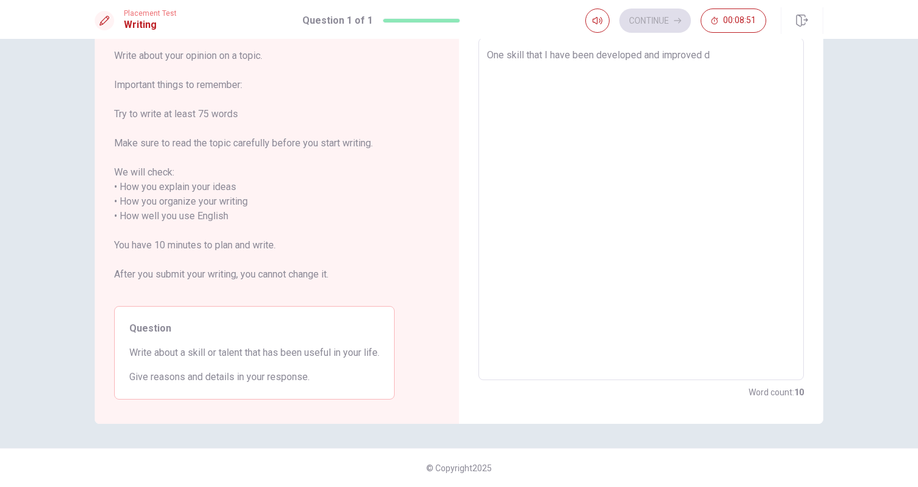
type textarea "One skill that I have been developed and improved du"
type textarea "x"
type textarea "One skill that I have been developed and improved dur"
type textarea "x"
type textarea "One skill that I have been developed and improved duri"
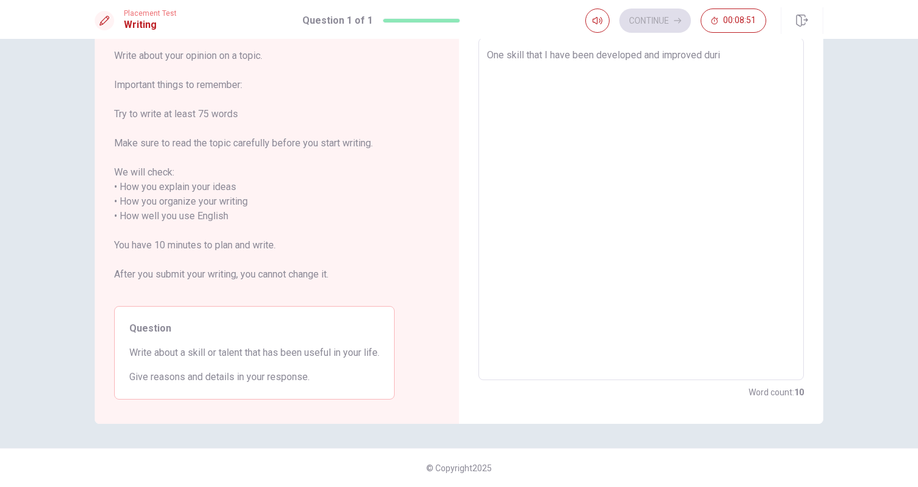
type textarea "x"
type textarea "One skill that I have been developed and improved durin"
type textarea "x"
type textarea "One skill that I have been developed and improved during"
type textarea "x"
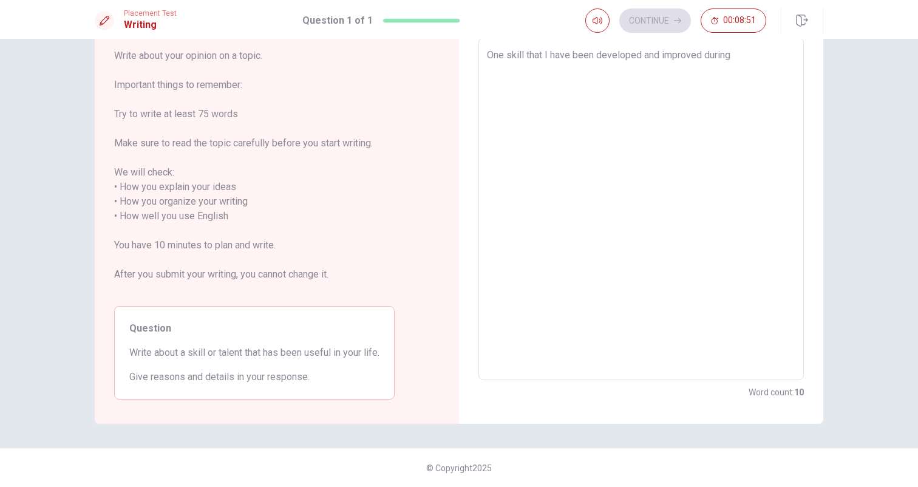
type textarea "One skill that I have been developed and improved during"
type textarea "x"
type textarea "One skill that I have been developed and improved during m"
type textarea "x"
type textarea "One skill that I have been developed and improved during my"
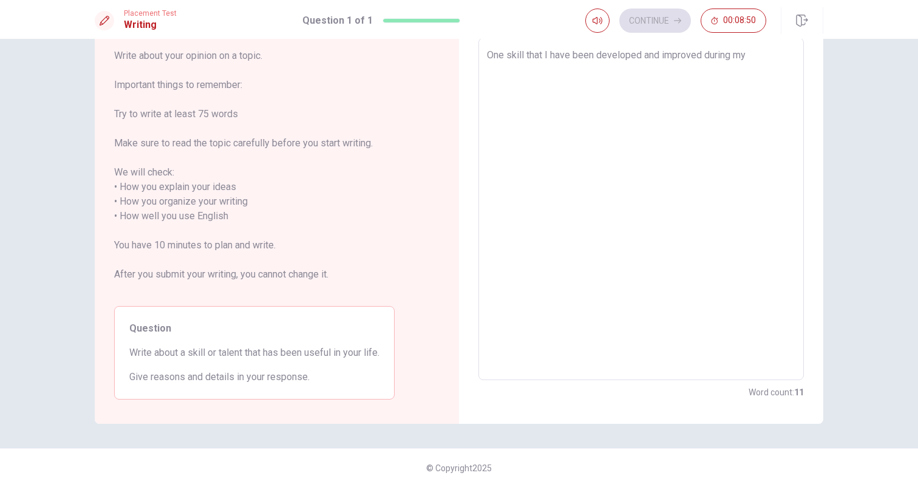
type textarea "x"
type textarea "One skill that I have been developed and improved during my"
type textarea "x"
type textarea "One skill that I have been developed and improved during my a"
type textarea "x"
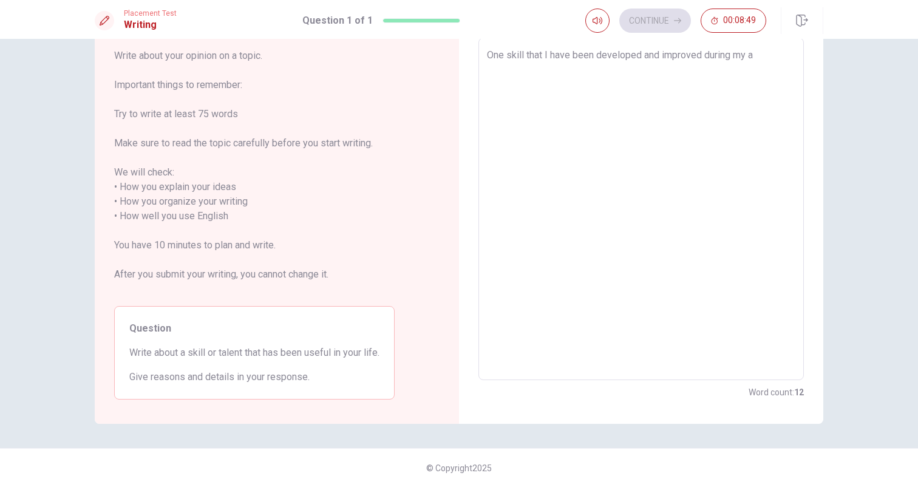
type textarea "One skill that I have been developed and improved during my ac"
type textarea "x"
type textarea "One skill that I have been developed and improved during my aca"
type textarea "x"
type textarea "One skill that I have been developed and improved during my acad"
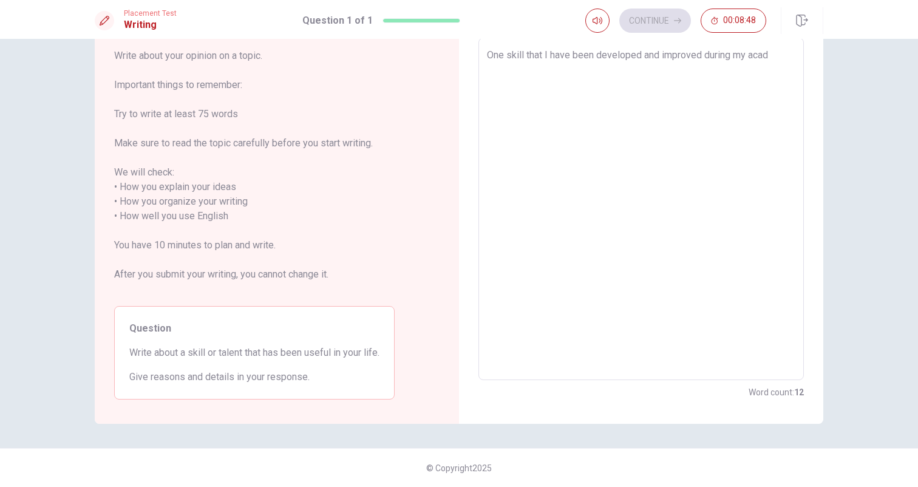
type textarea "x"
type textarea "One skill that I have been developed and improved during my acade"
type textarea "x"
type textarea "One skill that I have been developed and improved during my academ"
type textarea "x"
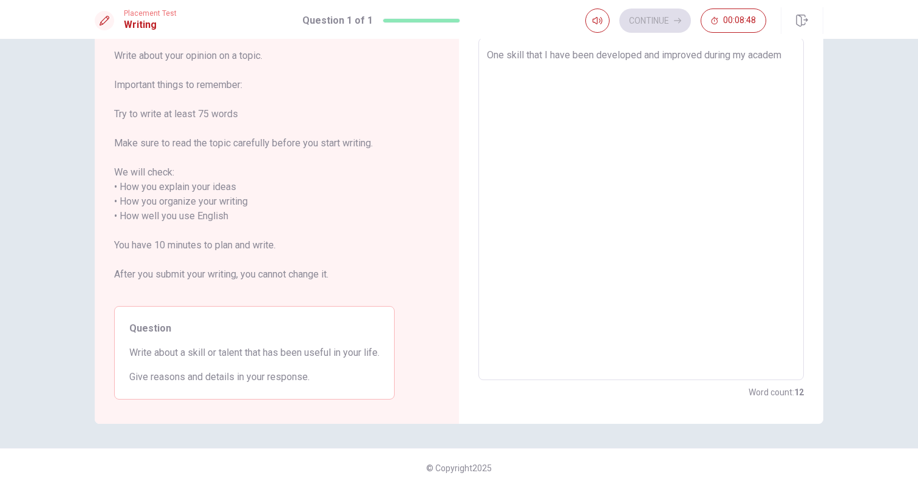
type textarea "One skill that I have been developed and improved during my academi"
type textarea "x"
type textarea "One skill that I have been developed and improved during my academic"
type textarea "x"
type textarea "One skill that I have been developed and improved during my academic"
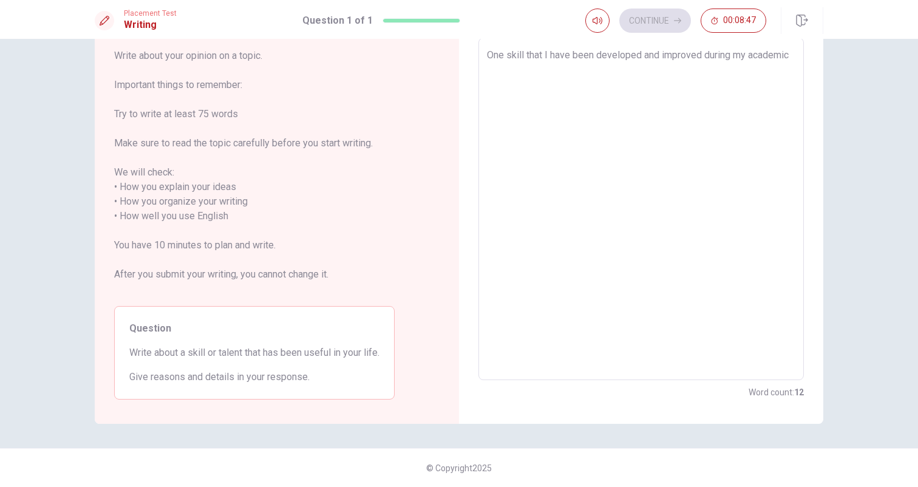
type textarea "x"
type textarea "One skill that I have been developed and improved during my academic a"
type textarea "x"
type textarea "One skill that I have been developed and improved during my academic an"
type textarea "x"
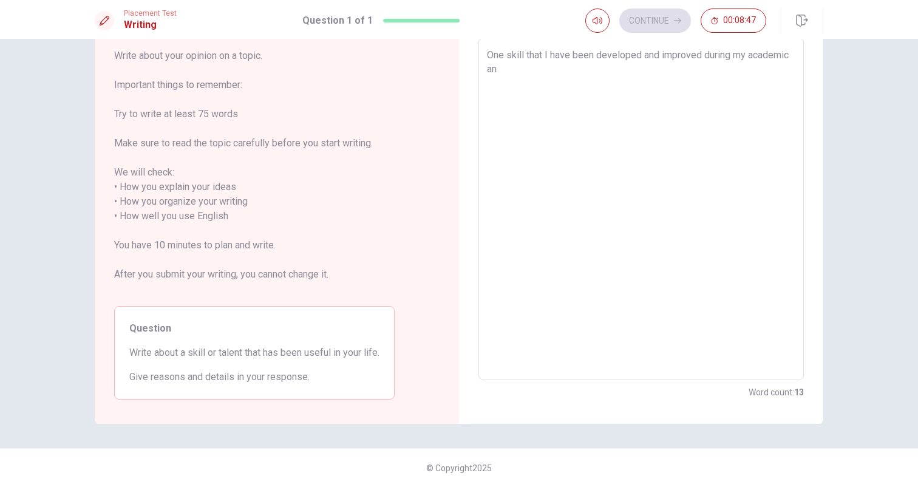
type textarea "One skill that I have been developed and improved during my academic and"
type textarea "x"
type textarea "One skill that I have been developed and improved during my academic and"
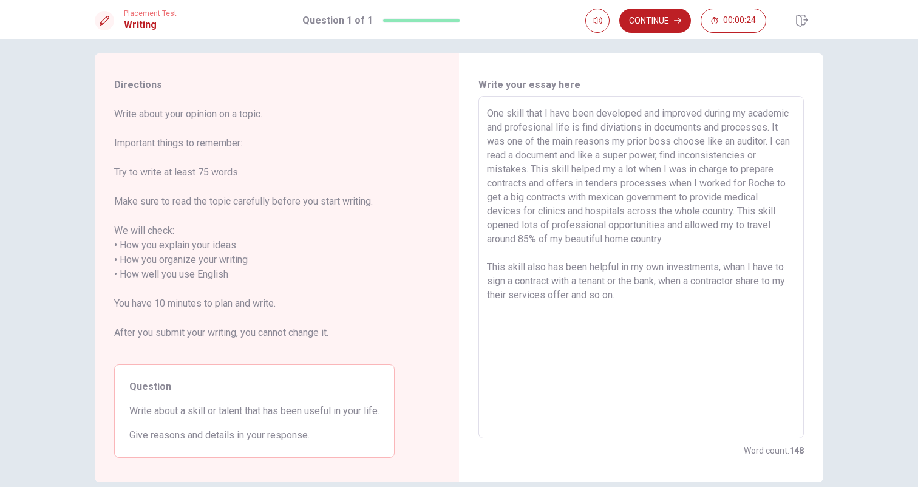
scroll to position [11, 0]
click at [533, 142] on textarea "One skill that I have been developed and improved during my academic and profes…" at bounding box center [641, 266] width 308 height 322
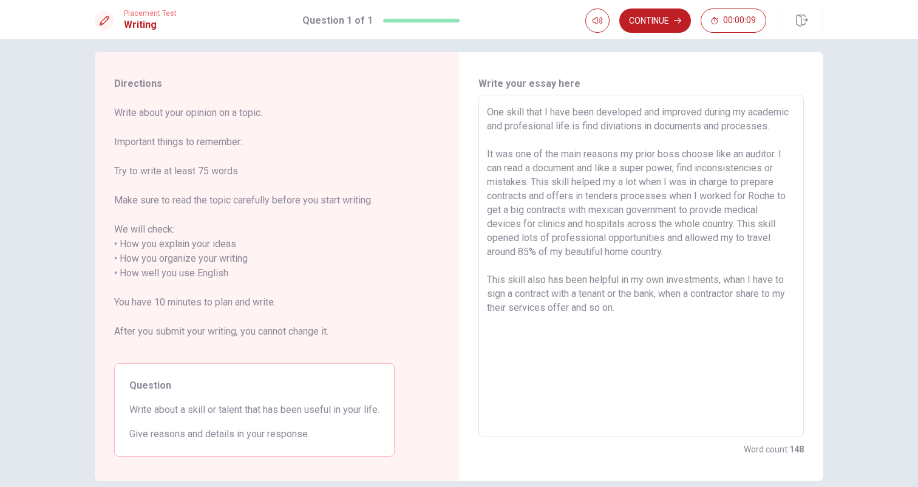
click at [616, 170] on textarea "One skill that I have been developed and improved during my academic and profes…" at bounding box center [641, 266] width 308 height 322
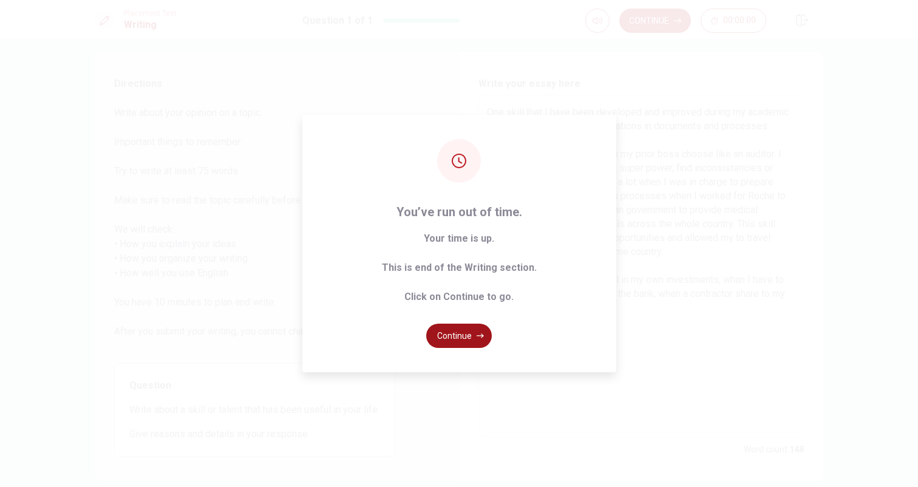
click at [463, 335] on button "Continue" at bounding box center [459, 336] width 66 height 24
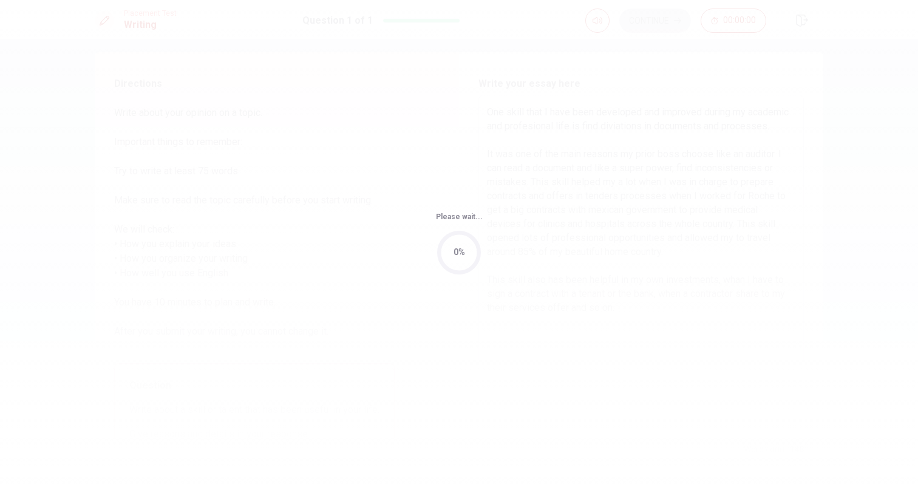
scroll to position [0, 0]
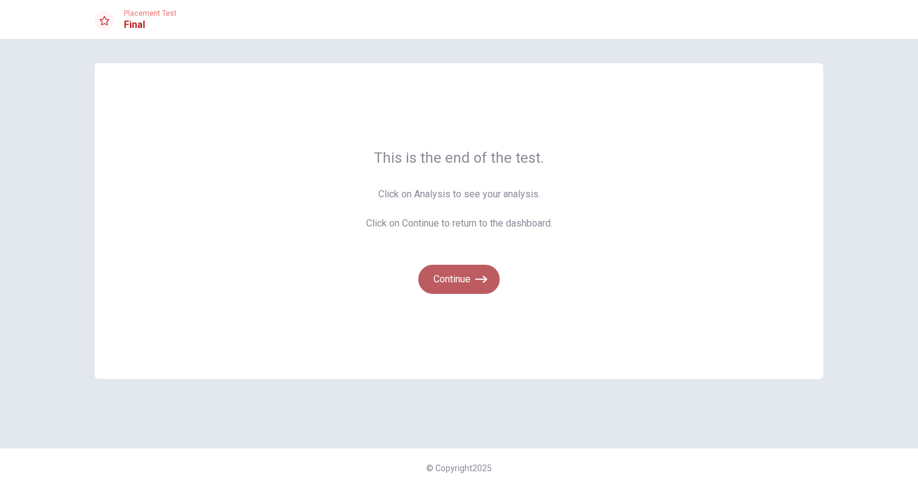
click at [446, 276] on button "Continue" at bounding box center [458, 279] width 81 height 29
